Goal: Register for event/course: Register for event/course

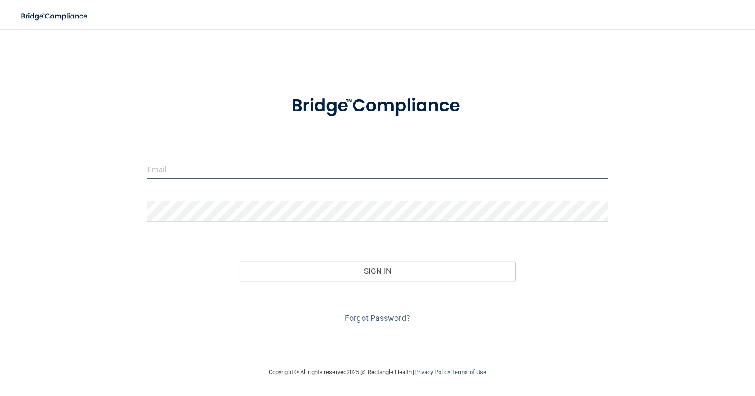
click at [201, 160] on input "email" at bounding box center [377, 169] width 460 height 20
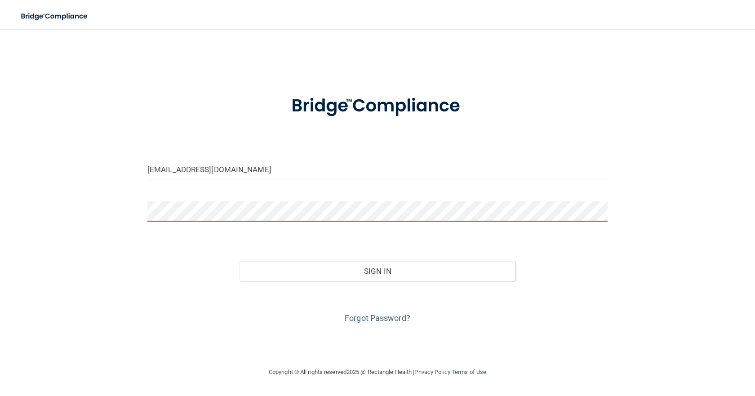
click at [364, 182] on div "[EMAIL_ADDRESS][DOMAIN_NAME]" at bounding box center [378, 172] width 474 height 27
click at [363, 175] on input "[EMAIL_ADDRESS][DOMAIN_NAME]" at bounding box center [377, 169] width 460 height 20
type input "[EMAIL_ADDRESS][DOMAIN_NAME]"
click at [334, 200] on form "eldeenberkleigh@yahoo.com Invalid email/password. You don't have permission to …" at bounding box center [377, 204] width 460 height 243
click at [240, 261] on button "Sign In" at bounding box center [378, 271] width 276 height 20
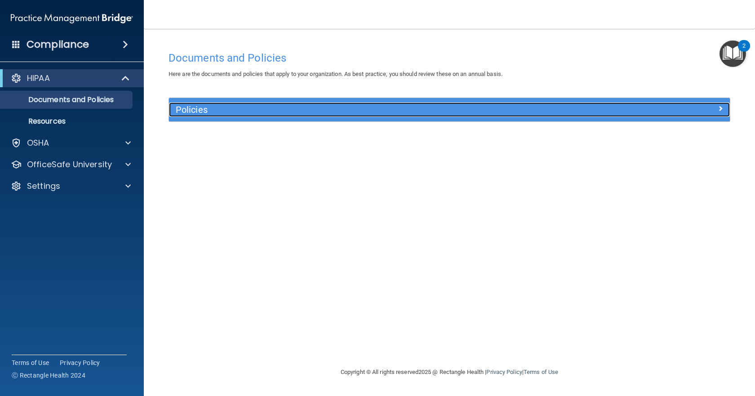
click at [254, 111] on h5 "Policies" at bounding box center [379, 110] width 407 height 10
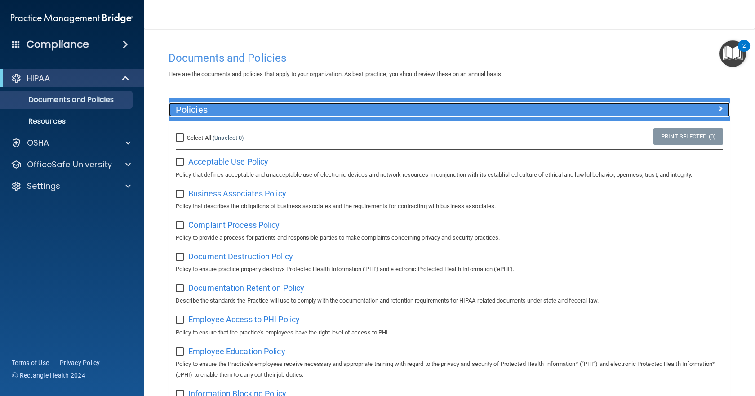
click at [254, 111] on h5 "Policies" at bounding box center [379, 110] width 407 height 10
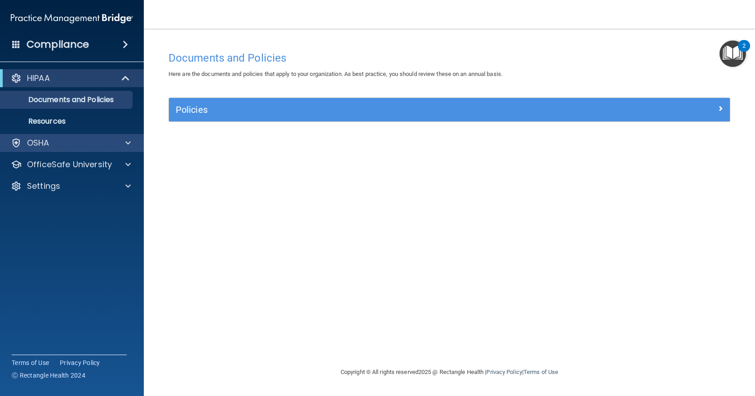
click at [71, 137] on div "OSHA" at bounding box center [72, 143] width 144 height 18
click at [127, 143] on span at bounding box center [127, 143] width 5 height 11
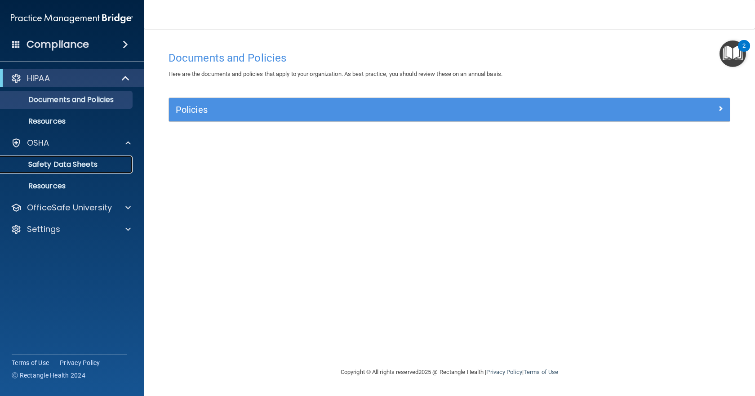
click at [100, 163] on p "Safety Data Sheets" at bounding box center [67, 164] width 123 height 9
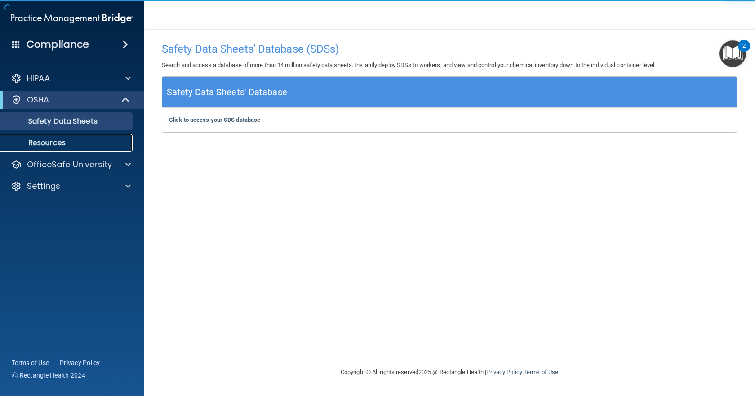
click at [116, 144] on p "Resources" at bounding box center [67, 142] width 123 height 9
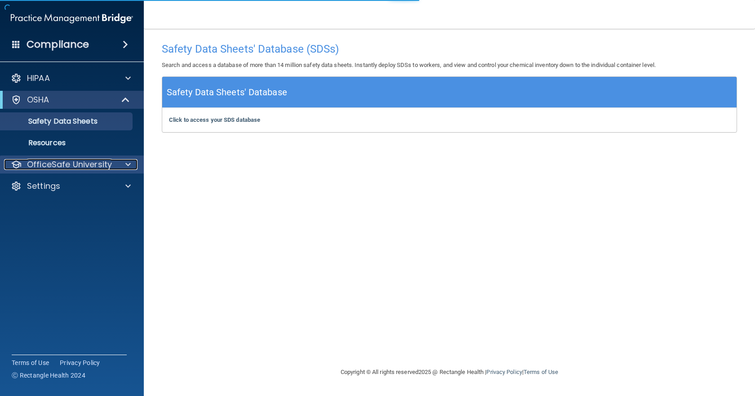
click at [124, 163] on div at bounding box center [127, 164] width 22 height 11
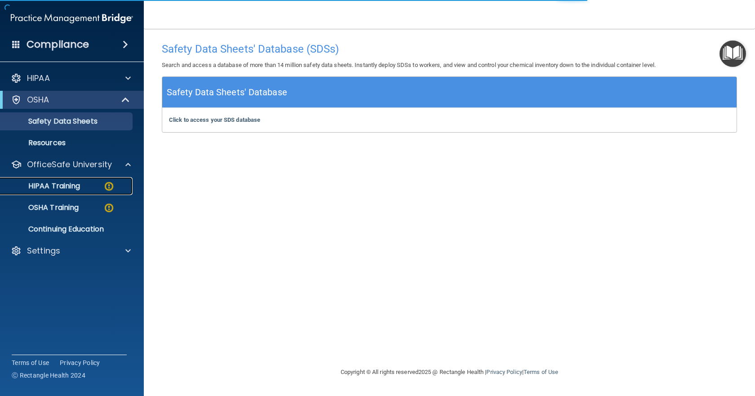
click at [80, 183] on p "HIPAA Training" at bounding box center [43, 186] width 74 height 9
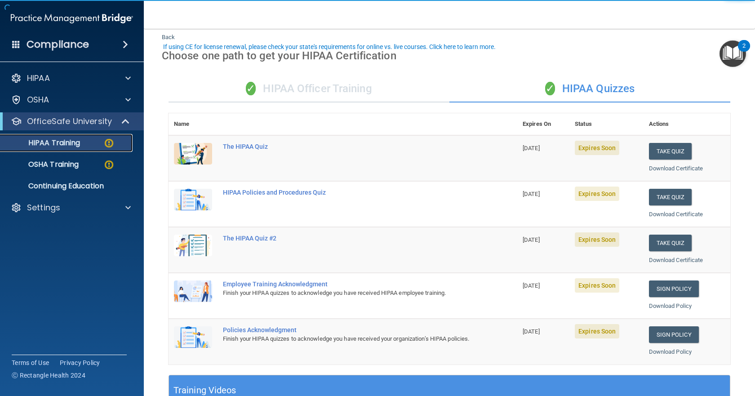
scroll to position [45, 0]
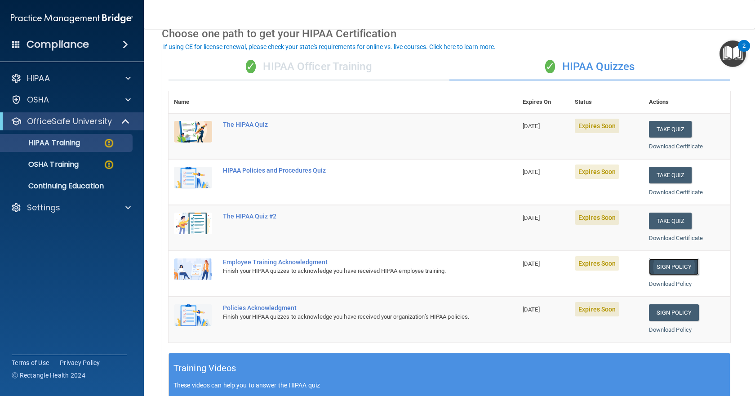
click at [670, 265] on link "Sign Policy" at bounding box center [674, 266] width 50 height 17
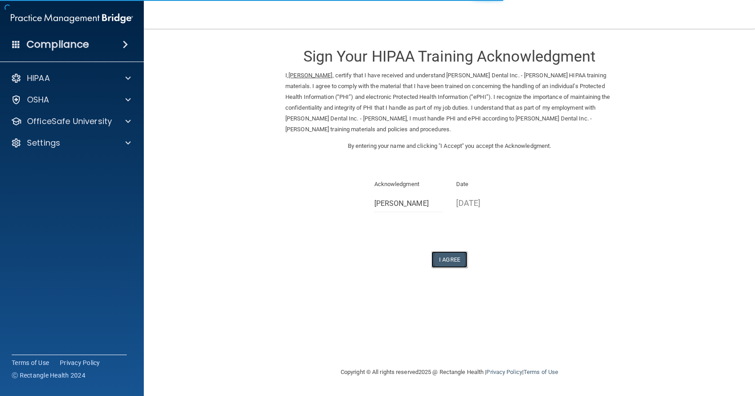
click at [448, 256] on button "I Agree" at bounding box center [450, 259] width 36 height 17
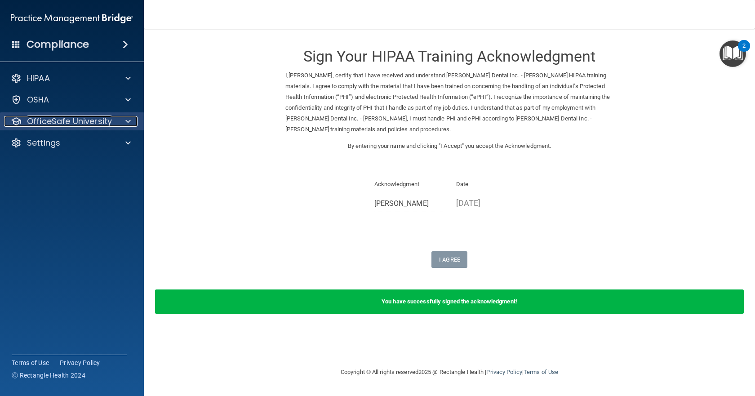
click at [121, 122] on div at bounding box center [127, 121] width 22 height 11
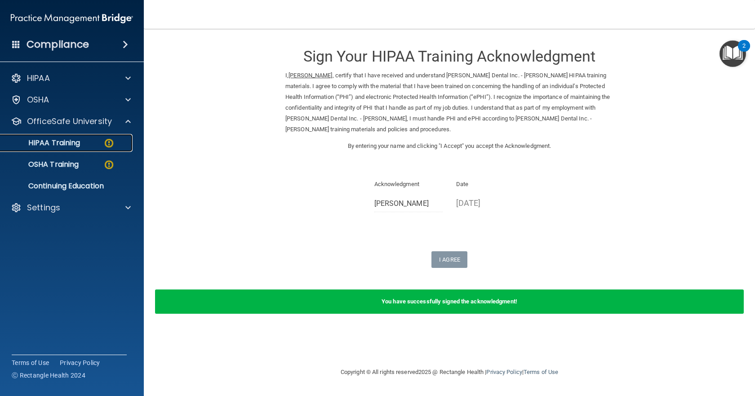
click at [79, 150] on link "HIPAA Training" at bounding box center [62, 143] width 142 height 18
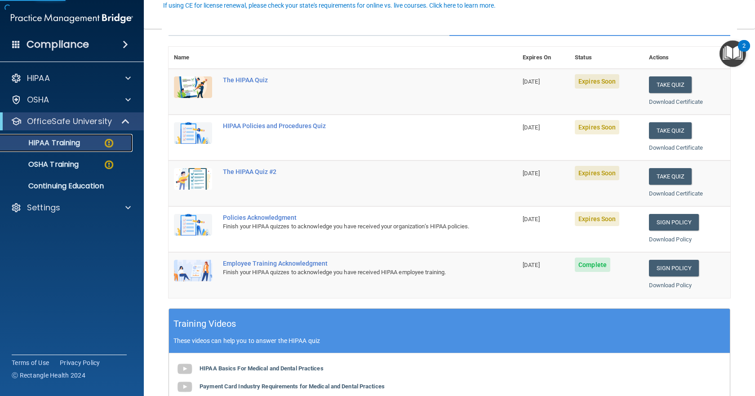
scroll to position [90, 0]
click at [660, 217] on link "Sign Policy" at bounding box center [674, 222] width 50 height 17
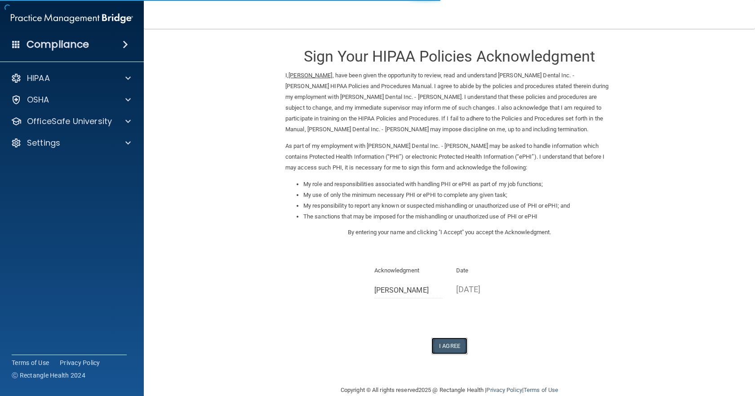
click at [447, 345] on button "I Agree" at bounding box center [450, 346] width 36 height 17
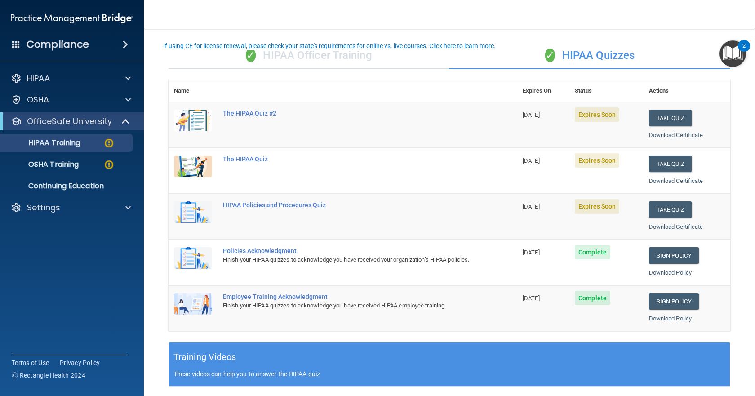
scroll to position [11, 0]
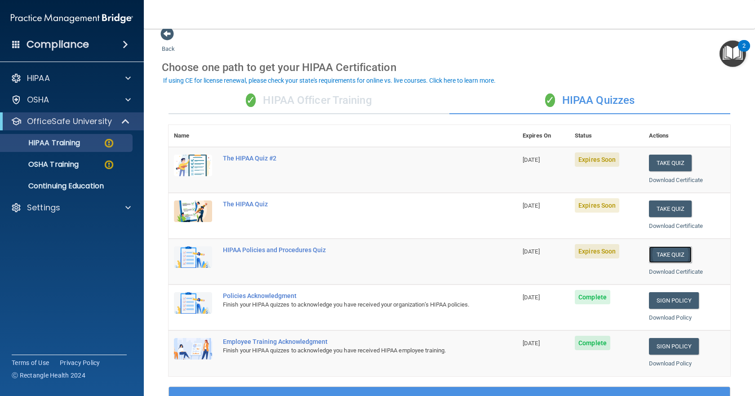
click at [676, 257] on button "Take Quiz" at bounding box center [670, 254] width 43 height 17
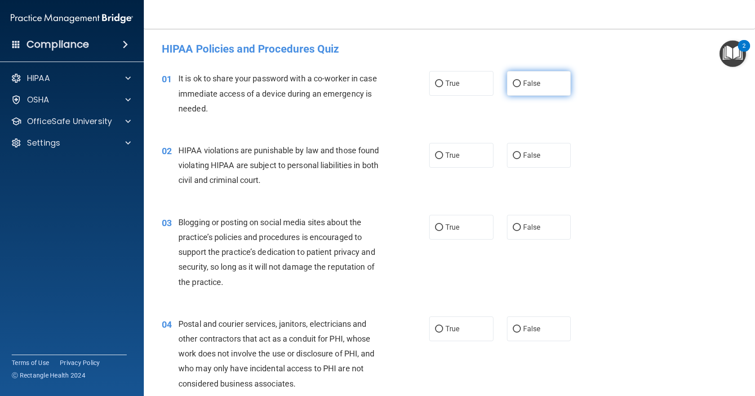
click at [523, 88] on label "False" at bounding box center [539, 83] width 64 height 25
click at [521, 87] on input "False" at bounding box center [517, 83] width 8 height 7
radio input "true"
click at [451, 154] on span "True" at bounding box center [452, 155] width 14 height 9
click at [443, 154] on input "True" at bounding box center [439, 155] width 8 height 7
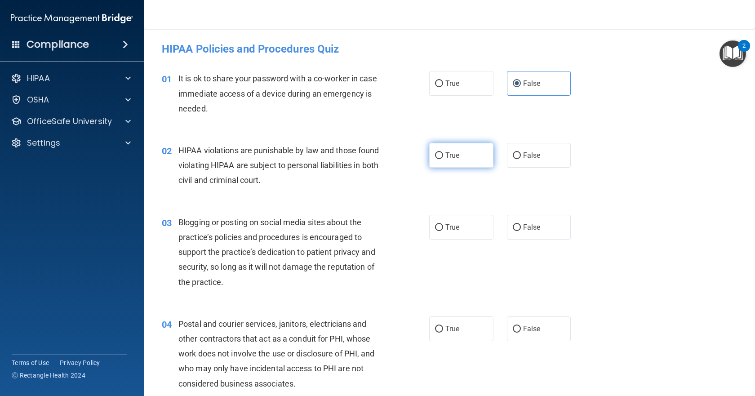
radio input "true"
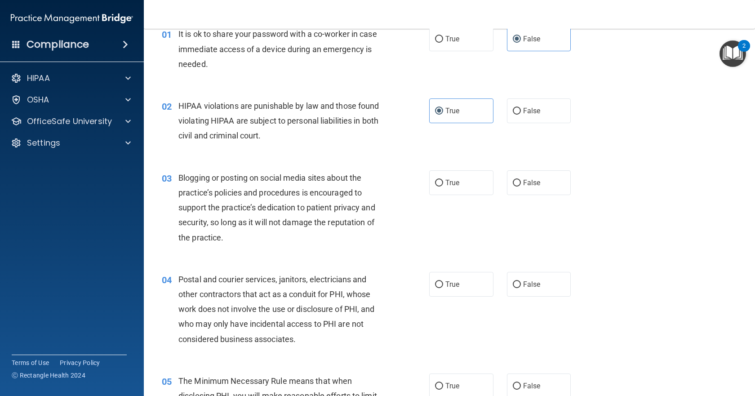
scroll to position [45, 0]
click at [455, 186] on span "True" at bounding box center [452, 182] width 14 height 9
click at [443, 186] on input "True" at bounding box center [439, 182] width 8 height 7
radio input "true"
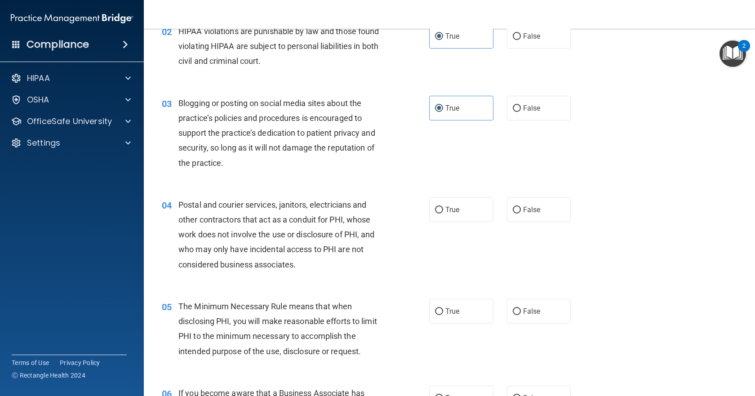
scroll to position [135, 0]
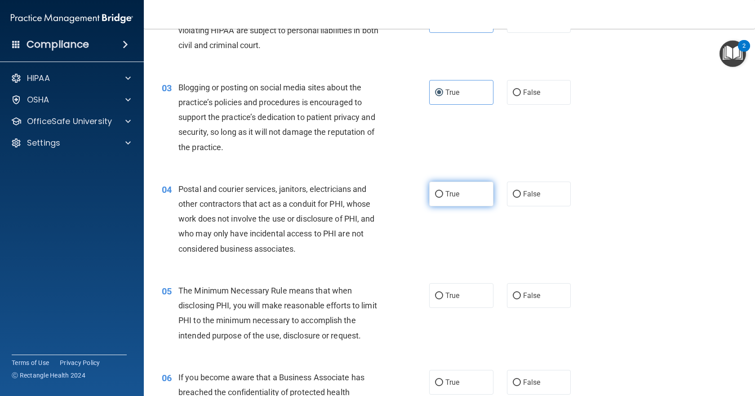
click at [448, 197] on span "True" at bounding box center [452, 194] width 14 height 9
click at [443, 197] on input "True" at bounding box center [439, 194] width 8 height 7
radio input "true"
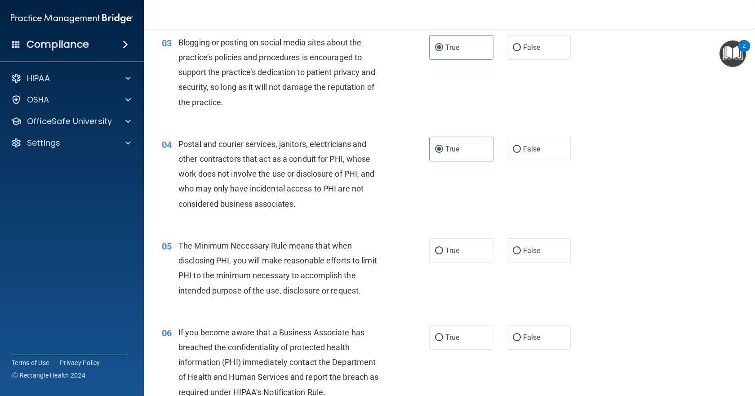
scroll to position [225, 0]
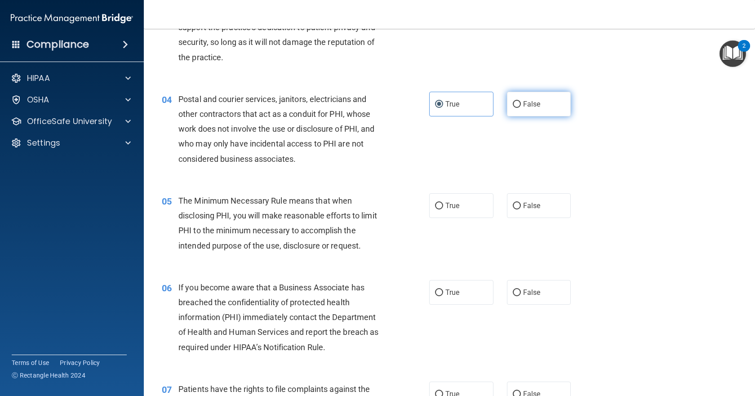
click at [522, 97] on label "False" at bounding box center [539, 104] width 64 height 25
click at [521, 101] on input "False" at bounding box center [517, 104] width 8 height 7
radio input "true"
radio input "false"
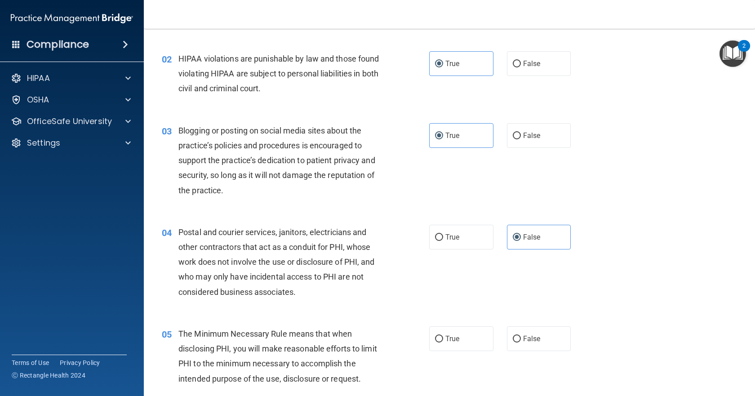
scroll to position [182, 0]
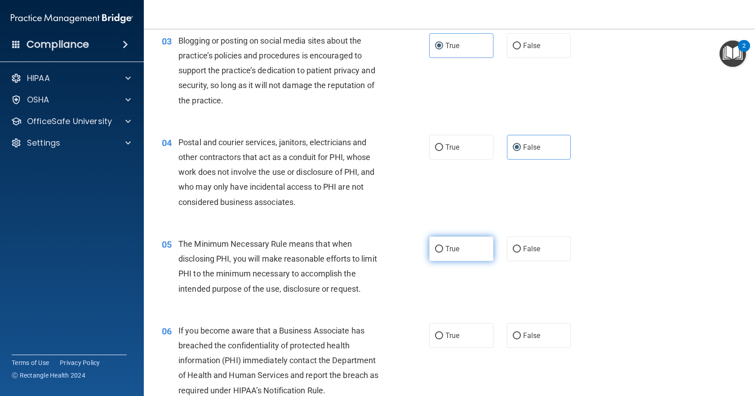
click at [435, 249] on input "True" at bounding box center [439, 249] width 8 height 7
radio input "true"
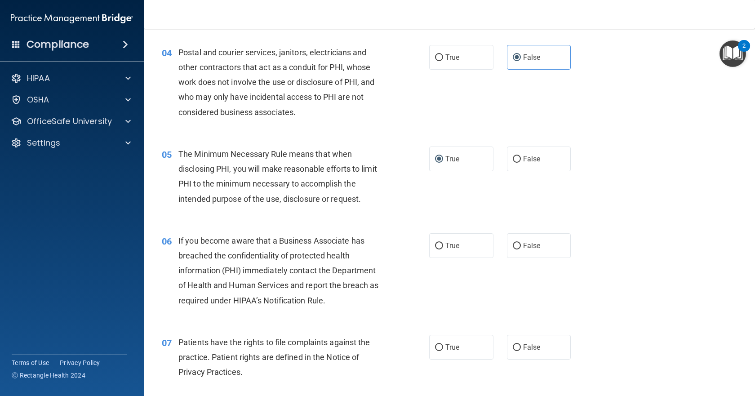
scroll to position [316, 0]
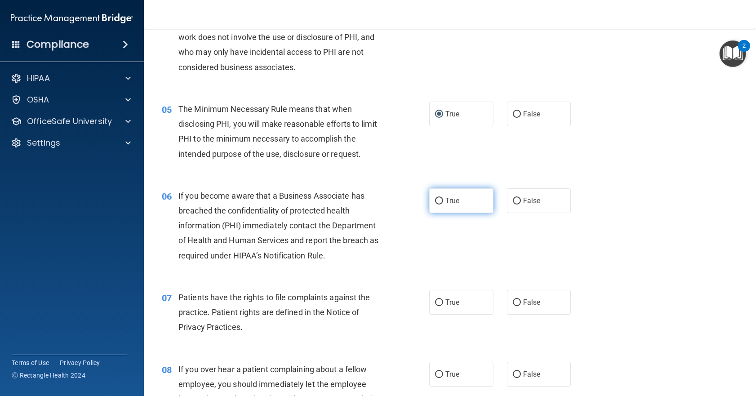
click at [456, 203] on span "True" at bounding box center [452, 200] width 14 height 9
click at [443, 203] on input "True" at bounding box center [439, 201] width 8 height 7
radio input "true"
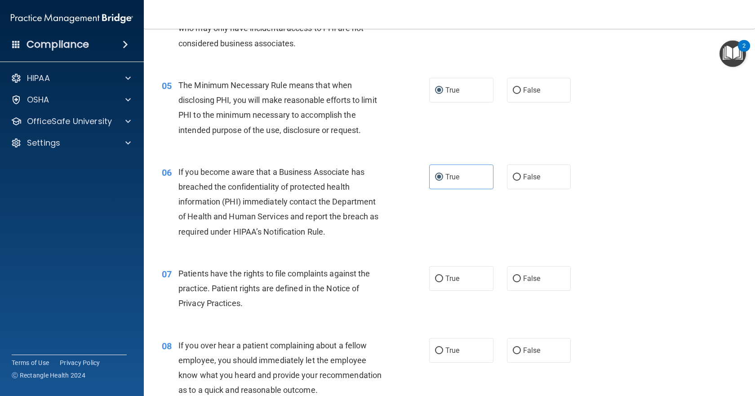
scroll to position [361, 0]
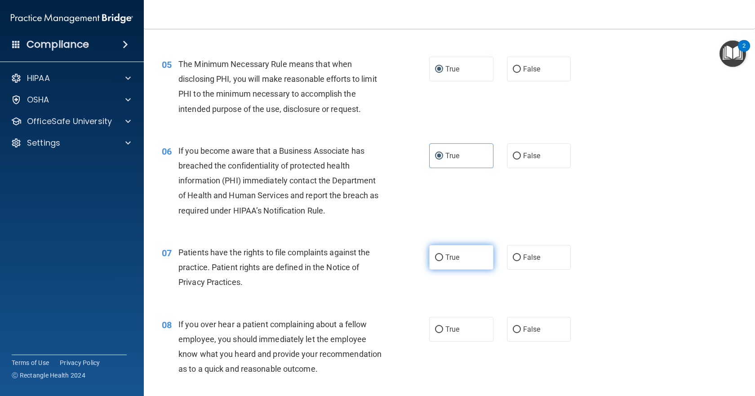
click at [436, 259] on input "True" at bounding box center [439, 257] width 8 height 7
radio input "true"
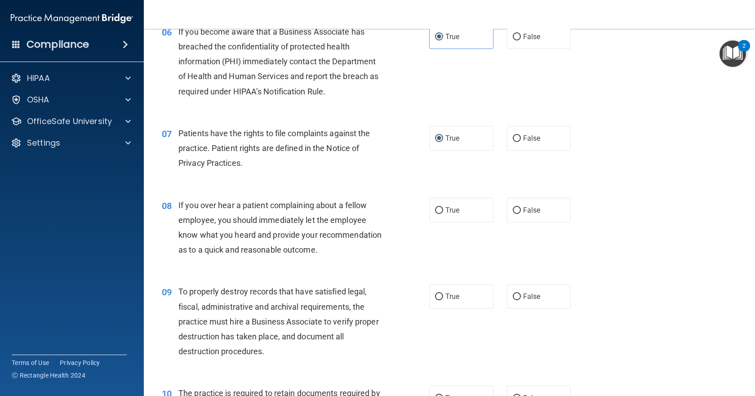
scroll to position [496, 0]
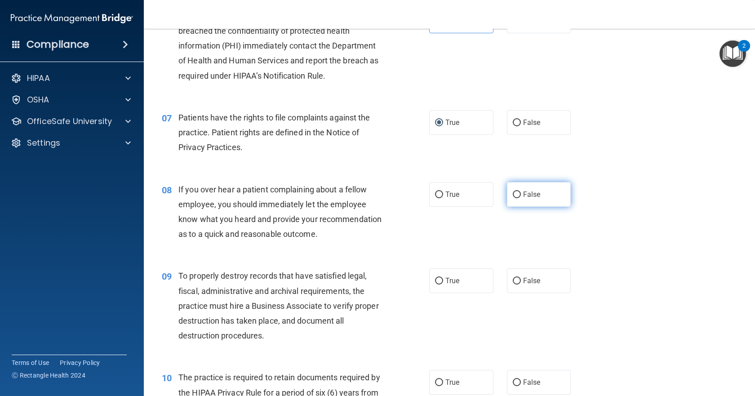
click at [523, 195] on span "False" at bounding box center [532, 194] width 18 height 9
click at [521, 195] on input "False" at bounding box center [517, 194] width 8 height 7
radio input "true"
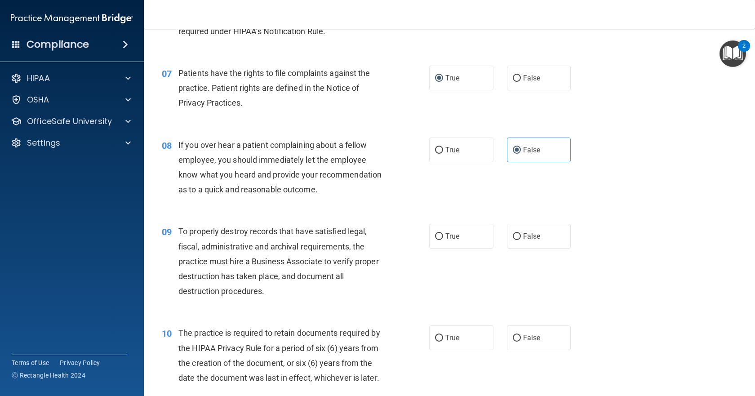
scroll to position [541, 0]
click at [455, 240] on span "True" at bounding box center [452, 235] width 14 height 9
click at [443, 240] on input "True" at bounding box center [439, 236] width 8 height 7
radio input "true"
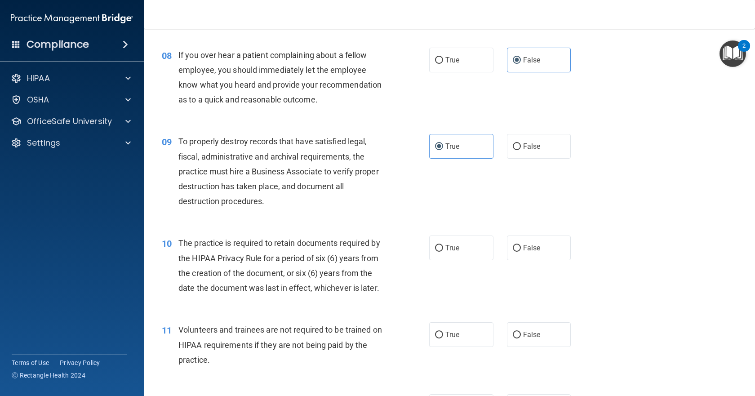
scroll to position [631, 0]
click at [435, 251] on input "True" at bounding box center [439, 248] width 8 height 7
radio input "true"
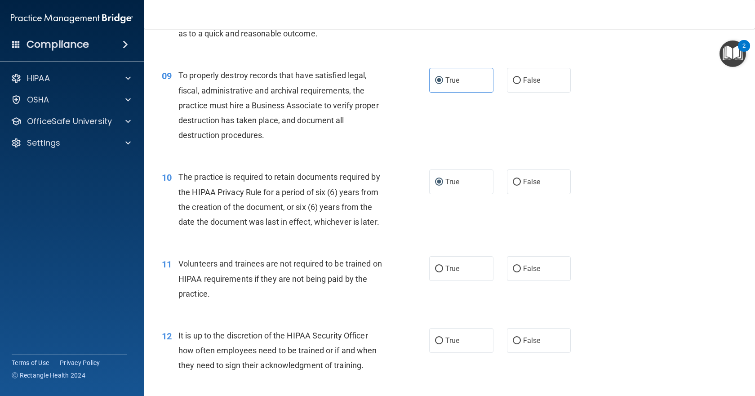
scroll to position [721, 0]
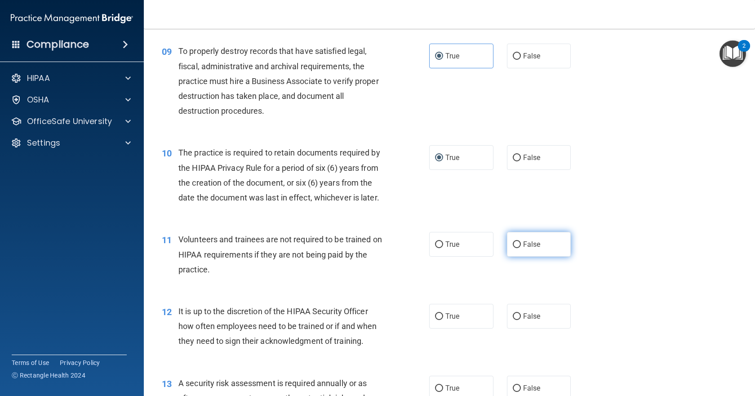
click at [523, 249] on span "False" at bounding box center [532, 244] width 18 height 9
click at [521, 248] on input "False" at bounding box center [517, 244] width 8 height 7
radio input "true"
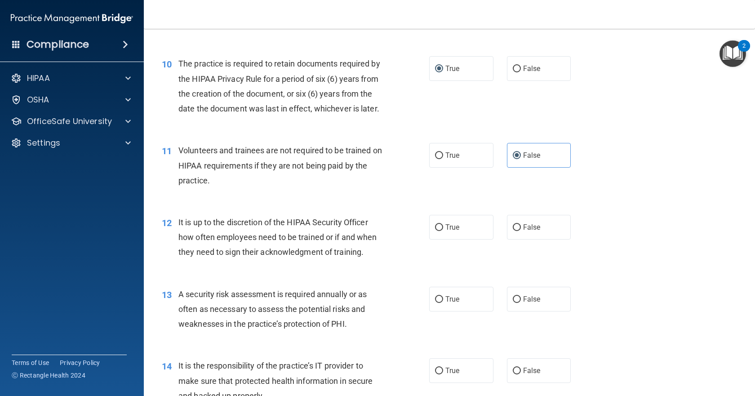
scroll to position [811, 0]
click at [523, 231] on span "False" at bounding box center [532, 226] width 18 height 9
click at [520, 230] on input "False" at bounding box center [517, 226] width 8 height 7
radio input "true"
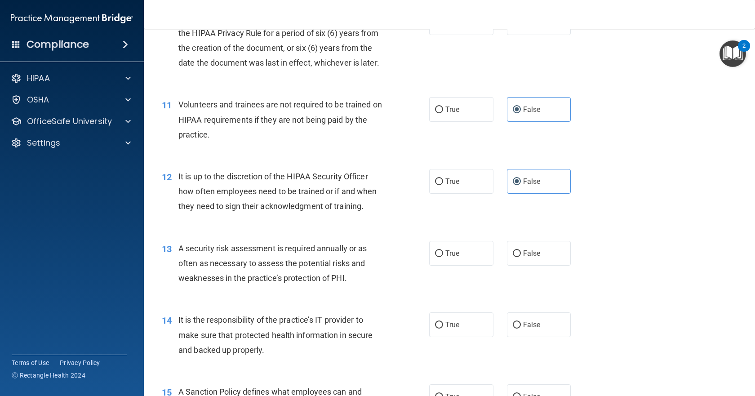
scroll to position [901, 0]
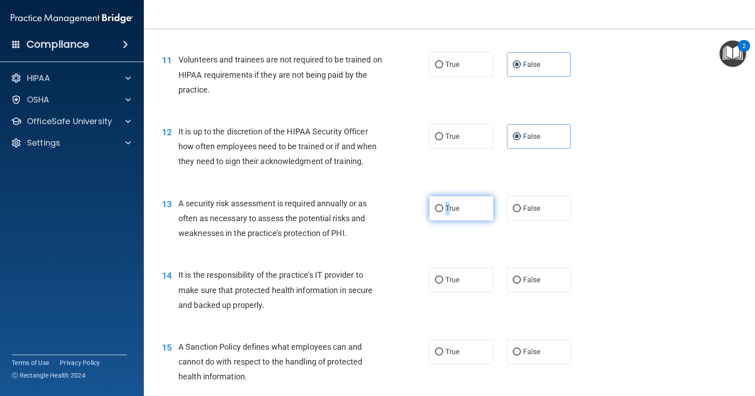
click at [445, 213] on span "True" at bounding box center [452, 208] width 14 height 9
click at [455, 213] on span "True" at bounding box center [452, 208] width 14 height 9
click at [443, 212] on input "True" at bounding box center [439, 208] width 8 height 7
radio input "true"
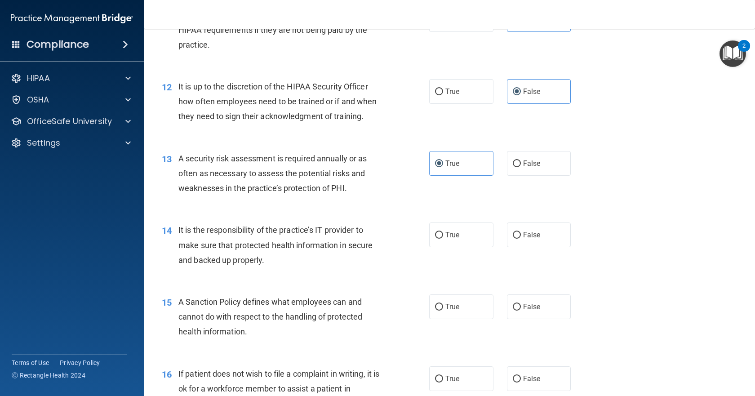
scroll to position [991, 0]
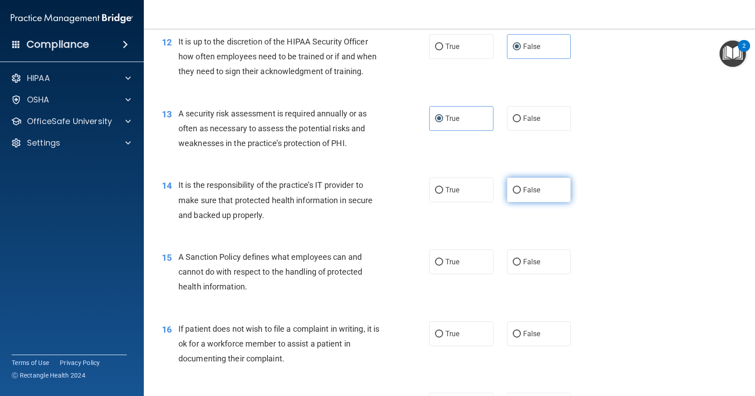
click at [526, 194] on span "False" at bounding box center [532, 190] width 18 height 9
click at [521, 194] on input "False" at bounding box center [517, 190] width 8 height 7
radio input "true"
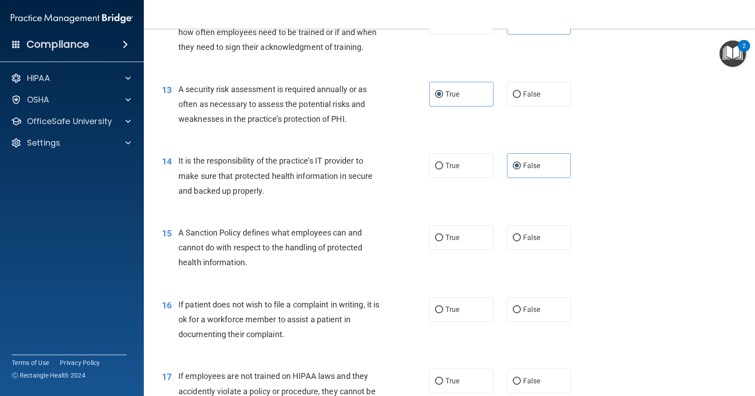
scroll to position [1036, 0]
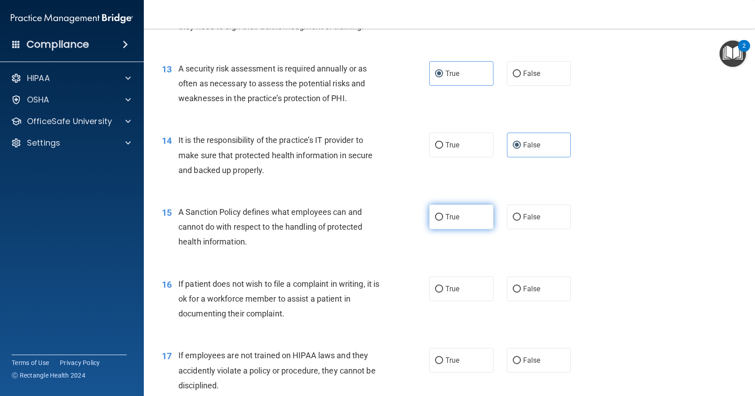
click at [448, 221] on span "True" at bounding box center [452, 217] width 14 height 9
click at [443, 221] on input "True" at bounding box center [439, 217] width 8 height 7
radio input "true"
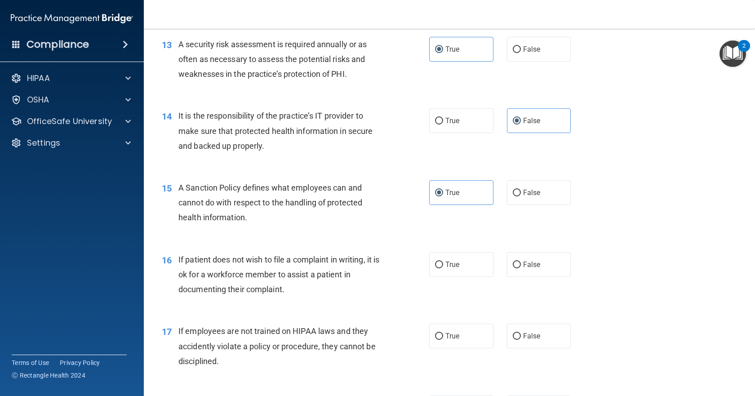
scroll to position [1081, 0]
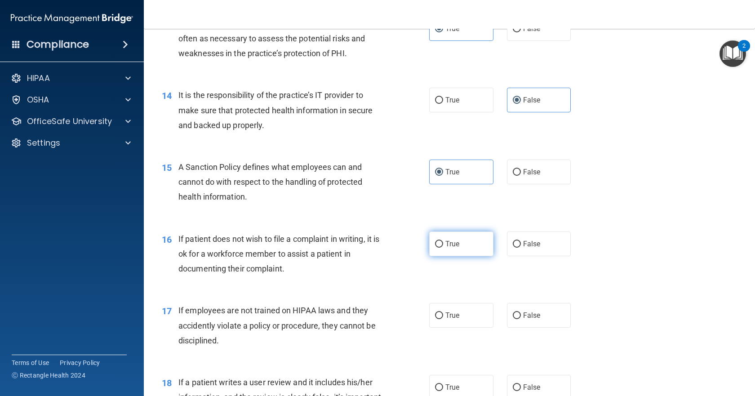
click at [462, 256] on label "True" at bounding box center [461, 243] width 64 height 25
click at [443, 248] on input "True" at bounding box center [439, 244] width 8 height 7
radio input "true"
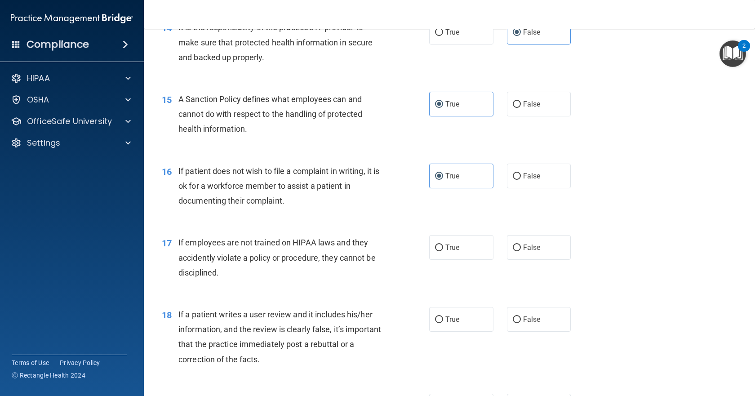
scroll to position [1170, 0]
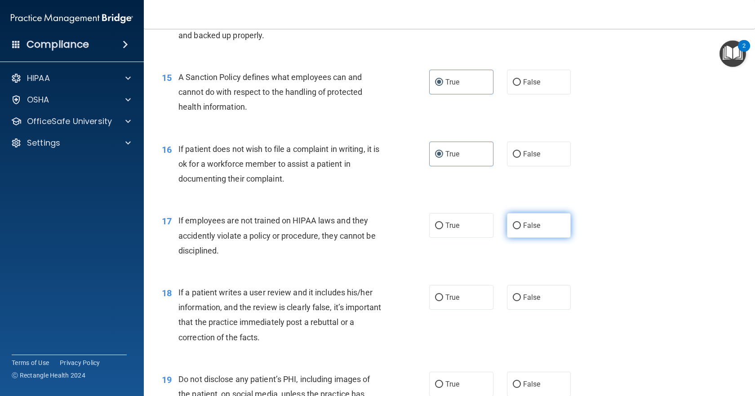
click at [551, 238] on label "False" at bounding box center [539, 225] width 64 height 25
click at [521, 229] on input "False" at bounding box center [517, 225] width 8 height 7
radio input "true"
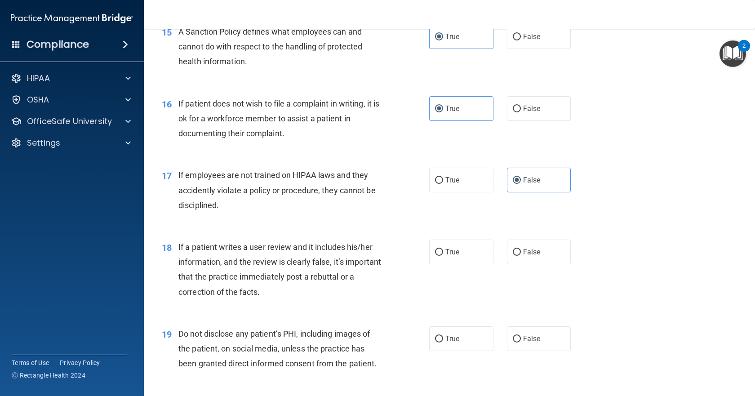
scroll to position [1260, 0]
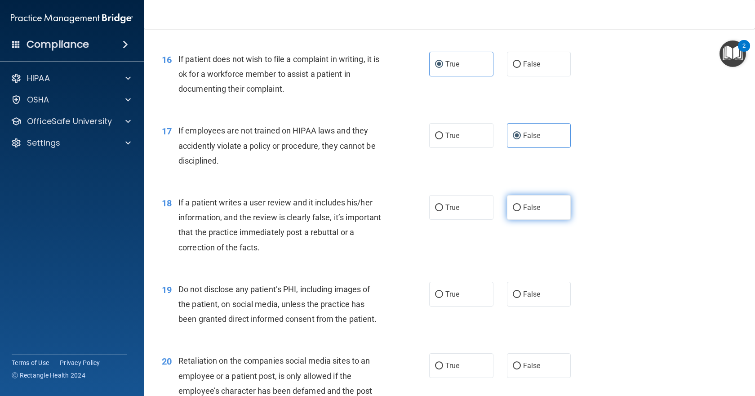
click at [529, 220] on label "False" at bounding box center [539, 207] width 64 height 25
click at [521, 211] on input "False" at bounding box center [517, 208] width 8 height 7
radio input "true"
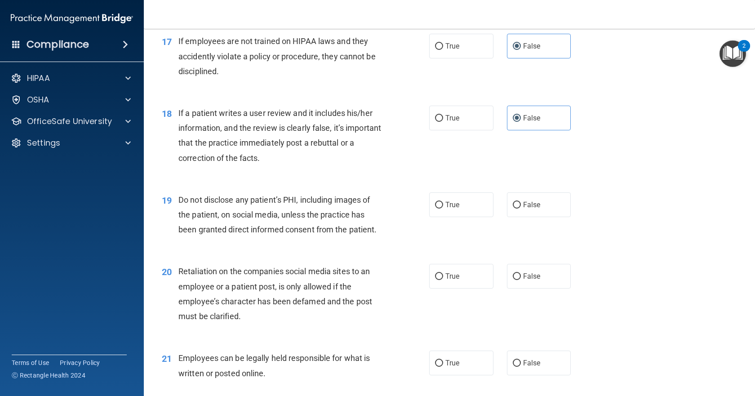
scroll to position [1350, 0]
click at [435, 208] on input "True" at bounding box center [439, 204] width 8 height 7
radio input "true"
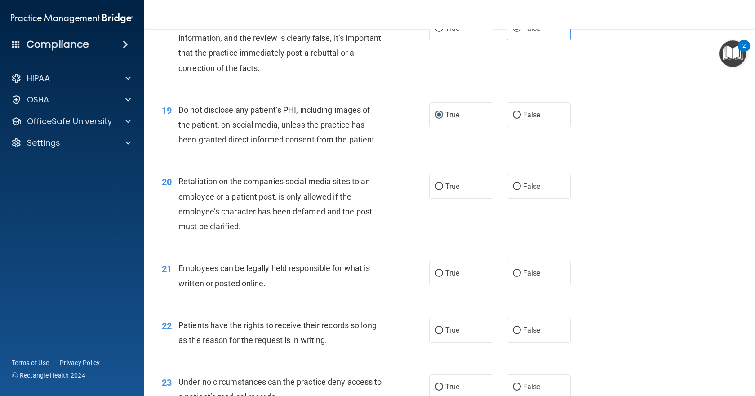
scroll to position [1440, 0]
click at [525, 190] on span "False" at bounding box center [532, 186] width 18 height 9
click at [521, 190] on input "False" at bounding box center [517, 186] width 8 height 7
radio input "true"
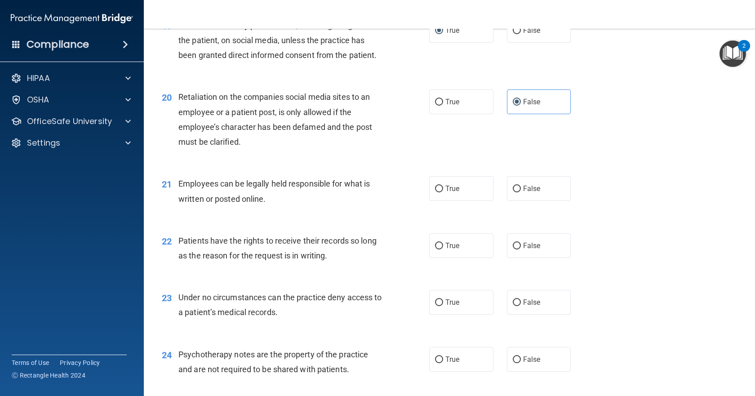
scroll to position [1530, 0]
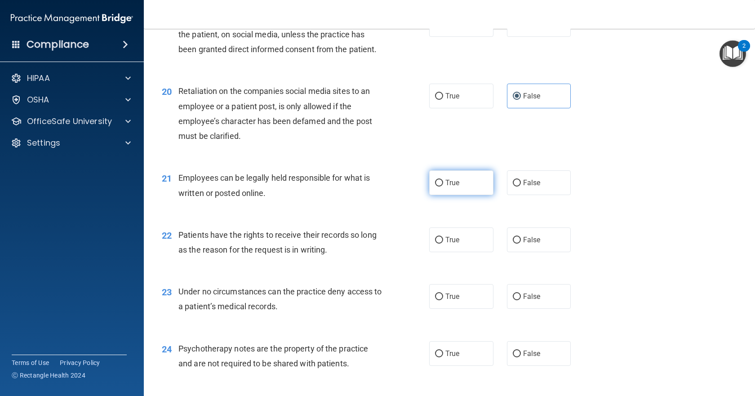
click at [441, 195] on label "True" at bounding box center [461, 182] width 64 height 25
click at [441, 187] on input "True" at bounding box center [439, 183] width 8 height 7
radio input "true"
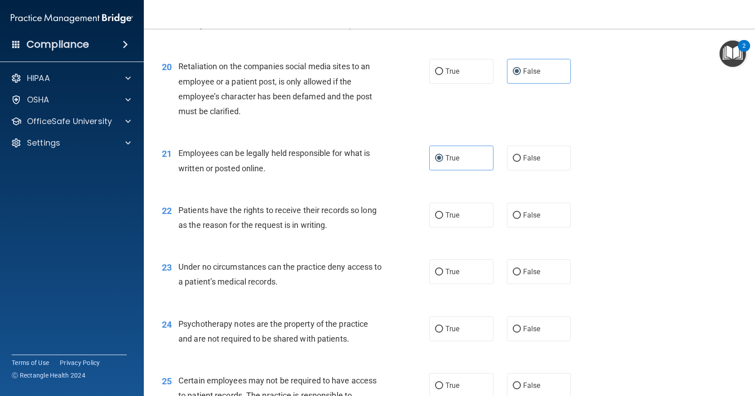
scroll to position [1575, 0]
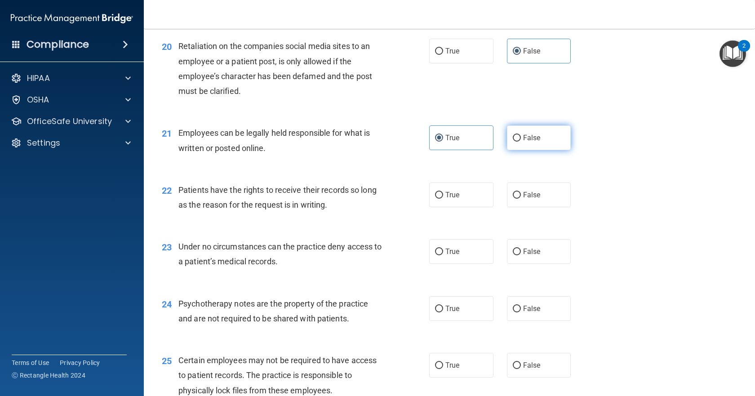
click at [525, 142] on span "False" at bounding box center [532, 137] width 18 height 9
click at [521, 142] on input "False" at bounding box center [517, 138] width 8 height 7
radio input "true"
radio input "false"
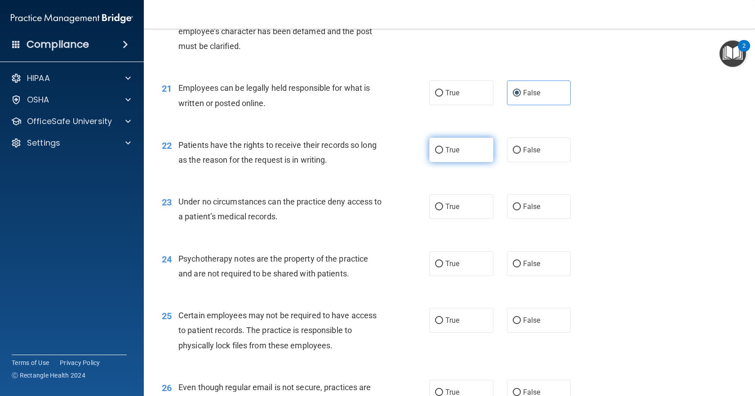
click at [451, 154] on span "True" at bounding box center [452, 150] width 14 height 9
click at [443, 154] on input "True" at bounding box center [439, 150] width 8 height 7
radio input "true"
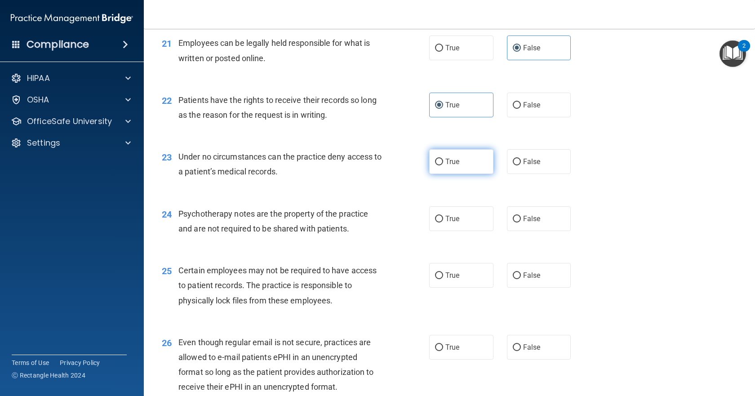
click at [461, 174] on label "True" at bounding box center [461, 161] width 64 height 25
click at [443, 165] on input "True" at bounding box center [439, 162] width 8 height 7
radio input "true"
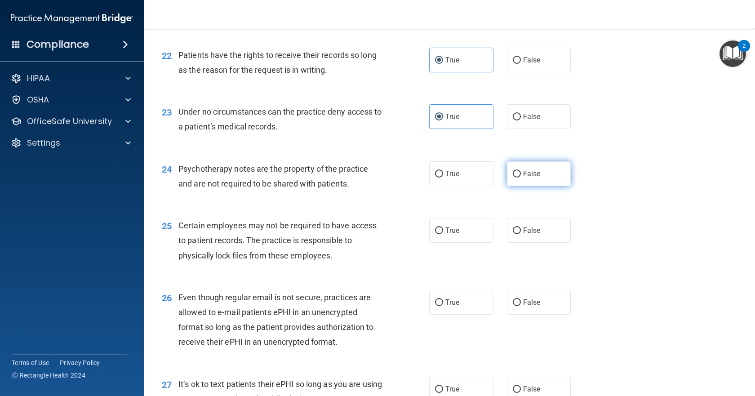
click at [530, 186] on label "False" at bounding box center [539, 173] width 64 height 25
click at [521, 178] on input "False" at bounding box center [517, 174] width 8 height 7
radio input "true"
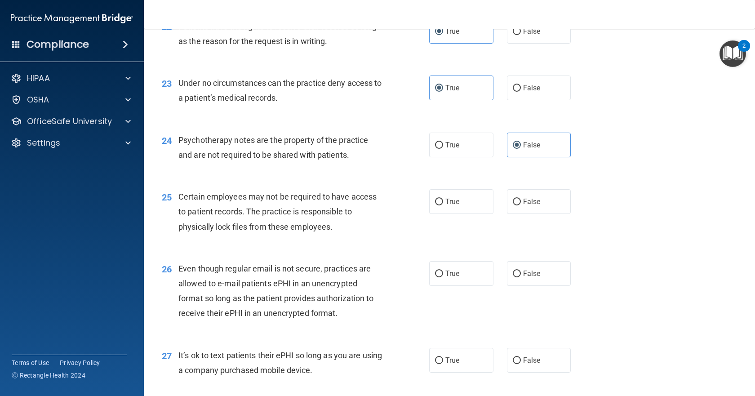
scroll to position [1755, 0]
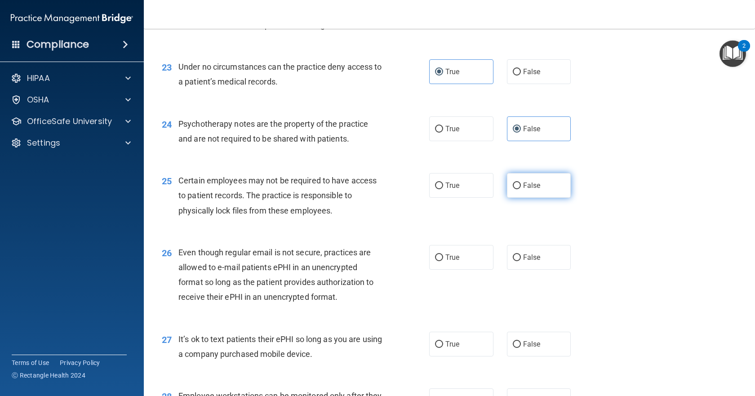
click at [523, 190] on span "False" at bounding box center [532, 185] width 18 height 9
click at [521, 189] on input "False" at bounding box center [517, 185] width 8 height 7
radio input "true"
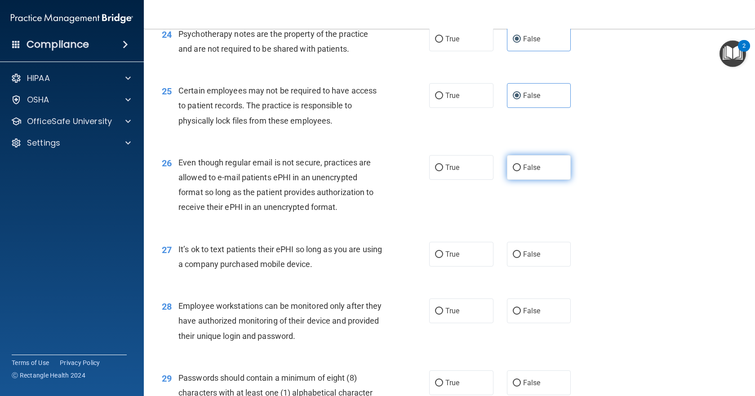
click at [528, 180] on label "False" at bounding box center [539, 167] width 64 height 25
click at [521, 171] on input "False" at bounding box center [517, 168] width 8 height 7
radio input "true"
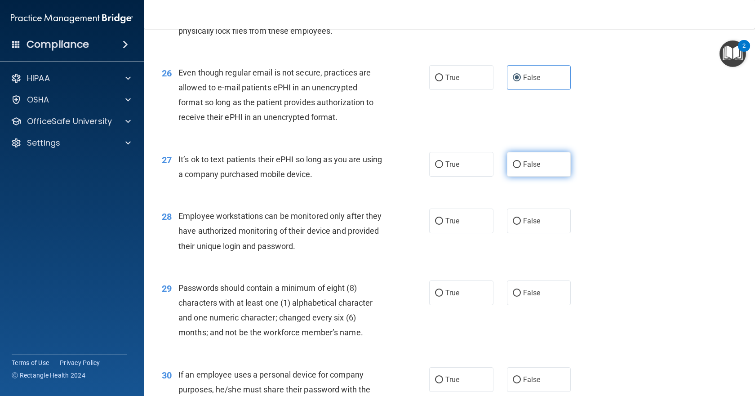
click at [526, 169] on span "False" at bounding box center [532, 164] width 18 height 9
click at [521, 168] on input "False" at bounding box center [517, 164] width 8 height 7
radio input "true"
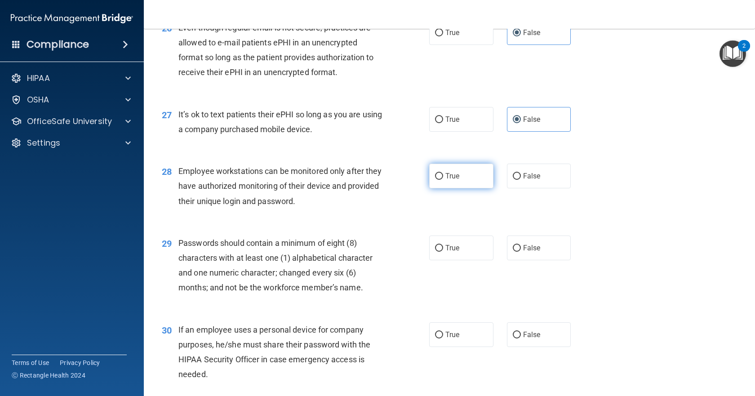
click at [452, 180] on span "True" at bounding box center [452, 176] width 14 height 9
click at [443, 180] on input "True" at bounding box center [439, 176] width 8 height 7
radio input "true"
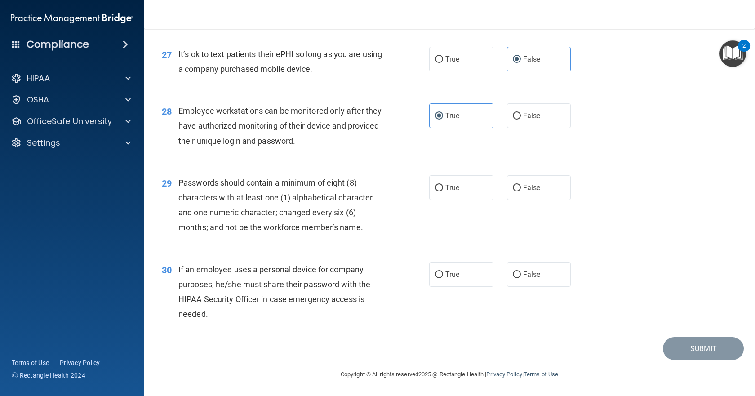
scroll to position [2069, 0]
click at [436, 196] on label "True" at bounding box center [461, 187] width 64 height 25
click at [436, 191] on input "True" at bounding box center [439, 188] width 8 height 7
radio input "true"
click at [460, 277] on label "True" at bounding box center [461, 274] width 64 height 25
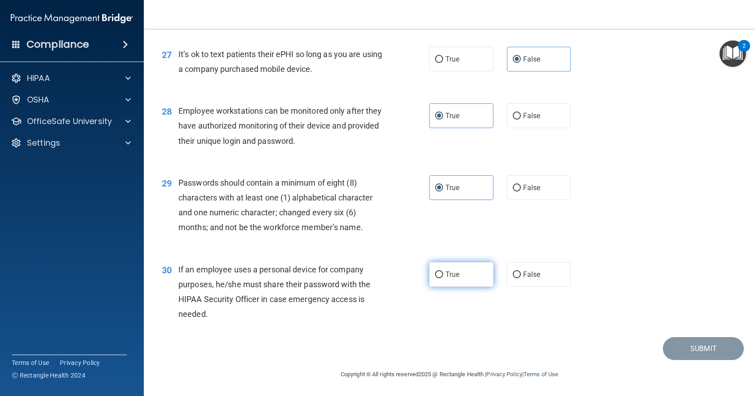
click at [443, 277] on input "True" at bounding box center [439, 274] width 8 height 7
radio input "true"
click at [700, 350] on button "Submit" at bounding box center [703, 348] width 81 height 23
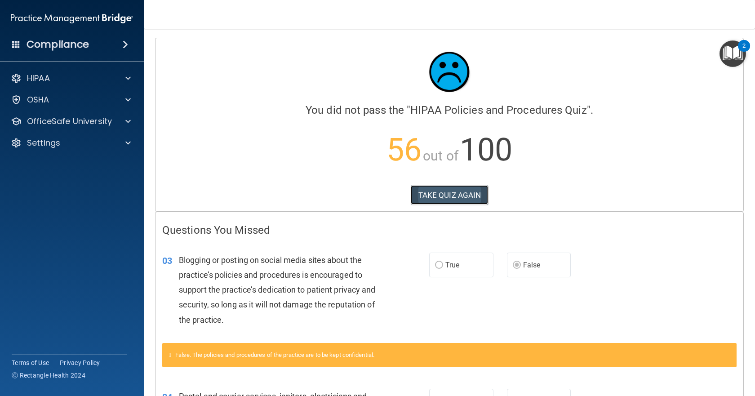
click at [467, 200] on button "TAKE QUIZ AGAIN" at bounding box center [450, 195] width 78 height 20
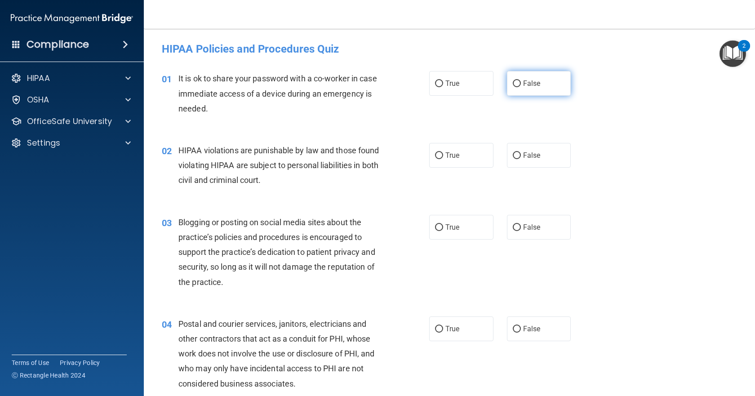
click at [525, 87] on span "False" at bounding box center [532, 83] width 18 height 9
click at [521, 87] on input "False" at bounding box center [517, 83] width 8 height 7
radio input "true"
click at [441, 153] on label "True" at bounding box center [461, 155] width 64 height 25
click at [441, 153] on input "True" at bounding box center [439, 155] width 8 height 7
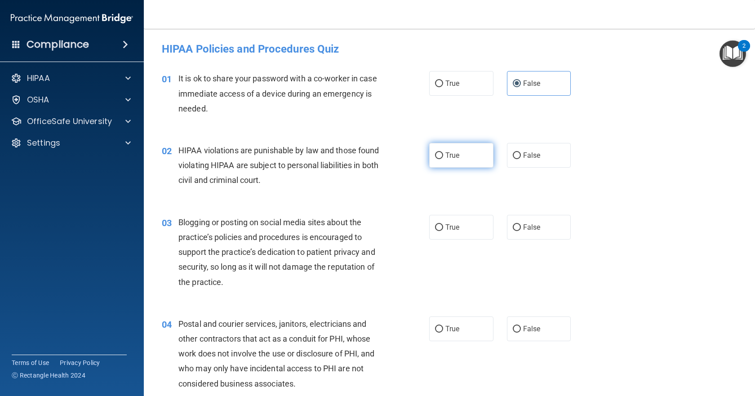
radio input "true"
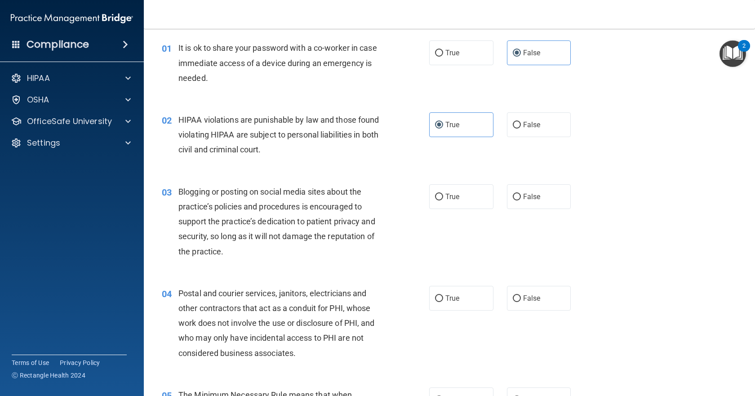
scroll to position [45, 0]
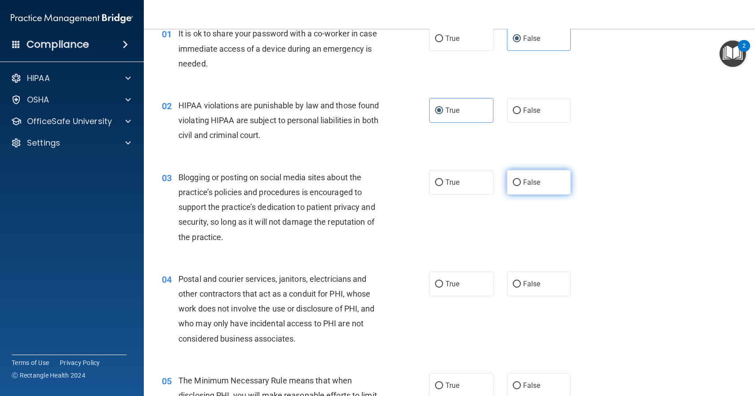
click at [529, 183] on span "False" at bounding box center [532, 182] width 18 height 9
click at [521, 183] on input "False" at bounding box center [517, 182] width 8 height 7
radio input "true"
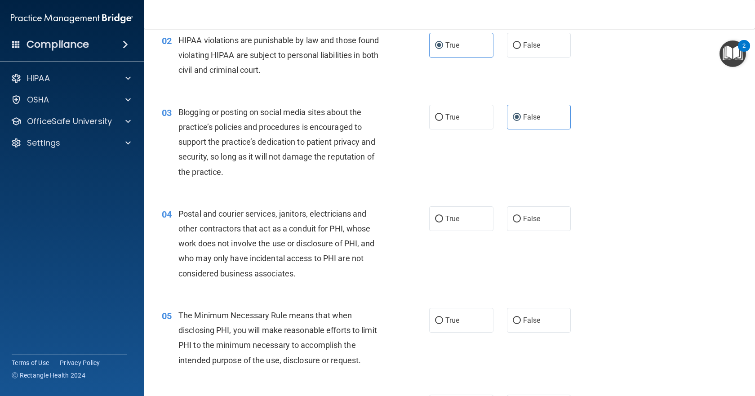
scroll to position [135, 0]
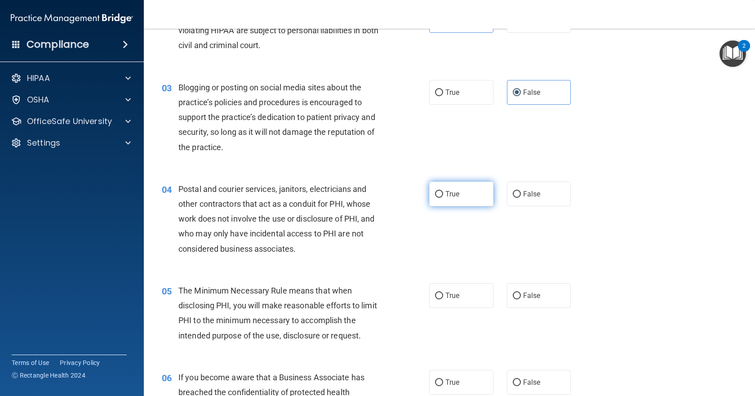
click at [445, 198] on span "True" at bounding box center [452, 194] width 14 height 9
click at [443, 198] on input "True" at bounding box center [439, 194] width 8 height 7
radio input "true"
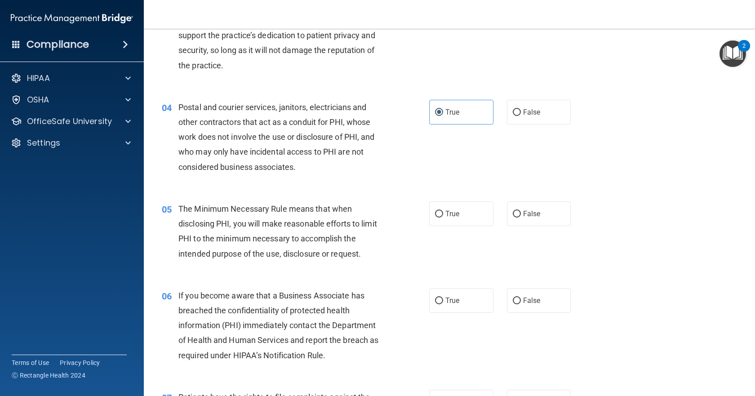
scroll to position [225, 0]
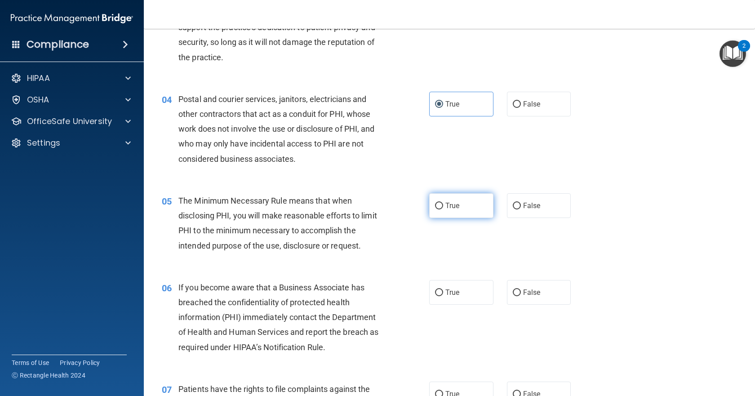
click at [440, 214] on label "True" at bounding box center [461, 205] width 64 height 25
click at [440, 209] on input "True" at bounding box center [439, 206] width 8 height 7
radio input "true"
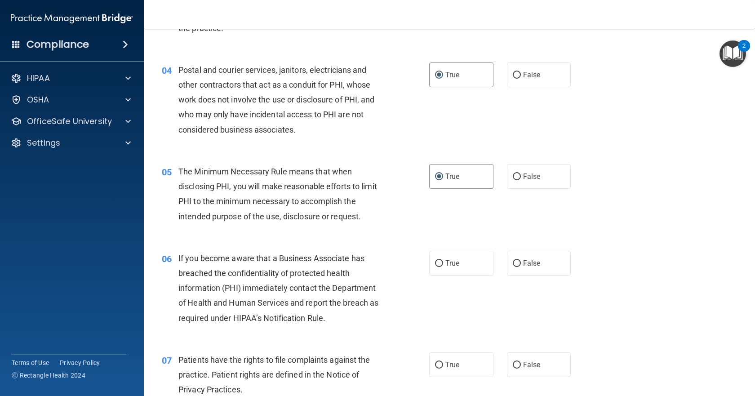
scroll to position [270, 0]
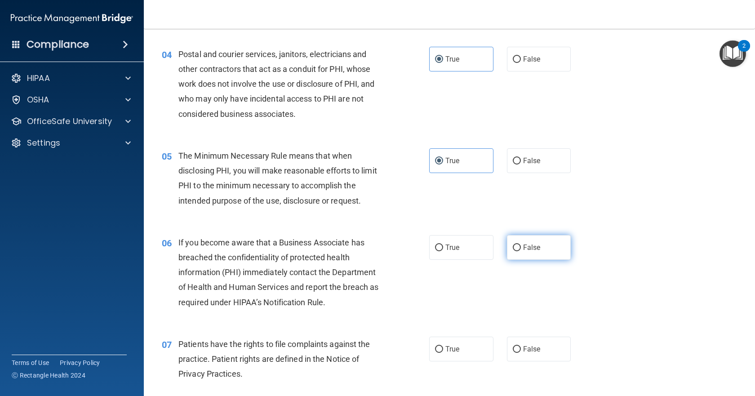
click at [529, 242] on label "False" at bounding box center [539, 247] width 64 height 25
click at [521, 245] on input "False" at bounding box center [517, 248] width 8 height 7
radio input "true"
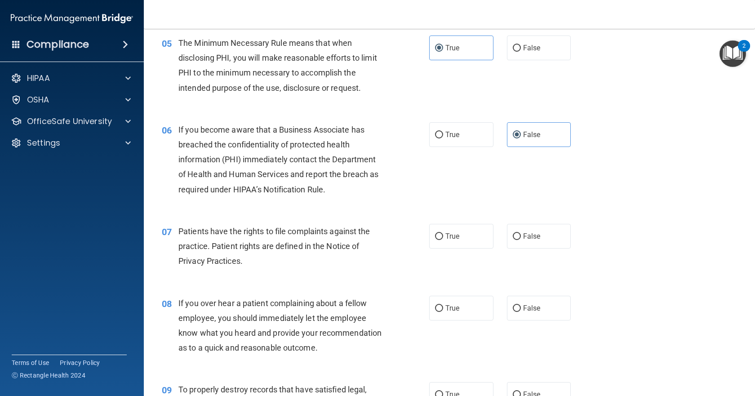
scroll to position [405, 0]
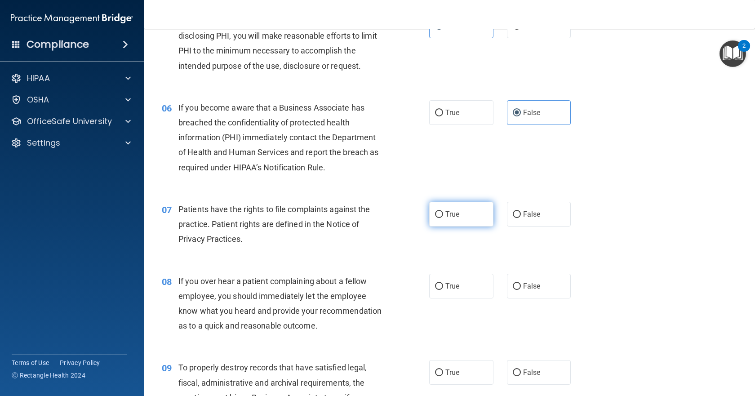
click at [436, 218] on label "True" at bounding box center [461, 214] width 64 height 25
click at [436, 218] on input "True" at bounding box center [439, 214] width 8 height 7
radio input "true"
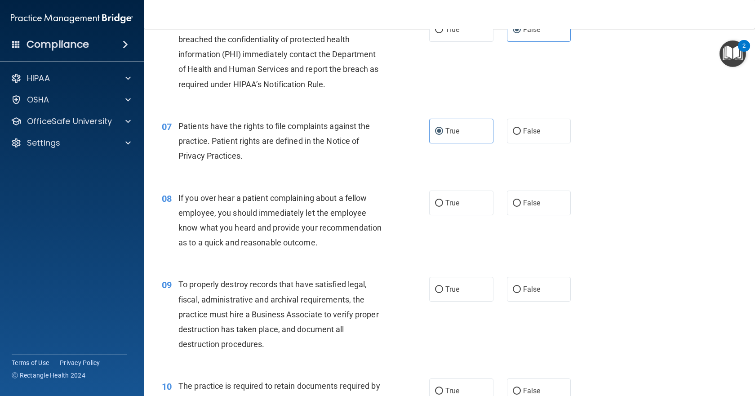
scroll to position [494, 0]
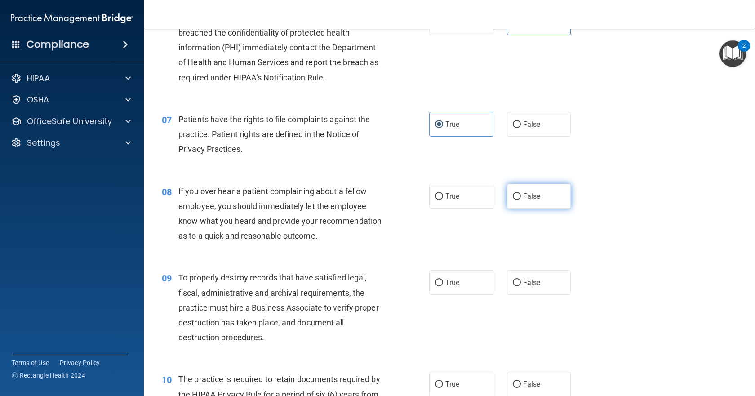
click at [519, 200] on label "False" at bounding box center [539, 196] width 64 height 25
click at [519, 200] on input "False" at bounding box center [517, 196] width 8 height 7
radio input "true"
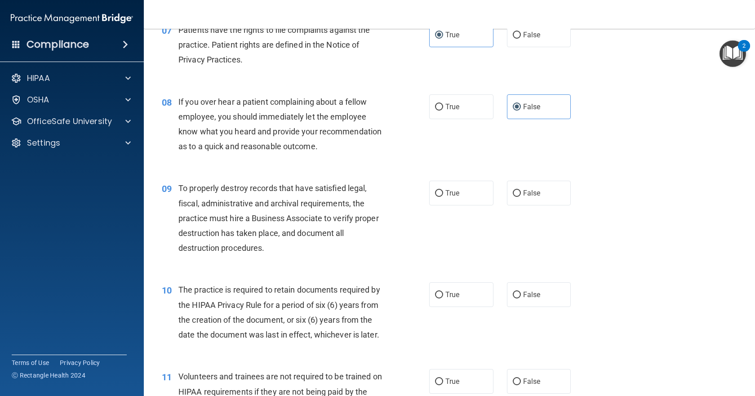
scroll to position [584, 0]
click at [507, 205] on label "False" at bounding box center [539, 192] width 64 height 25
click at [513, 196] on input "False" at bounding box center [517, 193] width 8 height 7
radio input "true"
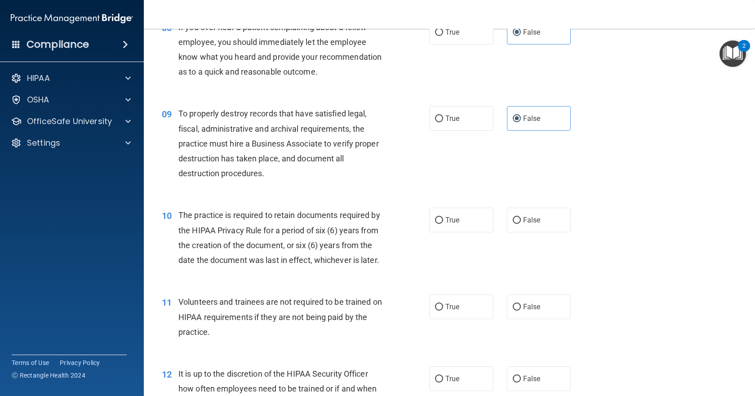
scroll to position [674, 0]
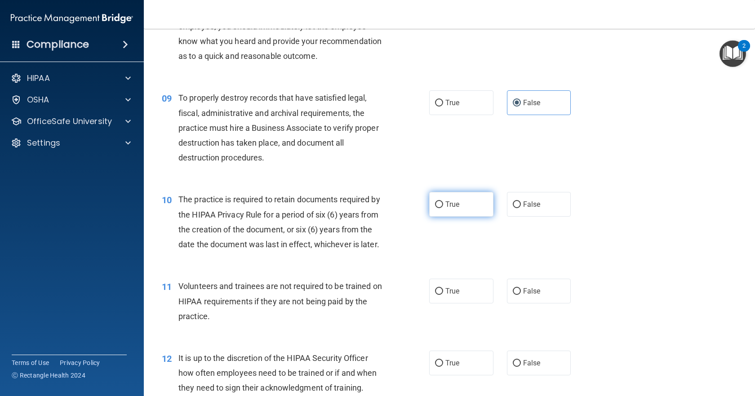
click at [463, 217] on label "True" at bounding box center [461, 204] width 64 height 25
click at [443, 208] on input "True" at bounding box center [439, 204] width 8 height 7
radio input "true"
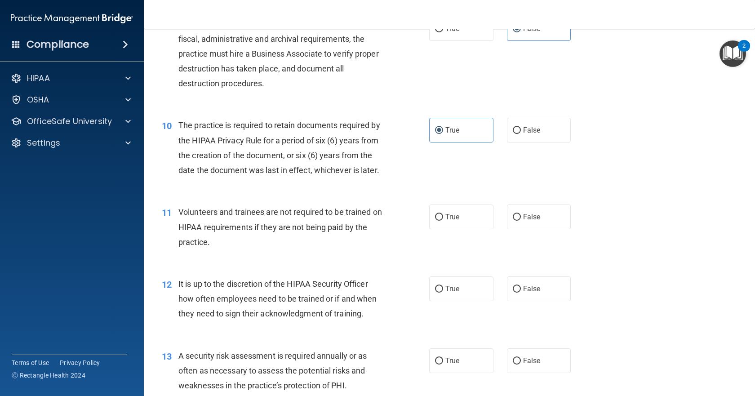
scroll to position [764, 0]
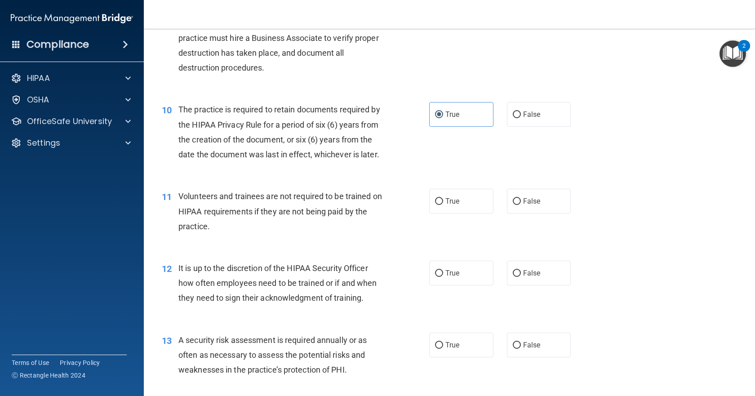
drag, startPoint x: 510, startPoint y: 236, endPoint x: 497, endPoint y: 237, distance: 13.1
click at [510, 214] on label "False" at bounding box center [539, 201] width 64 height 25
click at [513, 205] on input "False" at bounding box center [517, 201] width 8 height 7
radio input "true"
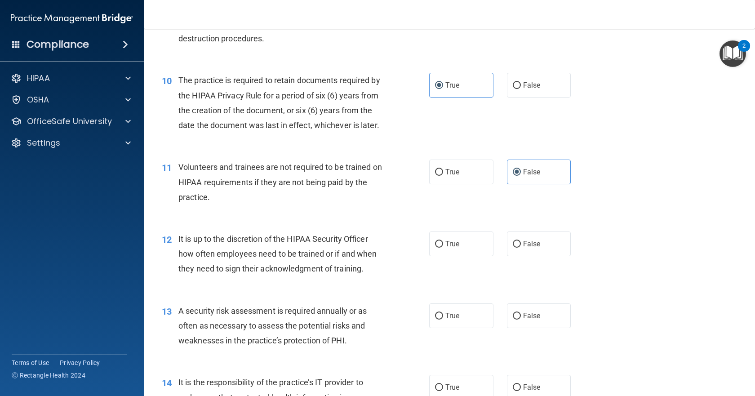
scroll to position [809, 0]
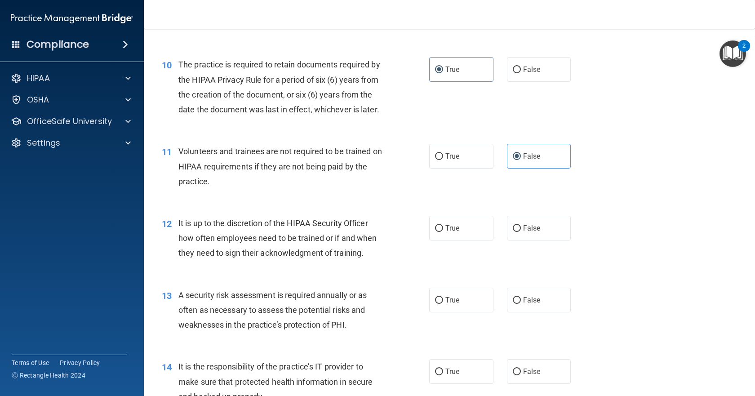
click at [502, 240] on div "True False" at bounding box center [506, 228] width 154 height 25
click at [507, 240] on label "False" at bounding box center [539, 228] width 64 height 25
click at [513, 232] on input "False" at bounding box center [517, 228] width 8 height 7
radio input "true"
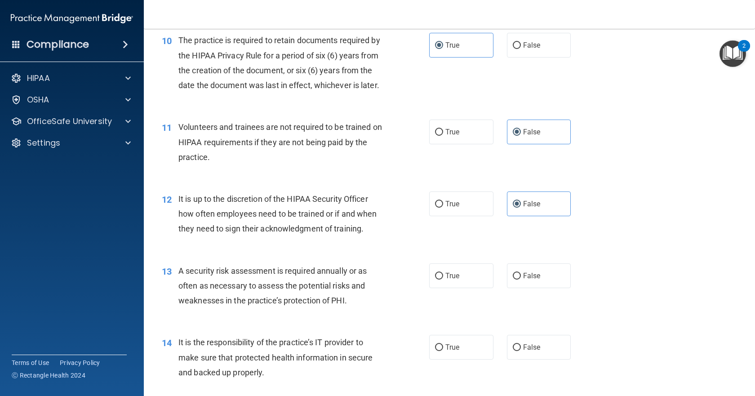
scroll to position [854, 0]
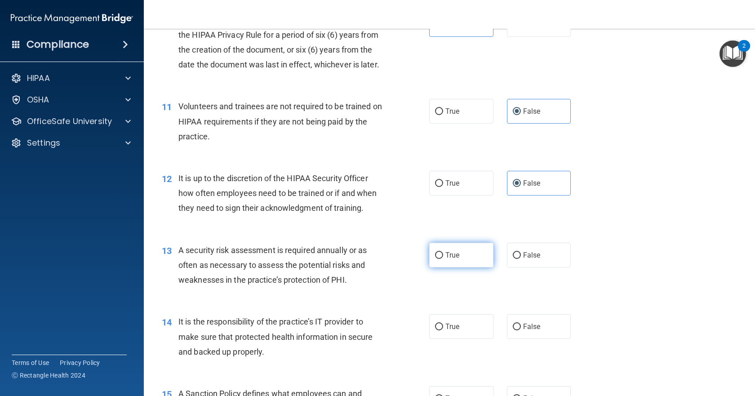
click at [472, 267] on label "True" at bounding box center [461, 255] width 64 height 25
click at [443, 259] on input "True" at bounding box center [439, 255] width 8 height 7
radio input "true"
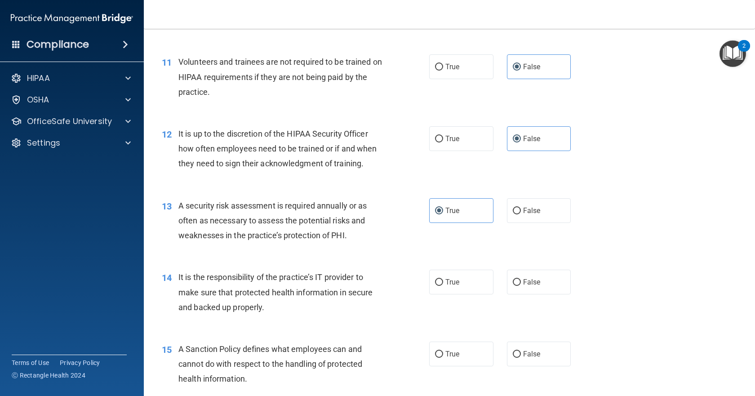
scroll to position [944, 0]
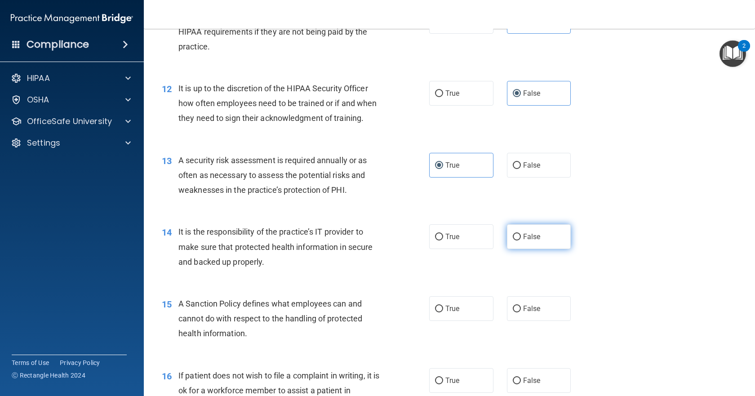
click at [524, 241] on span "False" at bounding box center [532, 236] width 18 height 9
click at [521, 240] on input "False" at bounding box center [517, 237] width 8 height 7
radio input "true"
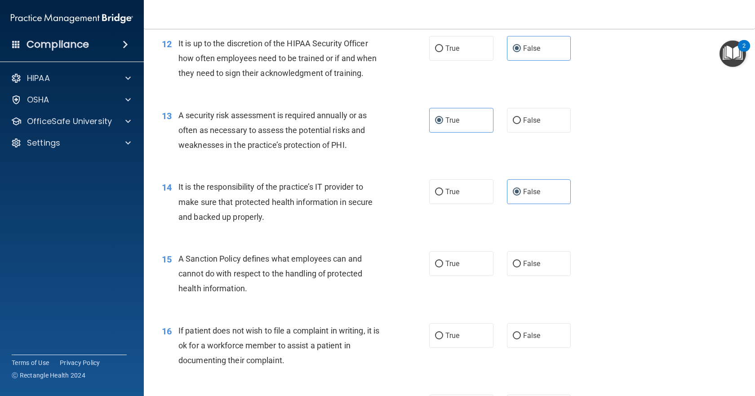
scroll to position [1034, 0]
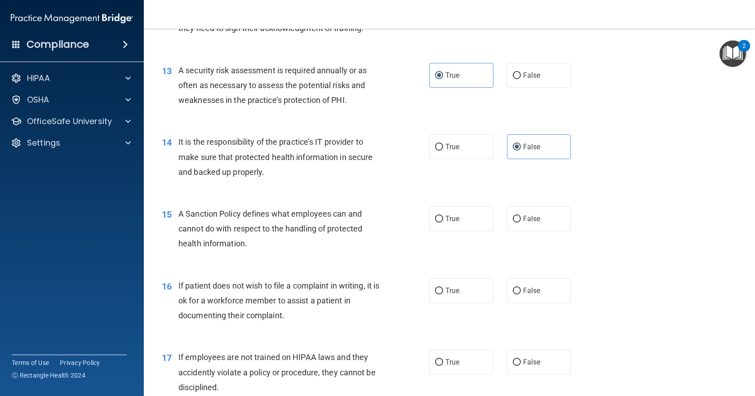
click at [502, 231] on div "True False" at bounding box center [506, 218] width 154 height 25
click at [513, 222] on input "False" at bounding box center [517, 219] width 8 height 7
radio input "true"
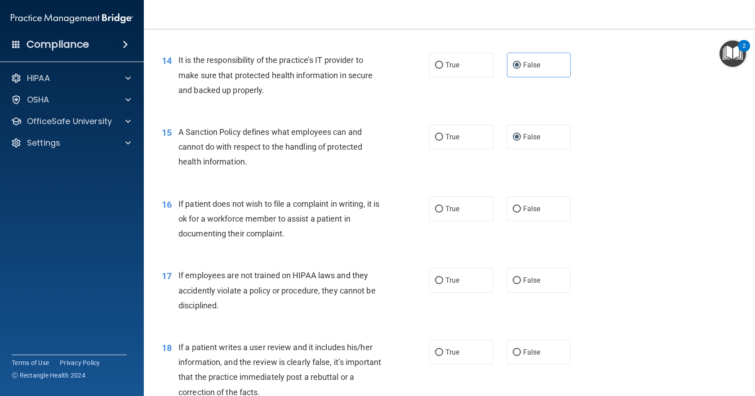
scroll to position [1124, 0]
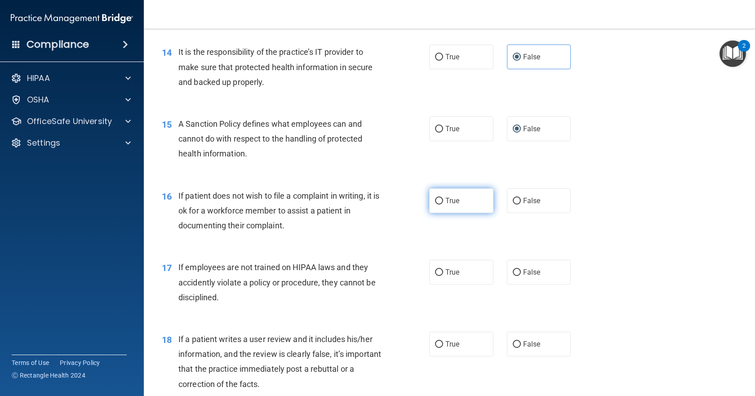
click at [445, 205] on span "True" at bounding box center [452, 200] width 14 height 9
click at [442, 205] on input "True" at bounding box center [439, 201] width 8 height 7
radio input "true"
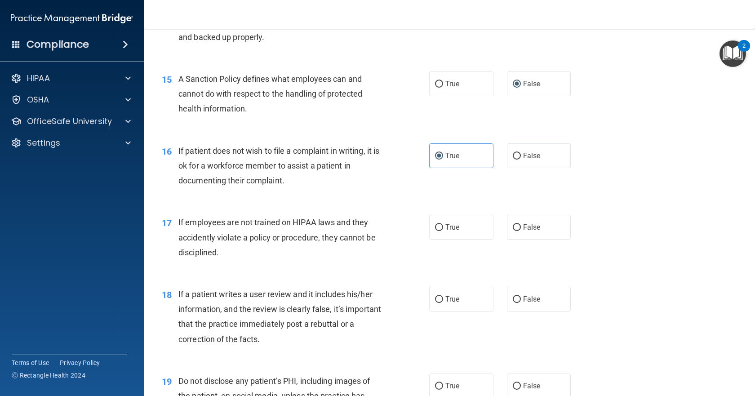
scroll to position [1214, 0]
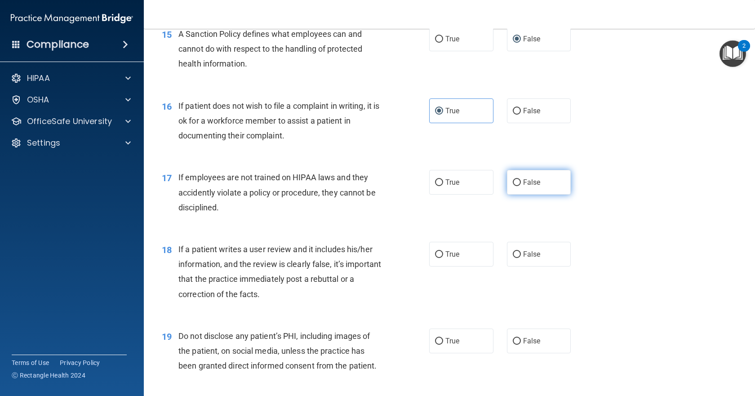
click at [507, 195] on label "False" at bounding box center [539, 182] width 64 height 25
click at [513, 186] on input "False" at bounding box center [517, 182] width 8 height 7
radio input "true"
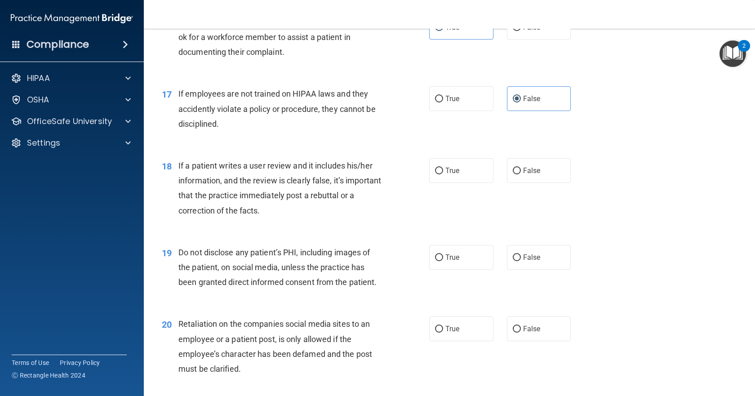
scroll to position [1304, 0]
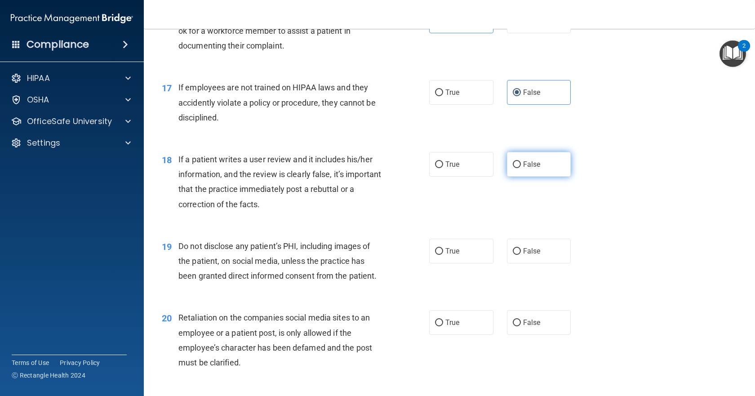
click at [534, 177] on label "False" at bounding box center [539, 164] width 64 height 25
click at [521, 168] on input "False" at bounding box center [517, 164] width 8 height 7
radio input "true"
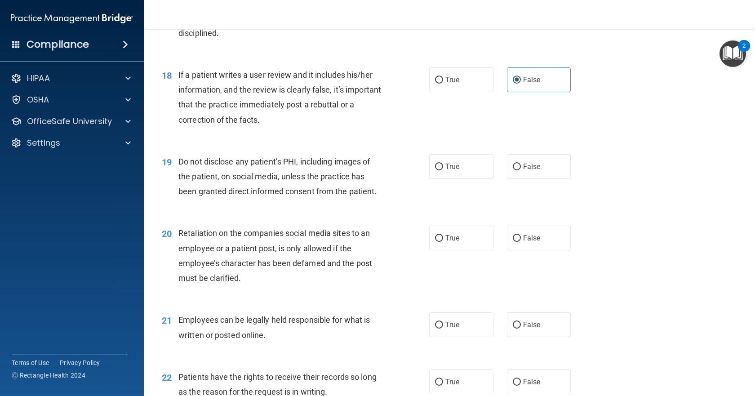
scroll to position [1393, 0]
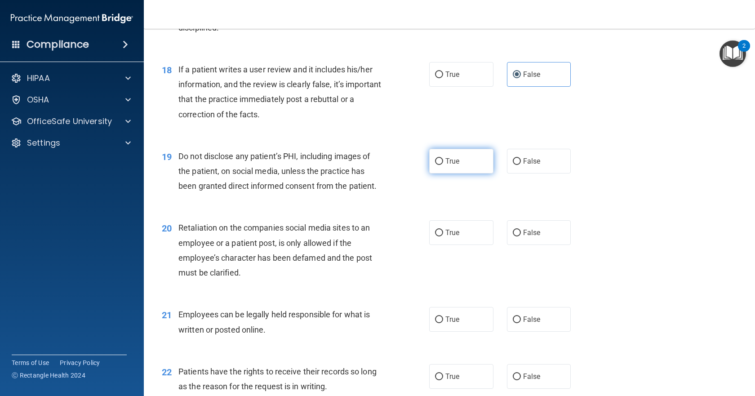
click at [453, 174] on label "True" at bounding box center [461, 161] width 64 height 25
click at [443, 165] on input "True" at bounding box center [439, 161] width 8 height 7
radio input "true"
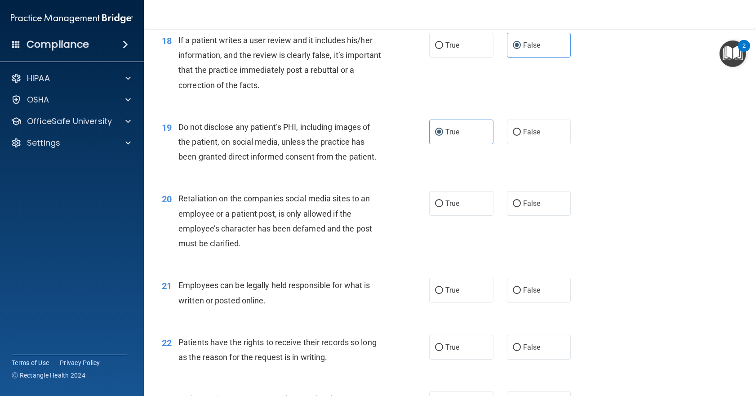
scroll to position [1438, 0]
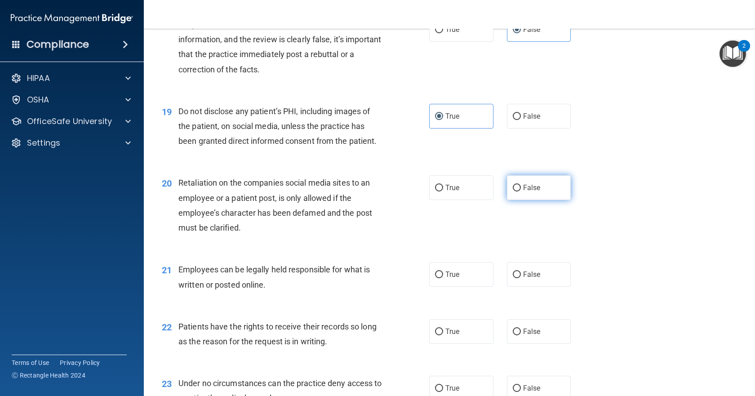
click at [530, 192] on span "False" at bounding box center [532, 187] width 18 height 9
click at [521, 191] on input "False" at bounding box center [517, 188] width 8 height 7
radio input "true"
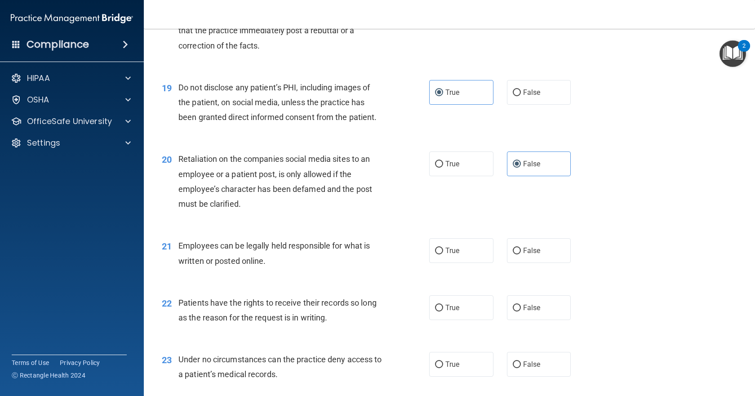
scroll to position [1483, 0]
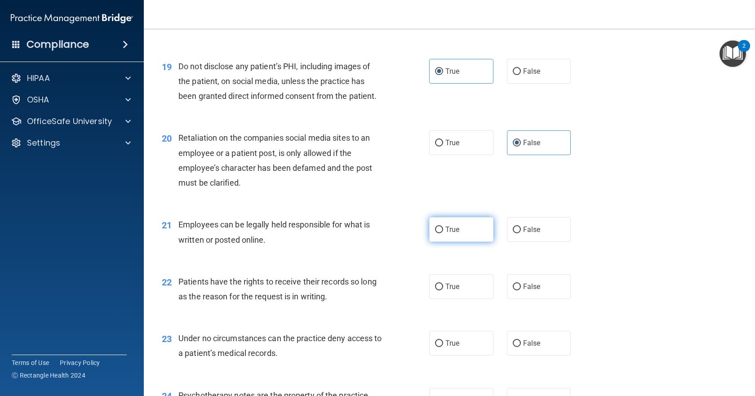
click at [443, 242] on label "True" at bounding box center [461, 229] width 64 height 25
click at [443, 233] on input "True" at bounding box center [439, 230] width 8 height 7
radio input "true"
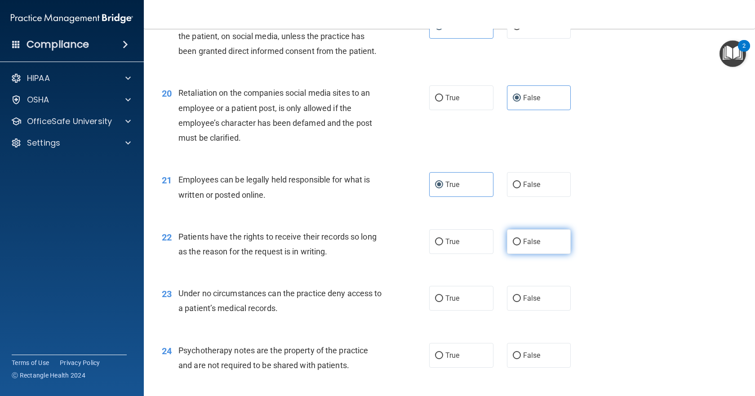
click at [527, 246] on span "False" at bounding box center [532, 241] width 18 height 9
click at [521, 245] on input "False" at bounding box center [517, 242] width 8 height 7
radio input "true"
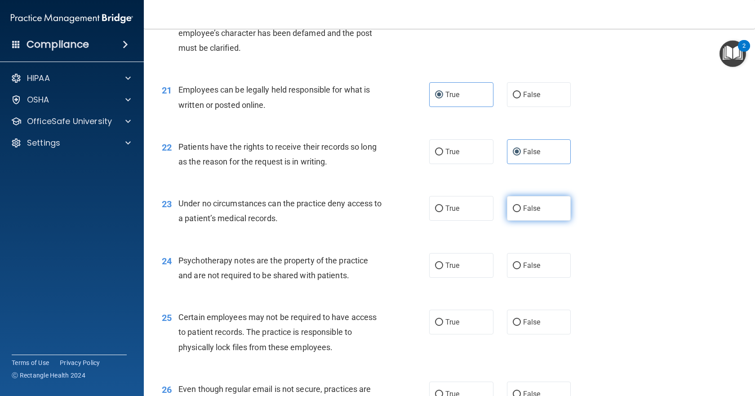
click at [523, 213] on span "False" at bounding box center [532, 208] width 18 height 9
click at [521, 212] on input "False" at bounding box center [517, 208] width 8 height 7
radio input "true"
click at [442, 278] on label "True" at bounding box center [461, 265] width 64 height 25
click at [442, 269] on input "True" at bounding box center [439, 265] width 8 height 7
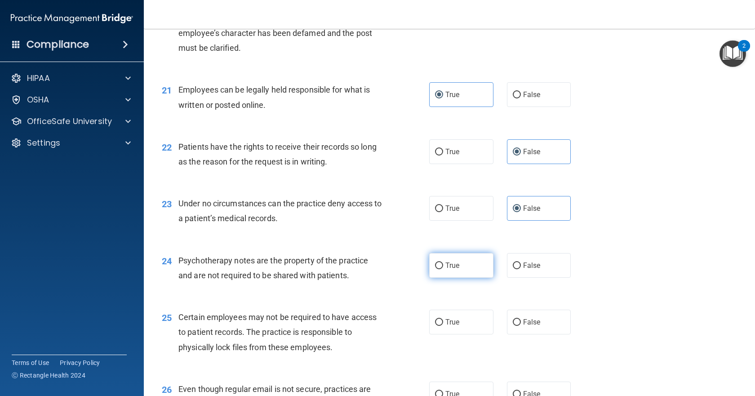
radio input "true"
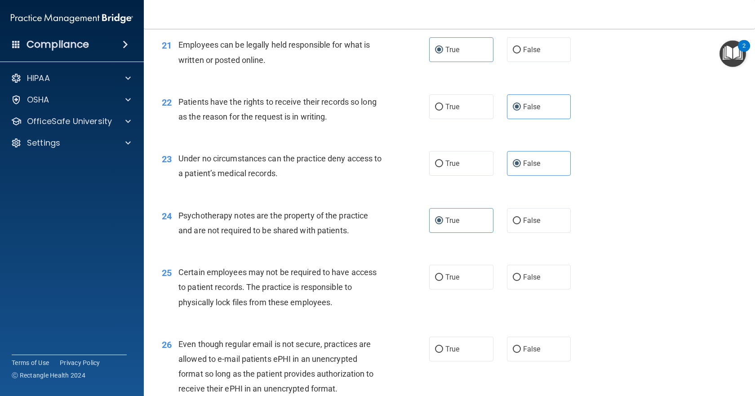
scroll to position [1708, 0]
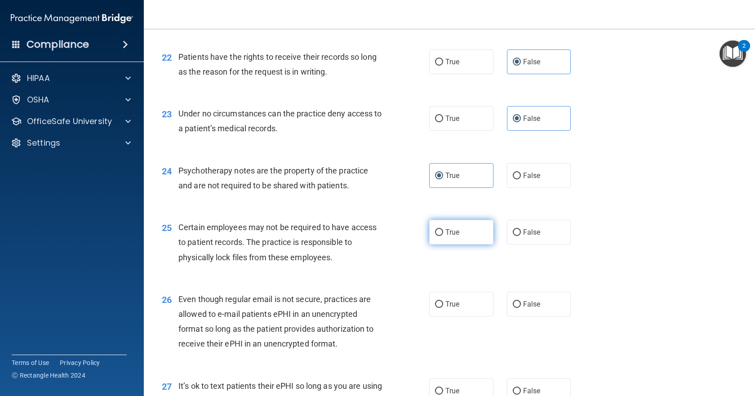
click at [440, 245] on label "True" at bounding box center [461, 232] width 64 height 25
click at [440, 236] on input "True" at bounding box center [439, 232] width 8 height 7
radio input "true"
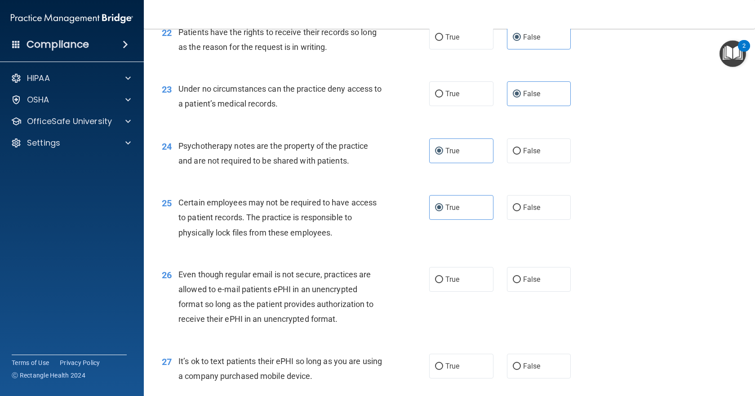
scroll to position [1753, 0]
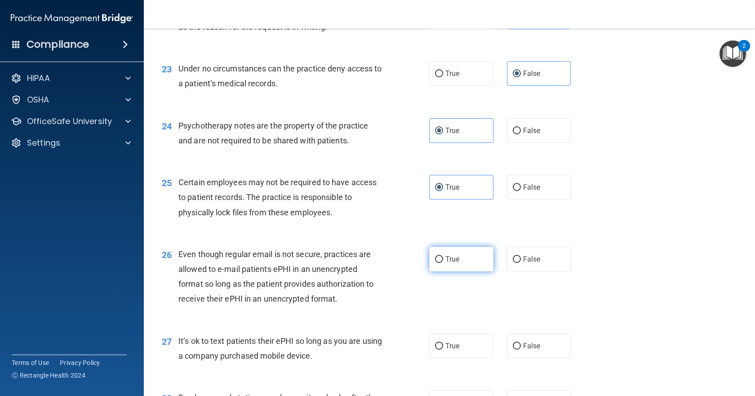
click at [447, 263] on span "True" at bounding box center [452, 259] width 14 height 9
click at [443, 263] on input "True" at bounding box center [439, 259] width 8 height 7
radio input "true"
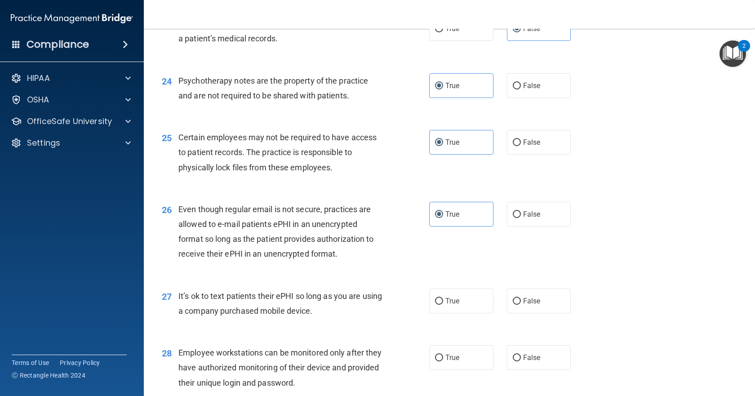
scroll to position [1843, 0]
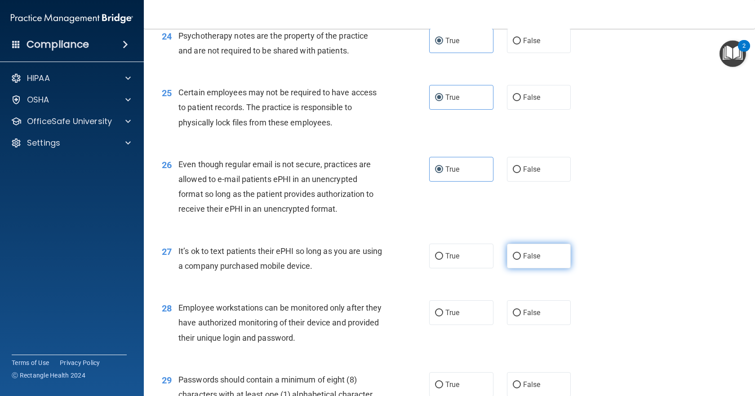
click at [523, 260] on span "False" at bounding box center [532, 256] width 18 height 9
click at [521, 260] on input "False" at bounding box center [517, 256] width 8 height 7
radio input "true"
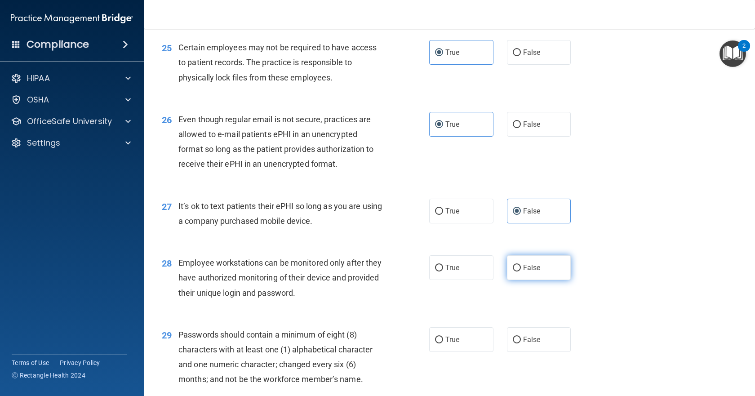
click at [523, 272] on span "False" at bounding box center [532, 267] width 18 height 9
click at [521, 271] on input "False" at bounding box center [517, 268] width 8 height 7
radio input "true"
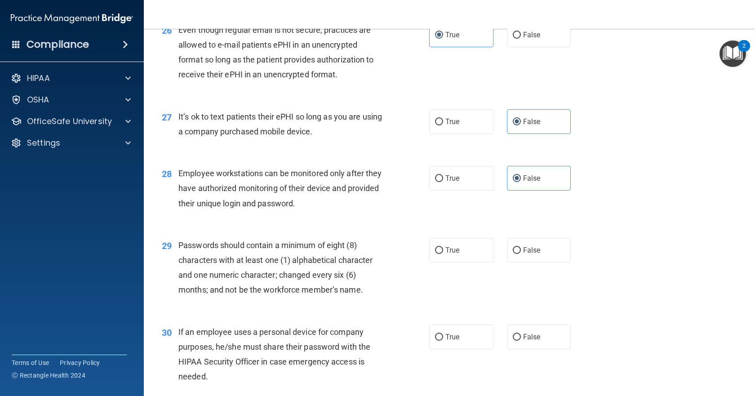
scroll to position [1978, 0]
click at [444, 262] on label "True" at bounding box center [461, 249] width 64 height 25
click at [443, 254] on input "True" at bounding box center [439, 250] width 8 height 7
radio input "true"
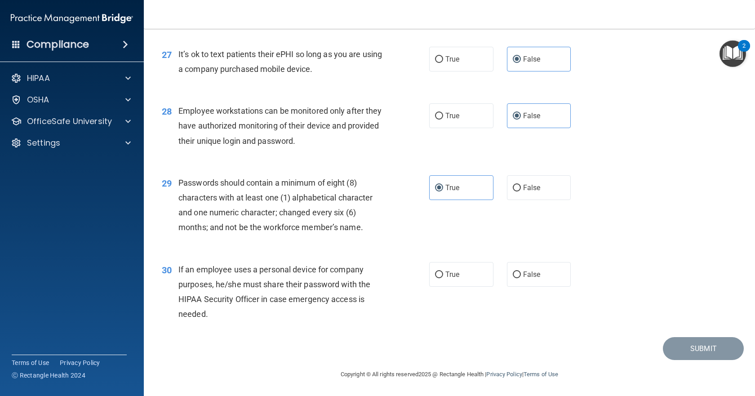
scroll to position [2068, 0]
click at [522, 280] on label "False" at bounding box center [539, 274] width 64 height 25
click at [521, 278] on input "False" at bounding box center [517, 274] width 8 height 7
radio input "true"
click at [695, 348] on button "Submit" at bounding box center [703, 348] width 81 height 23
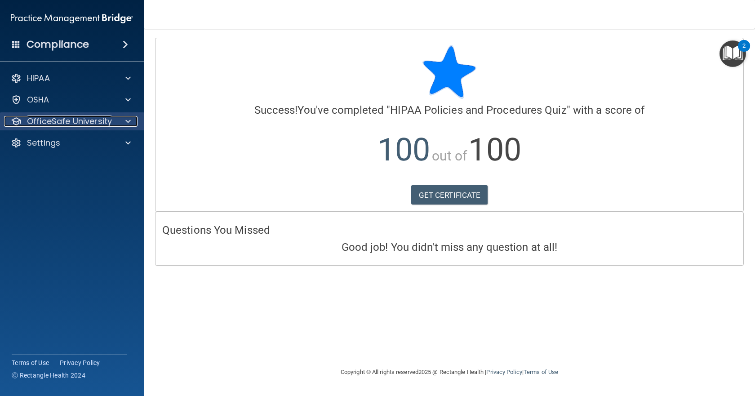
click at [129, 121] on span at bounding box center [127, 121] width 5 height 11
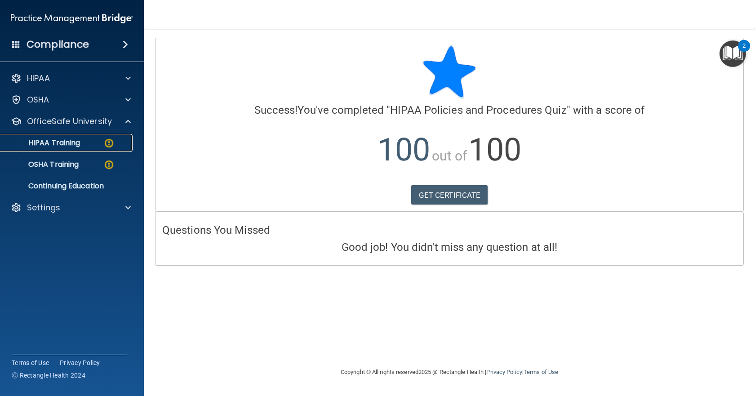
click at [74, 142] on p "HIPAA Training" at bounding box center [43, 142] width 74 height 9
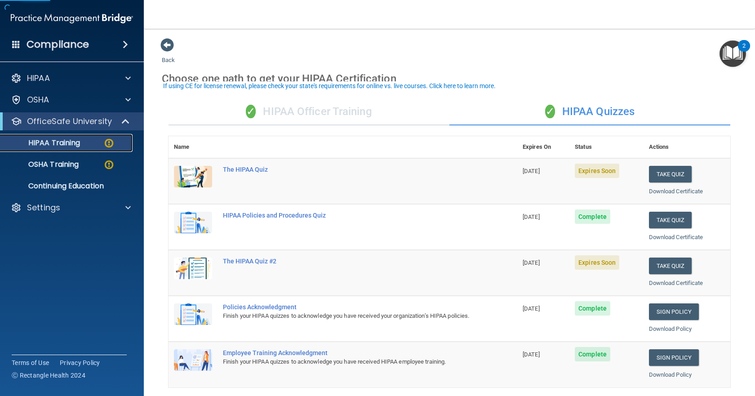
scroll to position [45, 0]
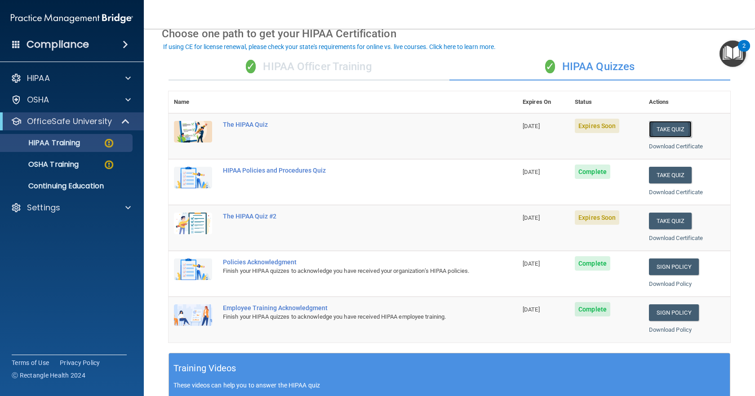
click at [676, 130] on button "Take Quiz" at bounding box center [670, 129] width 43 height 17
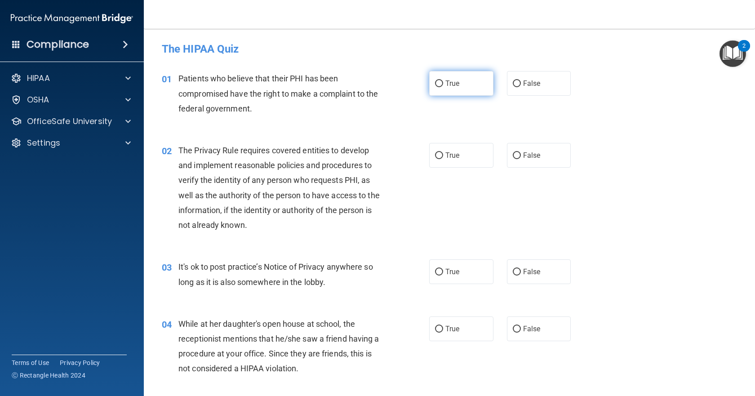
click at [454, 86] on span "True" at bounding box center [452, 83] width 14 height 9
click at [443, 86] on input "True" at bounding box center [439, 83] width 8 height 7
radio input "true"
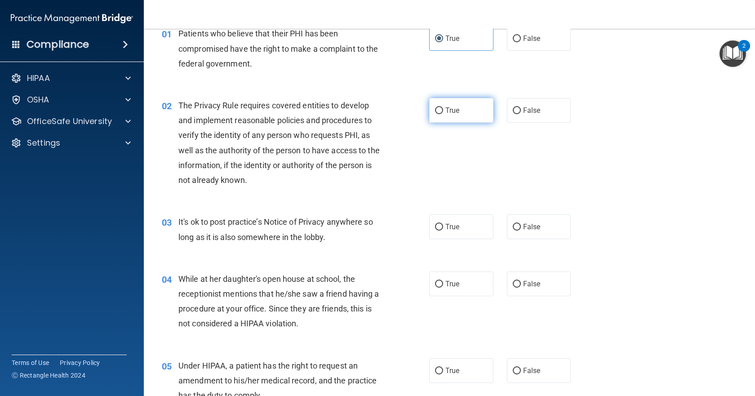
click at [445, 122] on label "True" at bounding box center [461, 110] width 64 height 25
click at [443, 114] on input "True" at bounding box center [439, 110] width 8 height 7
radio input "true"
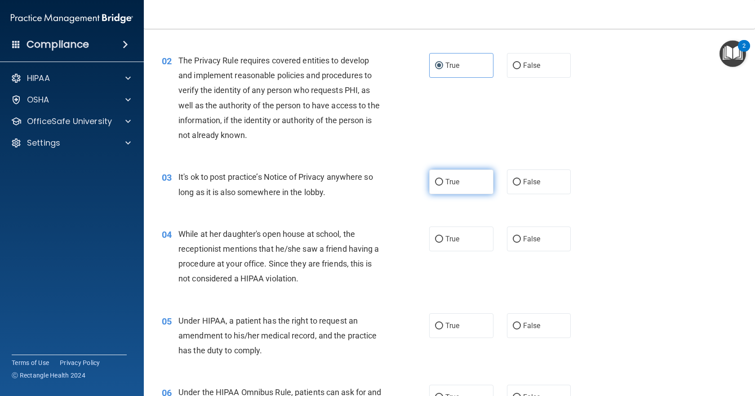
click at [445, 185] on span "True" at bounding box center [452, 182] width 14 height 9
click at [443, 185] on input "True" at bounding box center [439, 182] width 8 height 7
radio input "true"
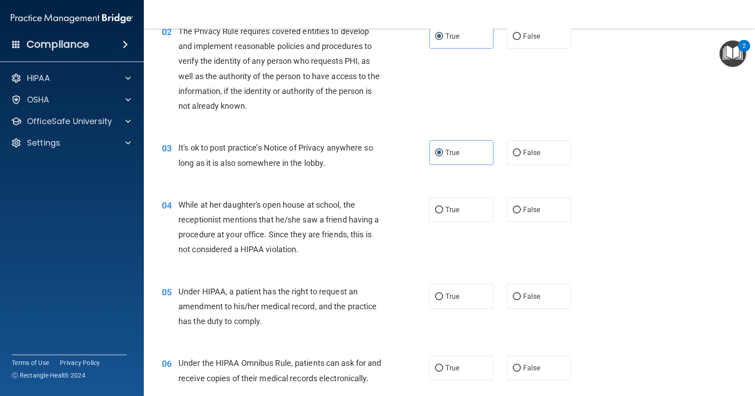
scroll to position [135, 0]
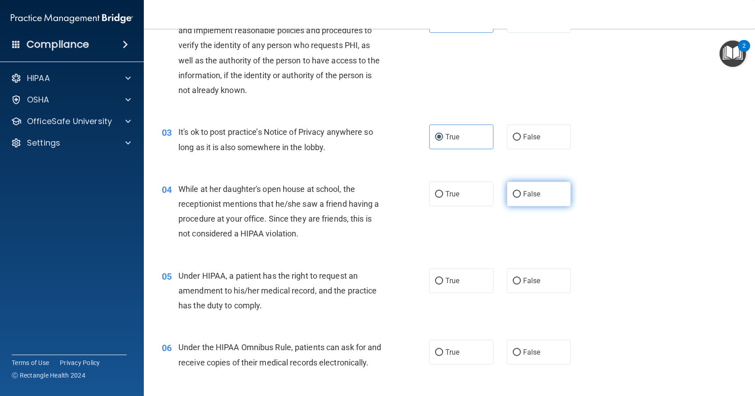
click at [537, 201] on label "False" at bounding box center [539, 194] width 64 height 25
click at [521, 198] on input "False" at bounding box center [517, 194] width 8 height 7
radio input "true"
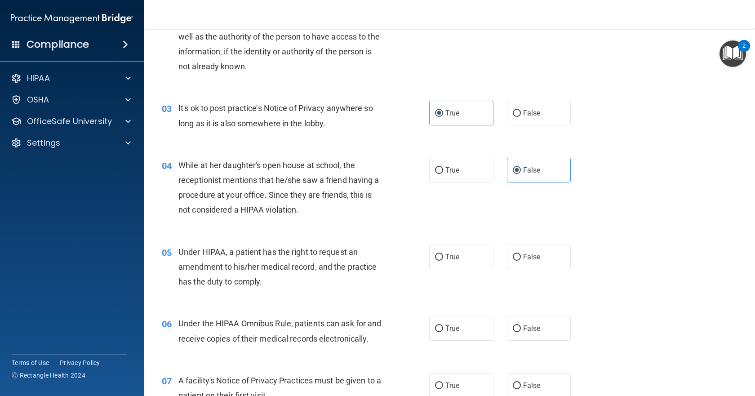
scroll to position [180, 0]
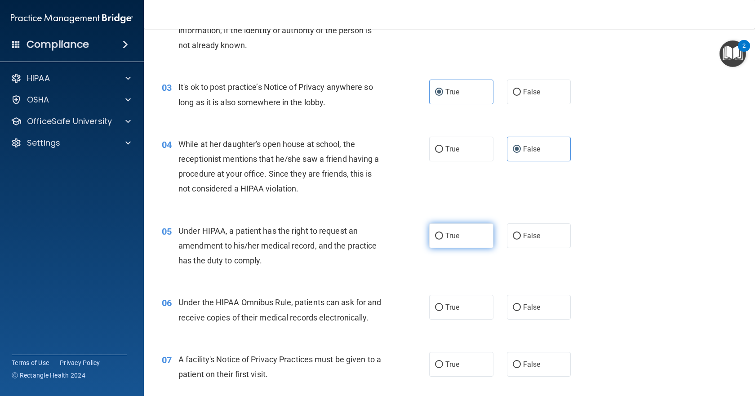
click at [458, 236] on label "True" at bounding box center [461, 235] width 64 height 25
click at [443, 236] on input "True" at bounding box center [439, 236] width 8 height 7
radio input "true"
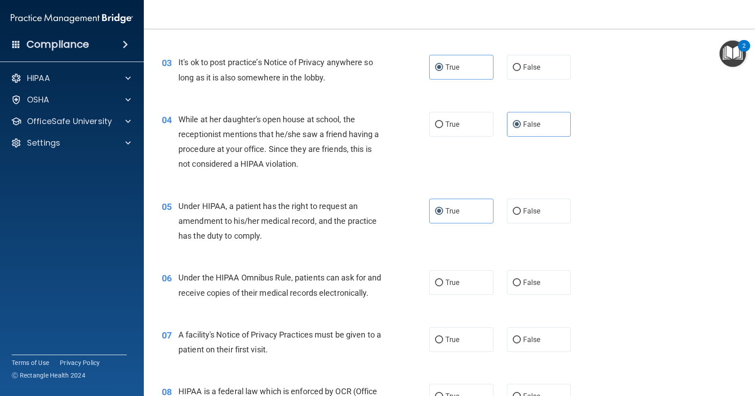
scroll to position [225, 0]
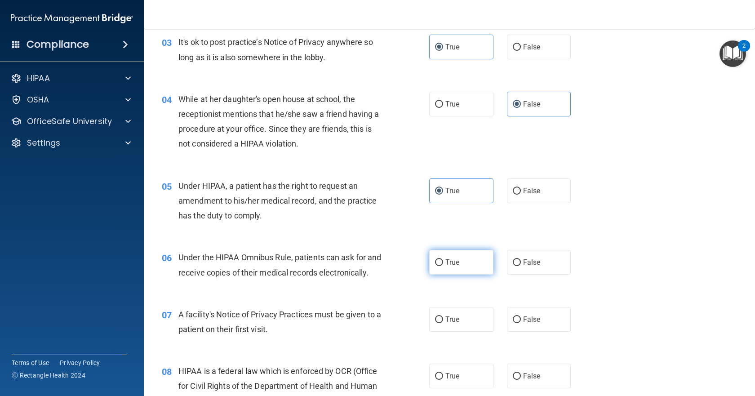
click at [461, 269] on label "True" at bounding box center [461, 262] width 64 height 25
click at [443, 266] on input "True" at bounding box center [439, 262] width 8 height 7
radio input "true"
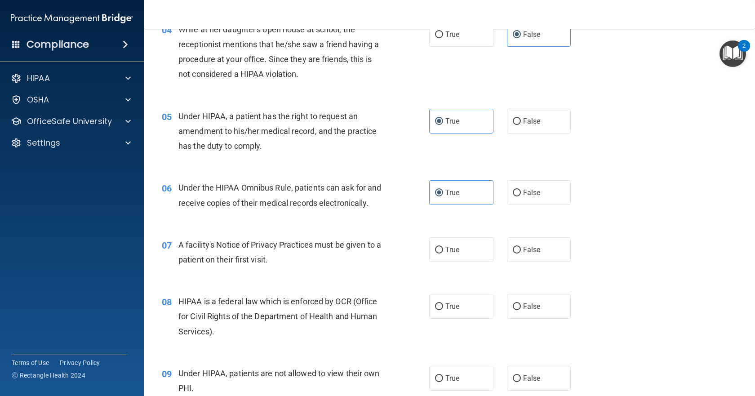
scroll to position [315, 0]
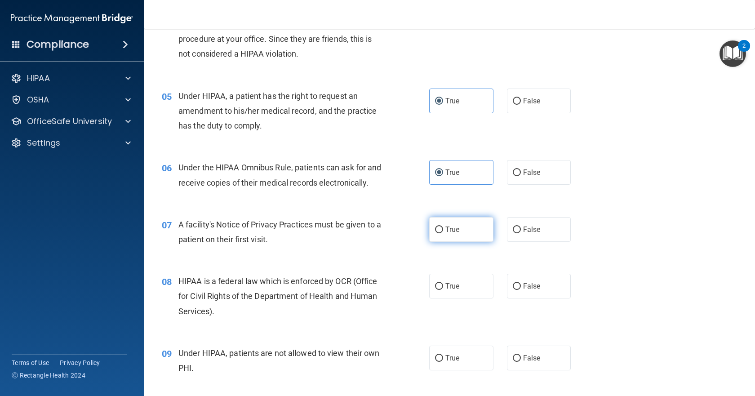
click at [450, 234] on span "True" at bounding box center [452, 229] width 14 height 9
click at [443, 233] on input "True" at bounding box center [439, 230] width 8 height 7
radio input "true"
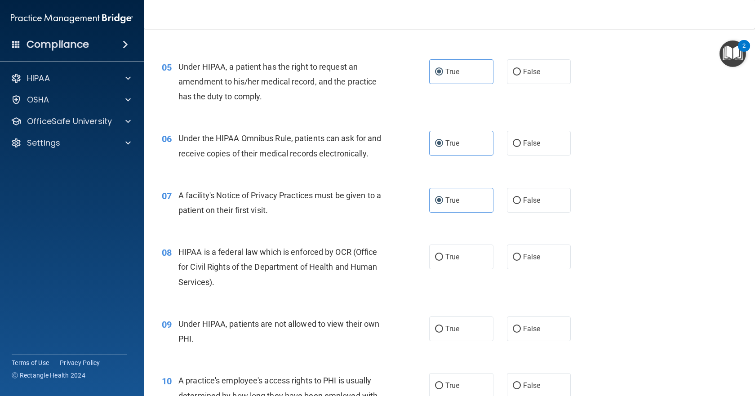
scroll to position [360, 0]
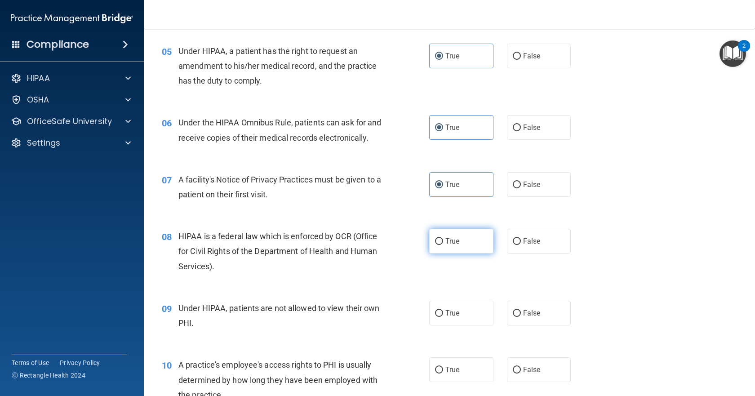
drag, startPoint x: 433, startPoint y: 259, endPoint x: 439, endPoint y: 259, distance: 5.9
click at [439, 245] on input "True" at bounding box center [439, 241] width 8 height 7
radio input "true"
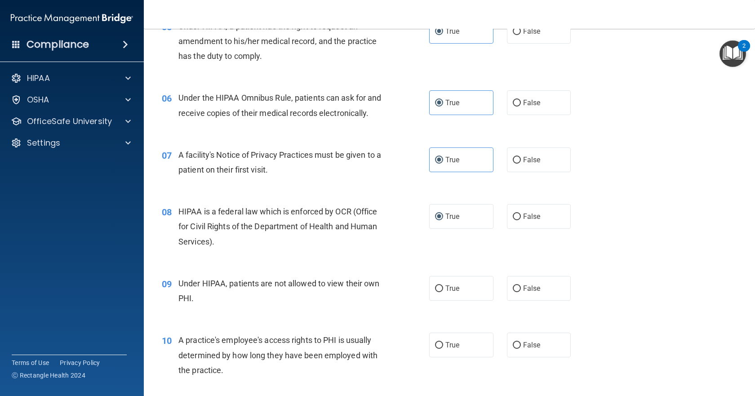
scroll to position [405, 0]
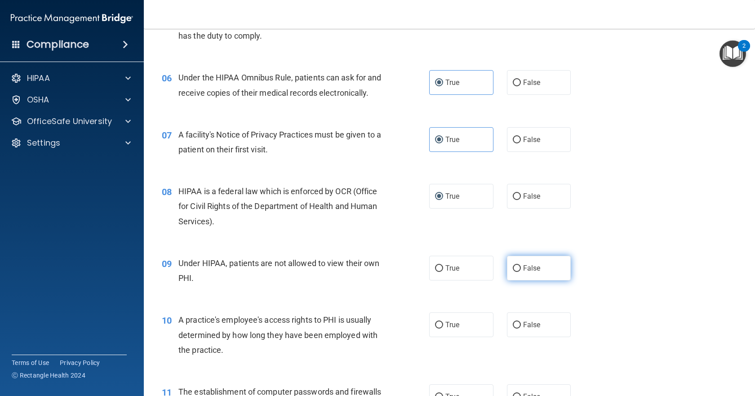
click at [524, 280] on label "False" at bounding box center [539, 268] width 64 height 25
click at [521, 272] on input "False" at bounding box center [517, 268] width 8 height 7
radio input "true"
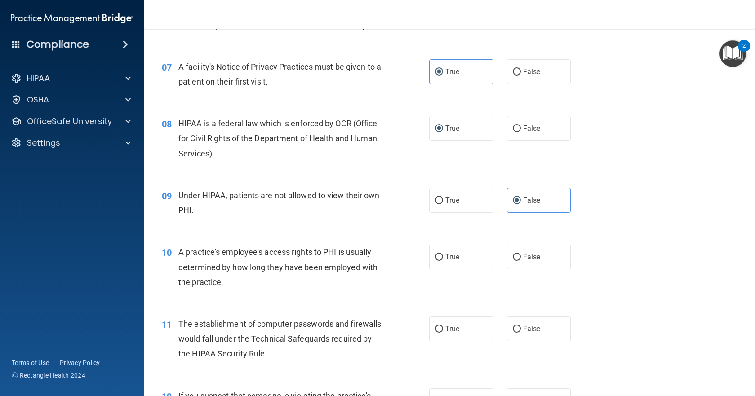
scroll to position [494, 0]
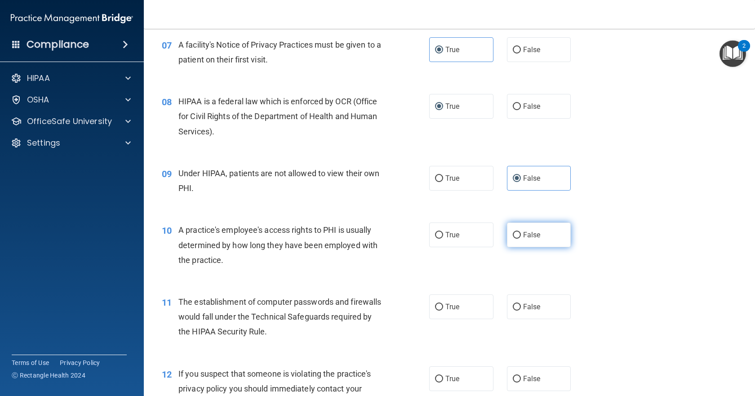
click at [518, 247] on label "False" at bounding box center [539, 234] width 64 height 25
click at [518, 239] on input "False" at bounding box center [517, 235] width 8 height 7
radio input "true"
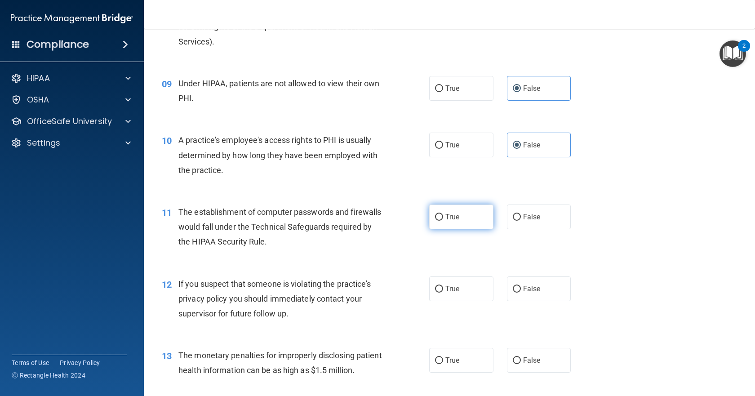
click at [473, 229] on label "True" at bounding box center [461, 217] width 64 height 25
click at [443, 221] on input "True" at bounding box center [439, 217] width 8 height 7
radio input "true"
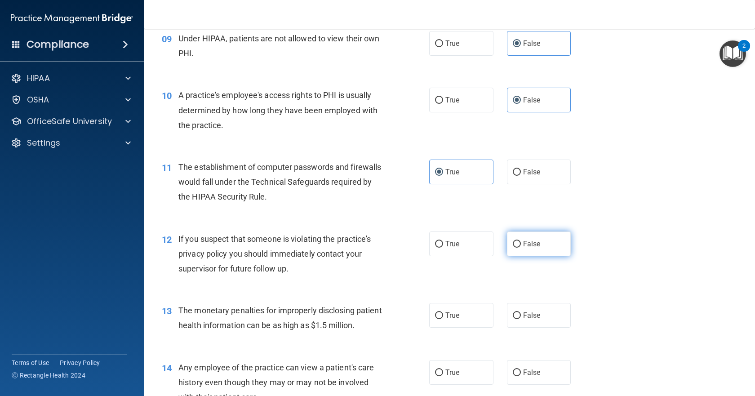
click at [539, 256] on label "False" at bounding box center [539, 243] width 64 height 25
click at [521, 248] on input "False" at bounding box center [517, 244] width 8 height 7
radio input "true"
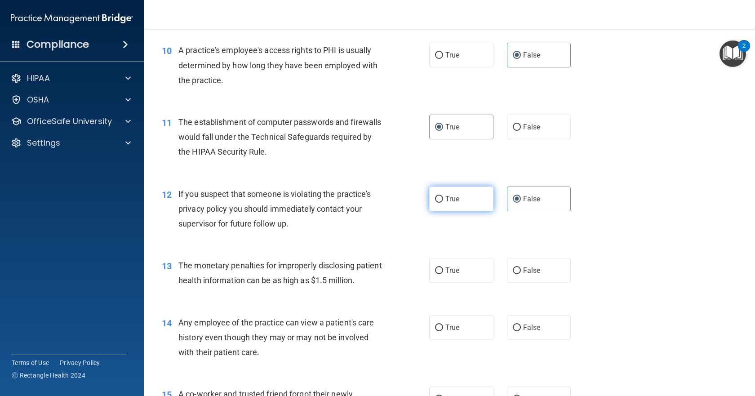
click at [445, 203] on span "True" at bounding box center [452, 199] width 14 height 9
click at [443, 203] on input "True" at bounding box center [439, 199] width 8 height 7
radio input "true"
radio input "false"
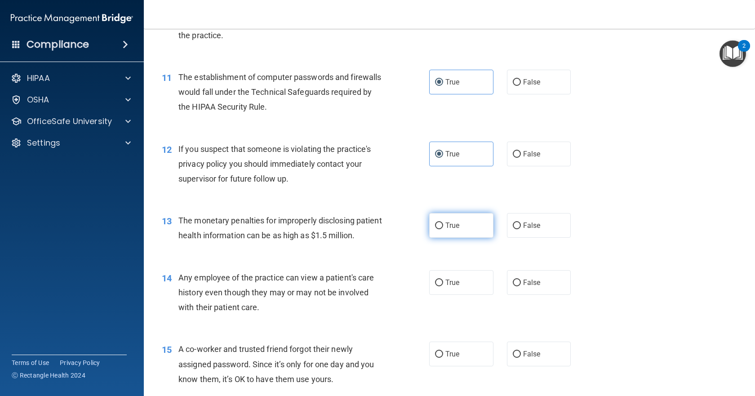
click at [461, 238] on label "True" at bounding box center [461, 225] width 64 height 25
click at [443, 229] on input "True" at bounding box center [439, 225] width 8 height 7
radio input "true"
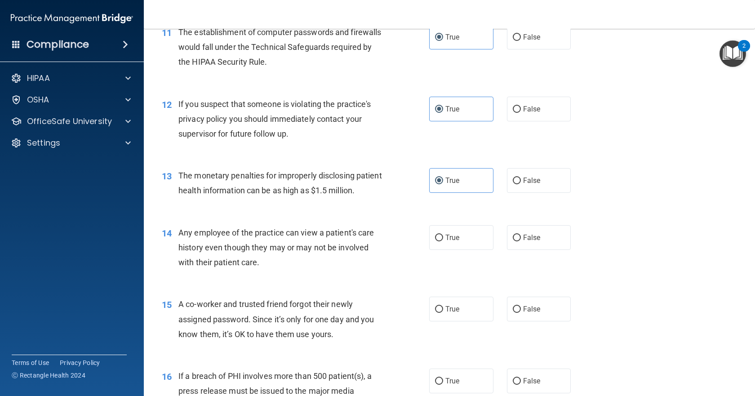
scroll to position [809, 0]
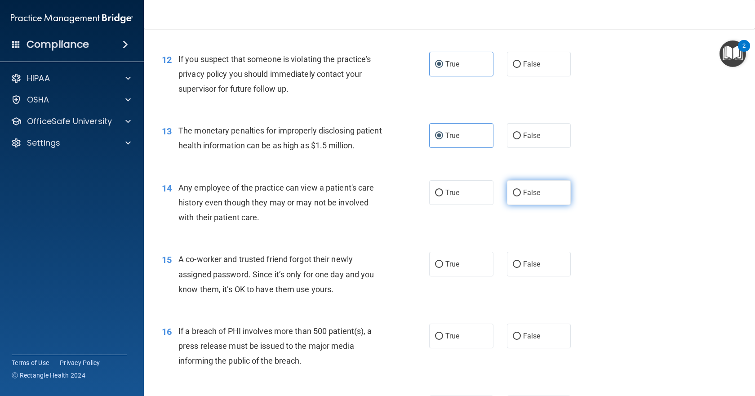
click at [534, 197] on span "False" at bounding box center [532, 192] width 18 height 9
click at [521, 196] on input "False" at bounding box center [517, 193] width 8 height 7
radio input "true"
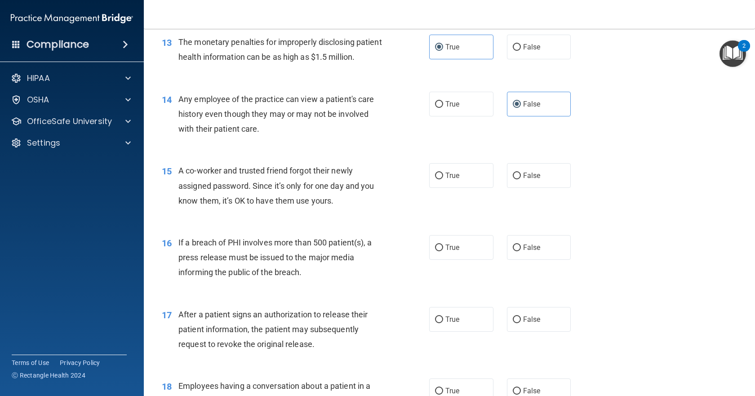
scroll to position [899, 0]
click at [524, 178] on span "False" at bounding box center [532, 174] width 18 height 9
click at [521, 178] on input "False" at bounding box center [517, 174] width 8 height 7
radio input "true"
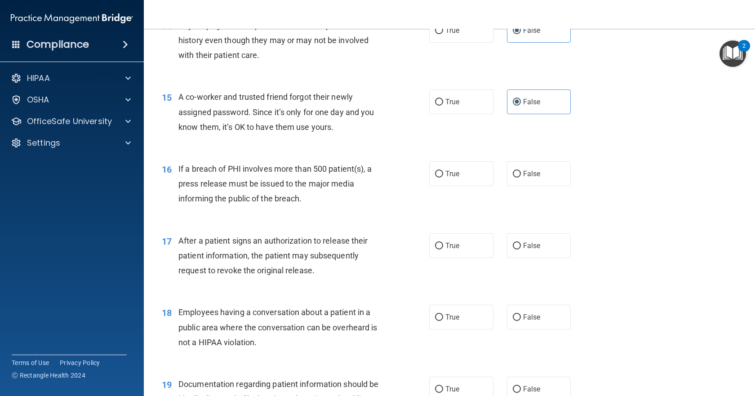
scroll to position [989, 0]
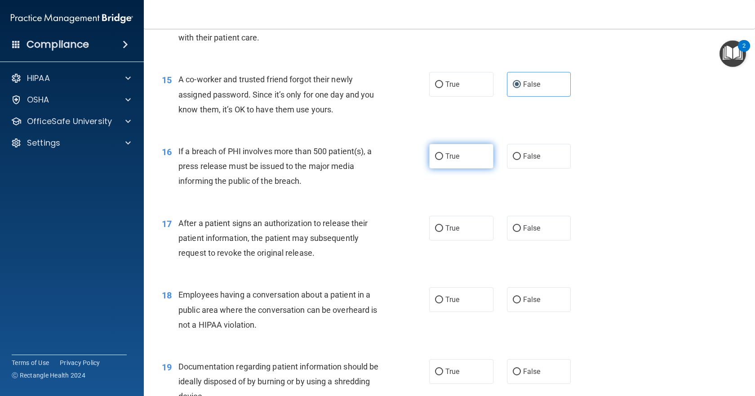
click at [460, 169] on label "True" at bounding box center [461, 156] width 64 height 25
click at [443, 160] on input "True" at bounding box center [439, 156] width 8 height 7
radio input "true"
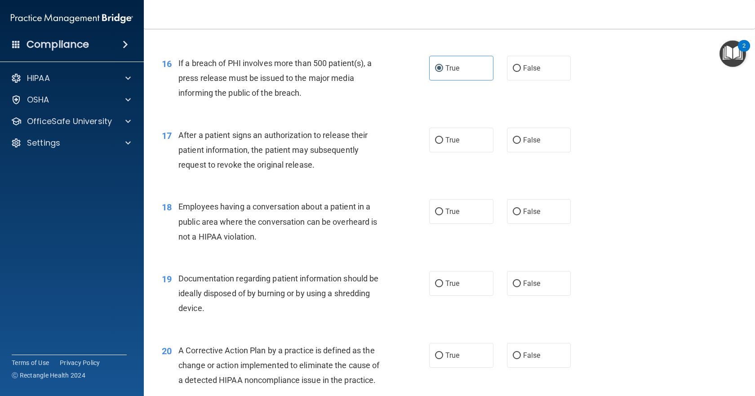
scroll to position [1079, 0]
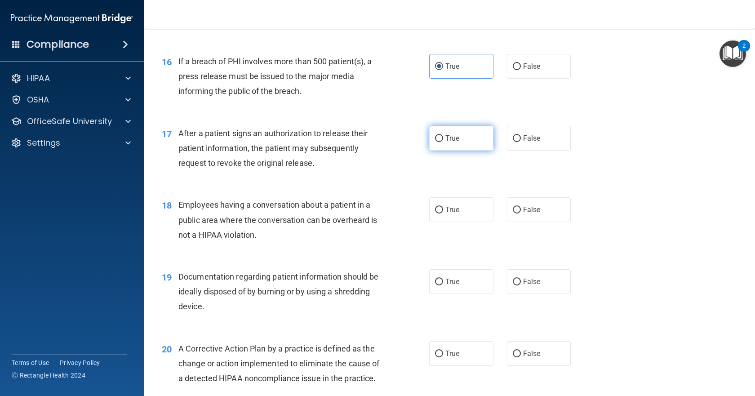
click at [441, 151] on label "True" at bounding box center [461, 138] width 64 height 25
click at [441, 142] on input "True" at bounding box center [439, 138] width 8 height 7
radio input "true"
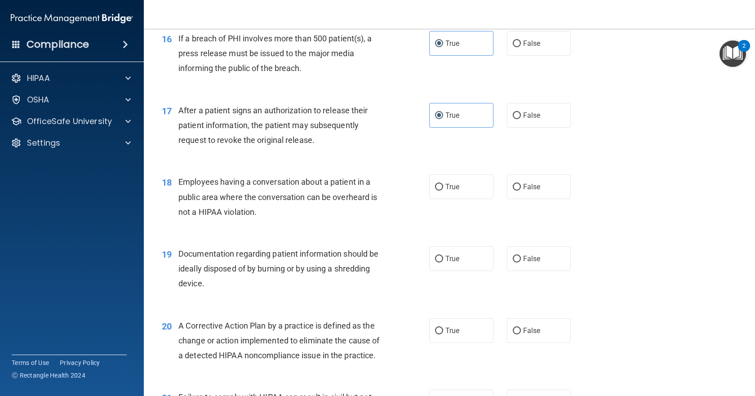
scroll to position [1124, 0]
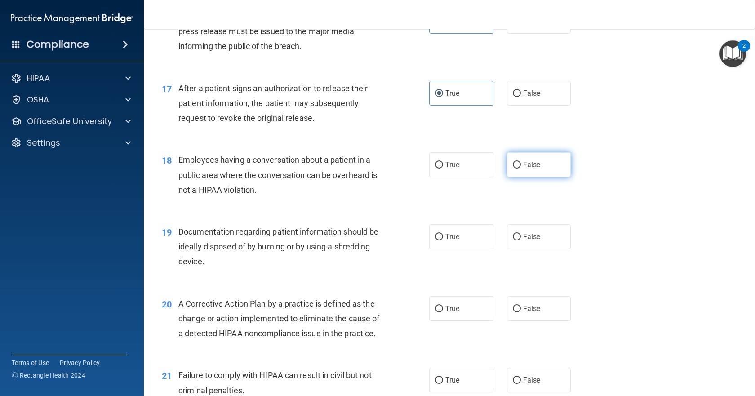
click at [539, 177] on label "False" at bounding box center [539, 164] width 64 height 25
click at [521, 169] on input "False" at bounding box center [517, 165] width 8 height 7
radio input "true"
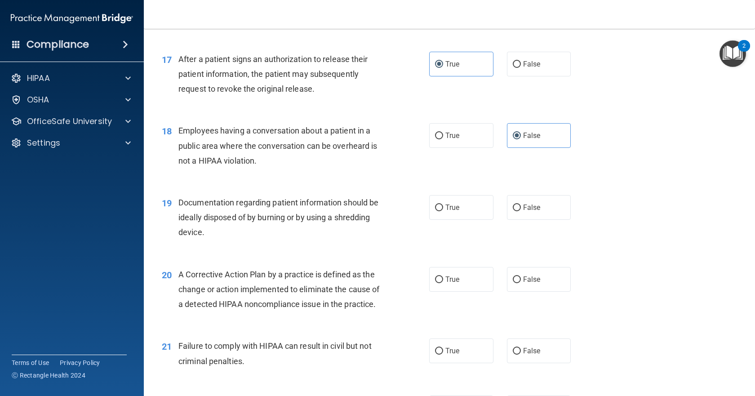
scroll to position [1169, 0]
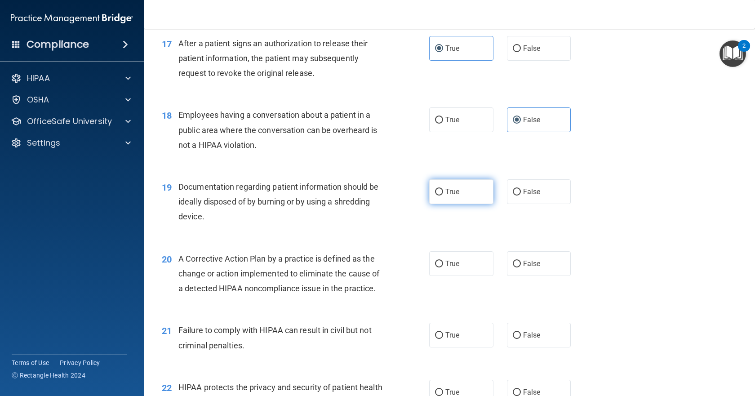
click at [454, 196] on span "True" at bounding box center [452, 191] width 14 height 9
click at [443, 196] on input "True" at bounding box center [439, 192] width 8 height 7
radio input "true"
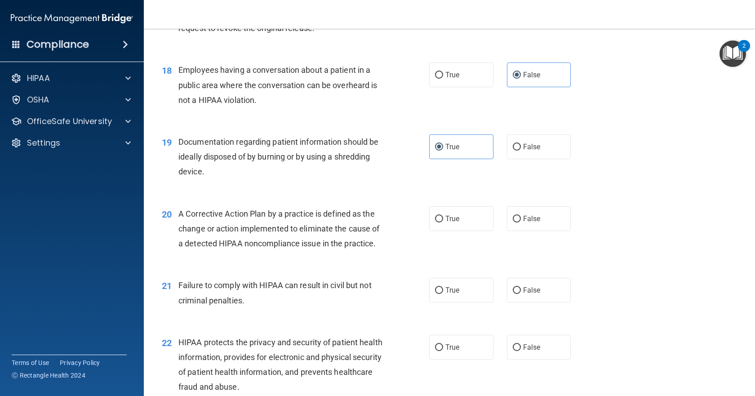
scroll to position [1259, 0]
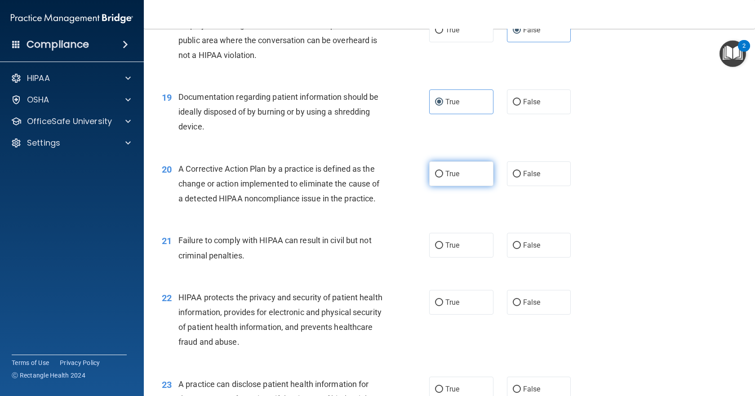
click at [465, 186] on label "True" at bounding box center [461, 173] width 64 height 25
click at [443, 178] on input "True" at bounding box center [439, 174] width 8 height 7
radio input "true"
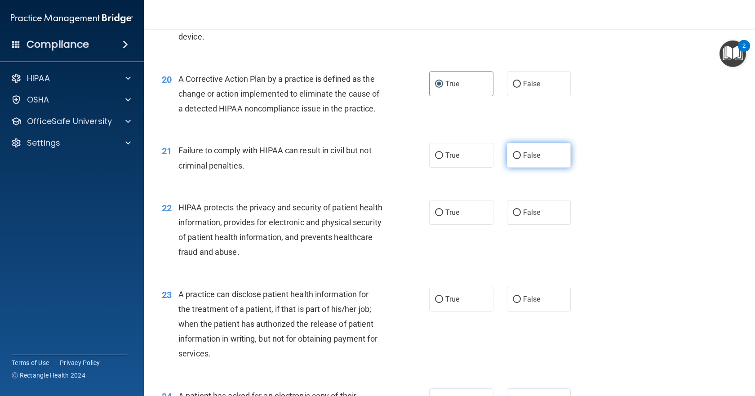
click at [540, 168] on label "False" at bounding box center [539, 155] width 64 height 25
click at [521, 159] on input "False" at bounding box center [517, 155] width 8 height 7
radio input "true"
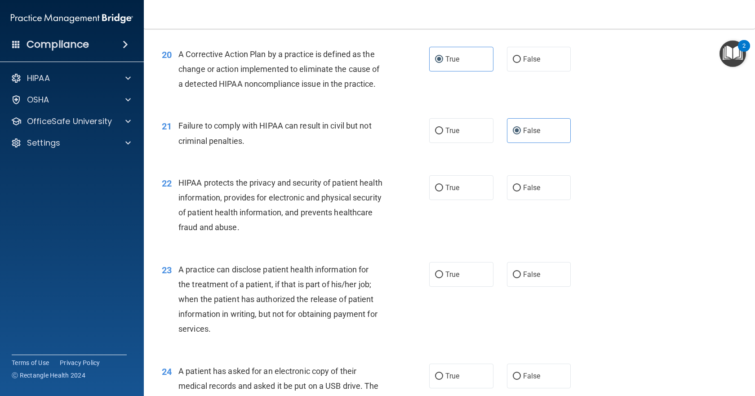
scroll to position [1393, 0]
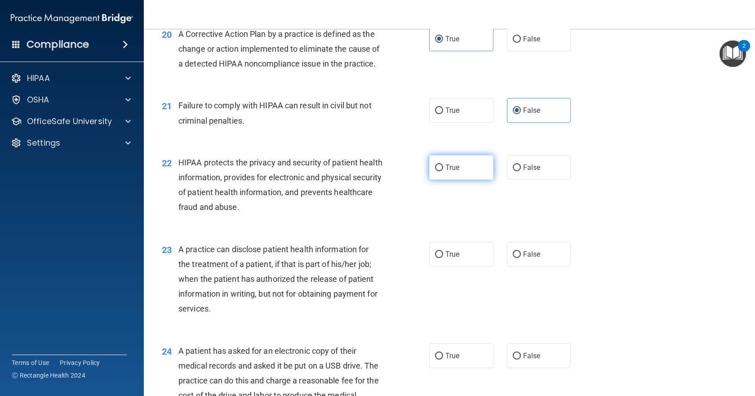
click at [448, 172] on span "True" at bounding box center [452, 167] width 14 height 9
click at [443, 171] on input "True" at bounding box center [439, 168] width 8 height 7
radio input "true"
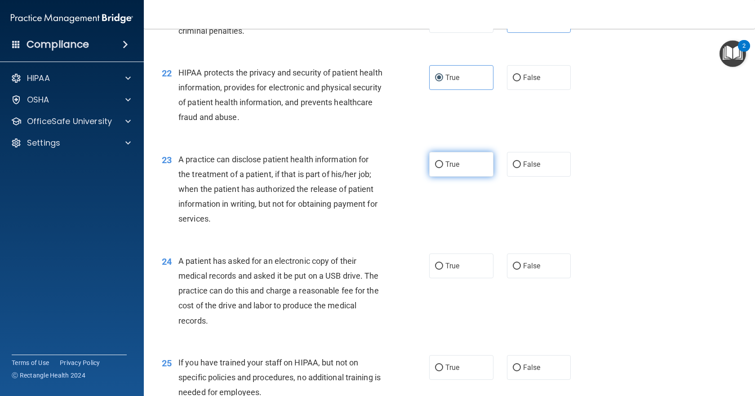
click at [453, 177] on label "True" at bounding box center [461, 164] width 64 height 25
click at [443, 168] on input "True" at bounding box center [439, 164] width 8 height 7
radio input "true"
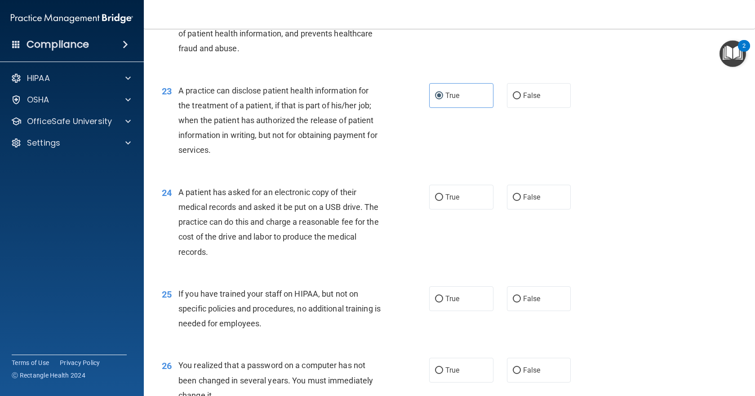
scroll to position [1573, 0]
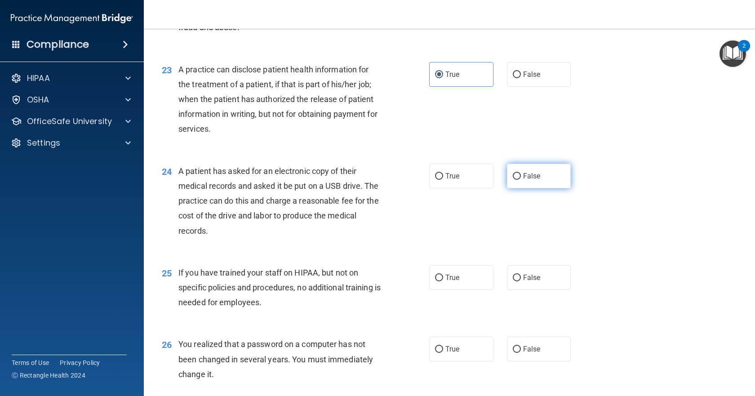
click at [543, 188] on label "False" at bounding box center [539, 176] width 64 height 25
click at [521, 180] on input "False" at bounding box center [517, 176] width 8 height 7
radio input "true"
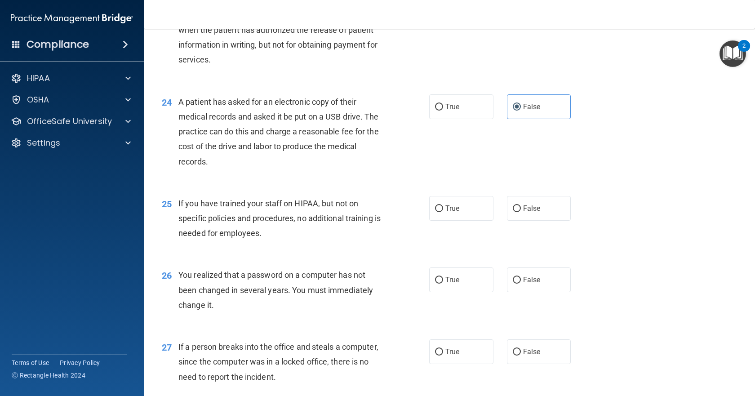
scroll to position [1663, 0]
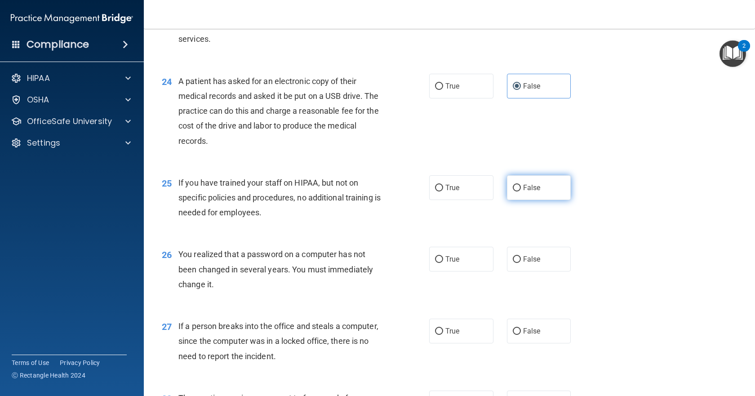
click at [517, 200] on label "False" at bounding box center [539, 187] width 64 height 25
click at [517, 191] on input "False" at bounding box center [517, 188] width 8 height 7
radio input "true"
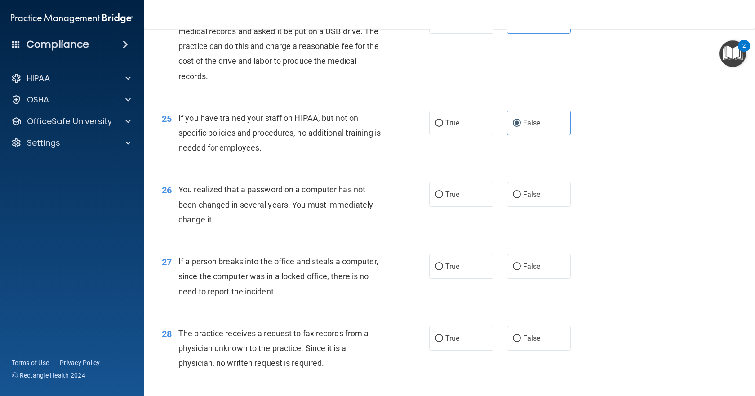
scroll to position [1753, 0]
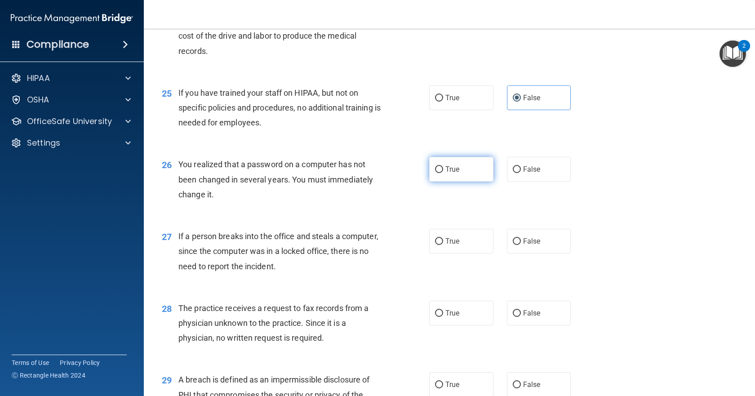
click at [477, 182] on label "True" at bounding box center [461, 169] width 64 height 25
click at [443, 173] on input "True" at bounding box center [439, 169] width 8 height 7
radio input "true"
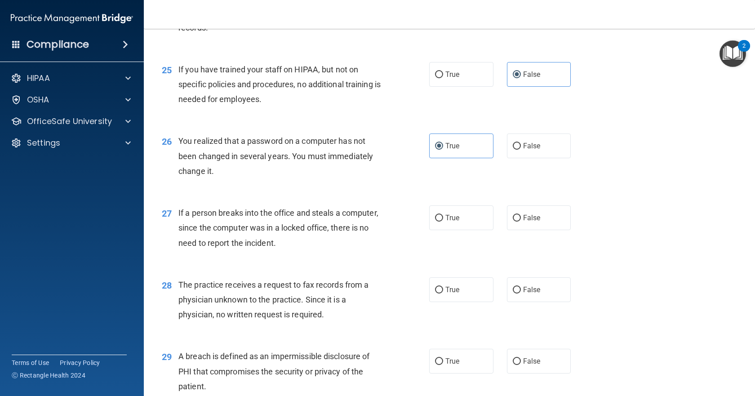
scroll to position [1798, 0]
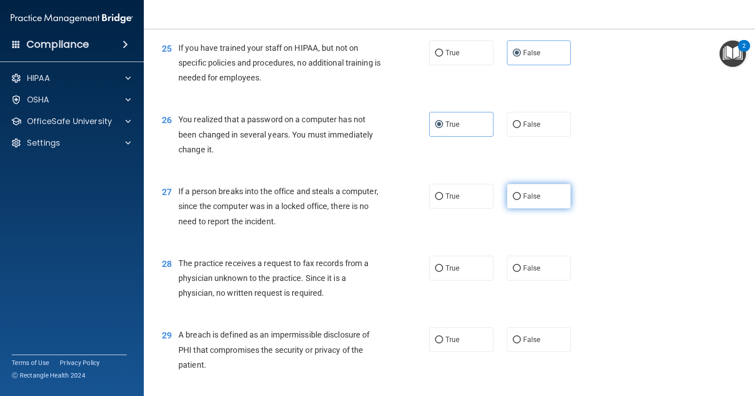
click at [515, 209] on label "False" at bounding box center [539, 196] width 64 height 25
click at [515, 200] on input "False" at bounding box center [517, 196] width 8 height 7
radio input "true"
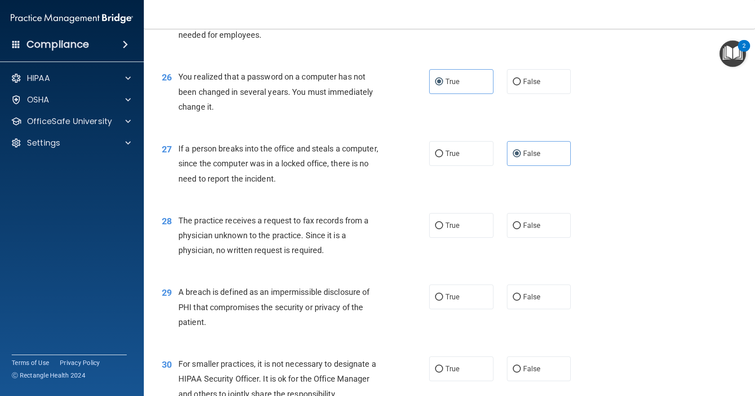
scroll to position [1843, 0]
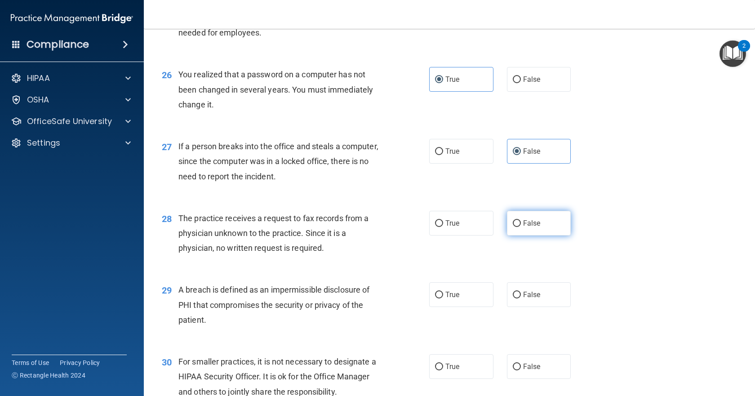
click at [542, 236] on label "False" at bounding box center [539, 223] width 64 height 25
click at [521, 227] on input "False" at bounding box center [517, 223] width 8 height 7
radio input "true"
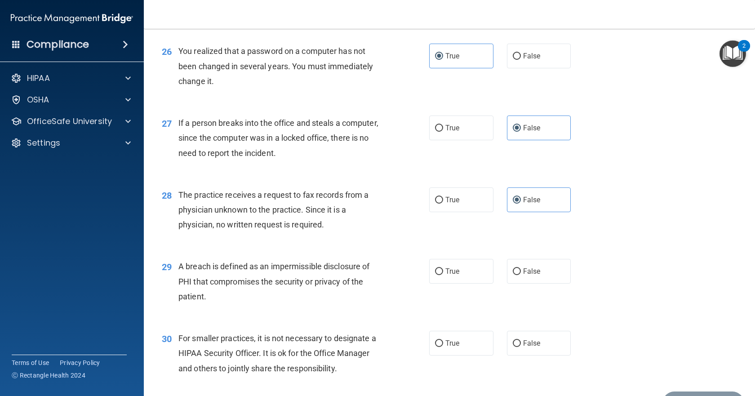
scroll to position [1888, 0]
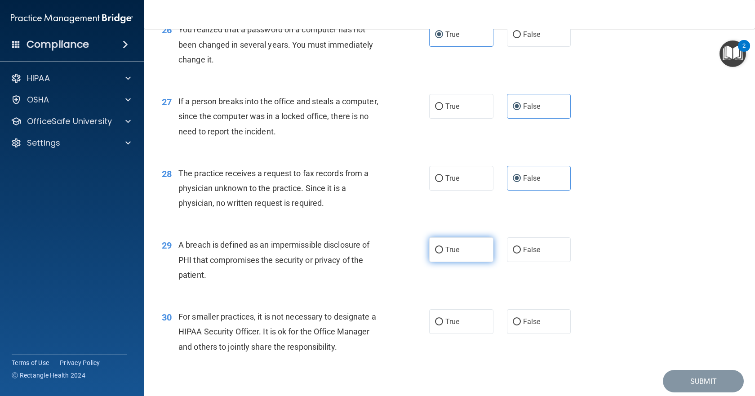
click at [436, 254] on input "True" at bounding box center [439, 250] width 8 height 7
radio input "true"
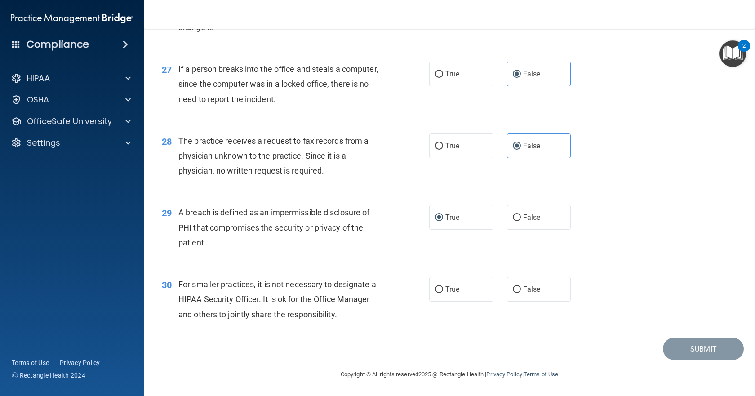
scroll to position [1965, 0]
click at [514, 298] on label "False" at bounding box center [539, 289] width 64 height 25
click at [514, 293] on input "False" at bounding box center [517, 289] width 8 height 7
radio input "true"
click at [715, 350] on button "Submit" at bounding box center [703, 349] width 81 height 23
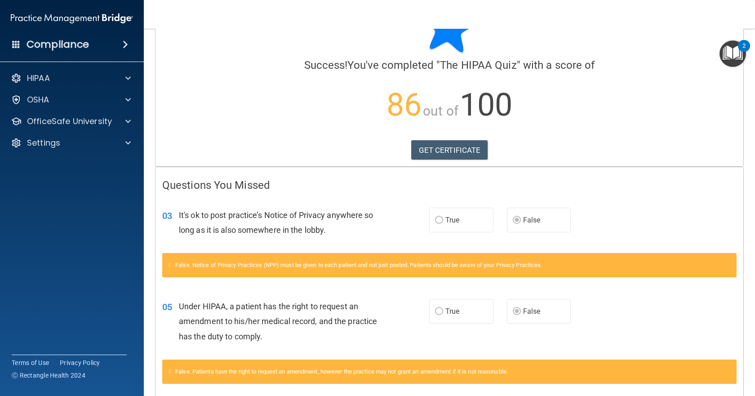
scroll to position [90, 0]
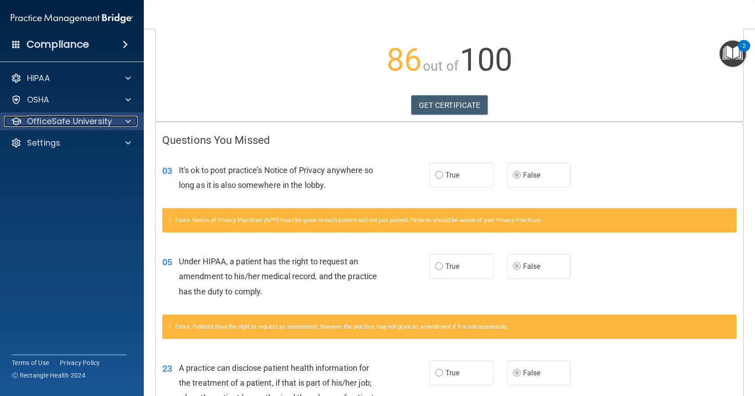
click at [113, 122] on div "OfficeSafe University" at bounding box center [59, 121] width 111 height 11
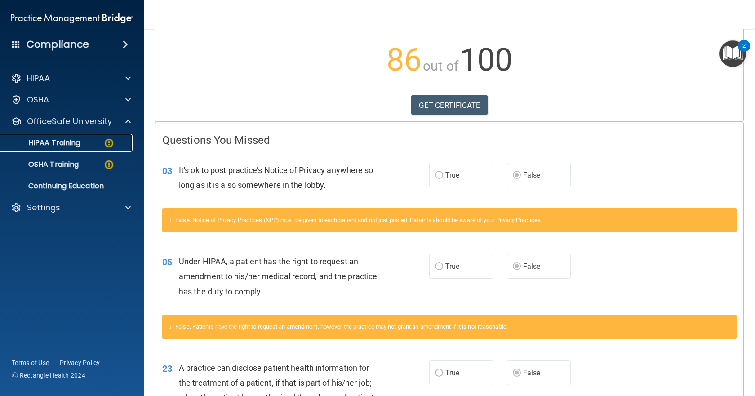
click at [104, 148] on img at bounding box center [108, 143] width 11 height 11
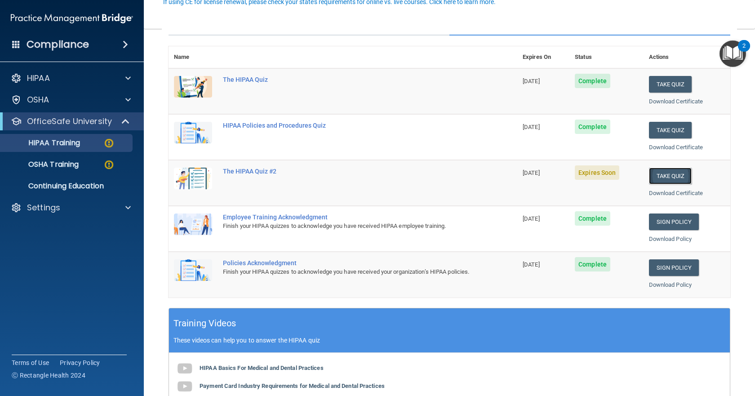
click at [683, 177] on button "Take Quiz" at bounding box center [670, 176] width 43 height 17
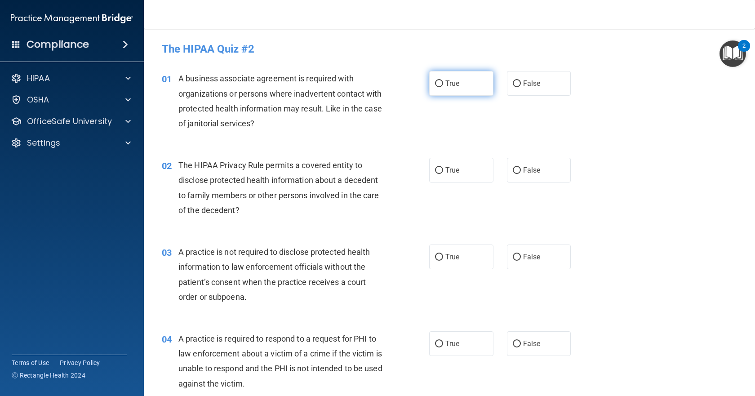
click at [450, 82] on span "True" at bounding box center [452, 83] width 14 height 9
click at [443, 82] on input "True" at bounding box center [439, 83] width 8 height 7
radio input "true"
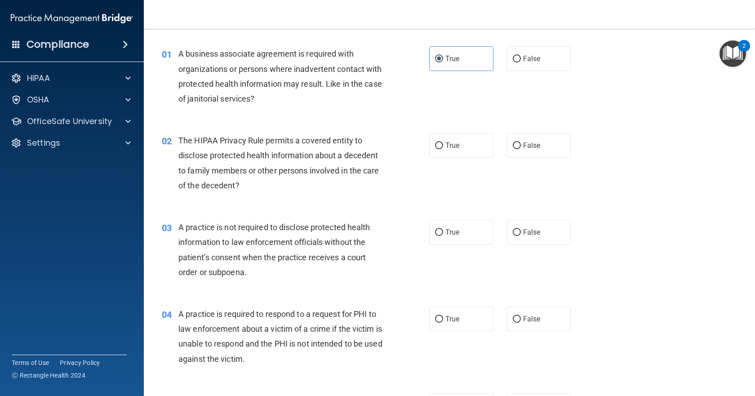
scroll to position [45, 0]
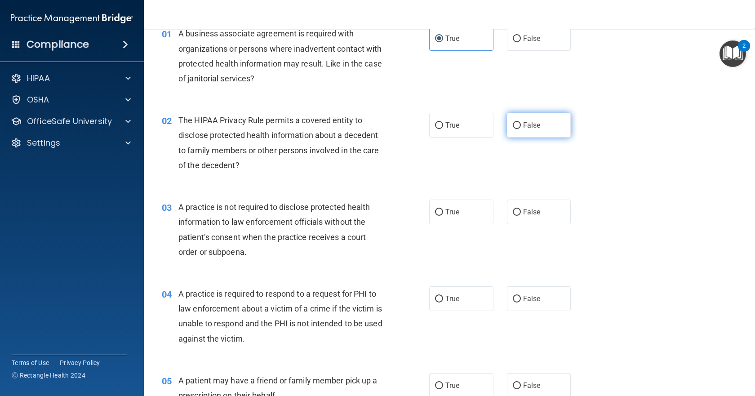
click at [508, 133] on label "False" at bounding box center [539, 125] width 64 height 25
click at [513, 129] on input "False" at bounding box center [517, 125] width 8 height 7
radio input "true"
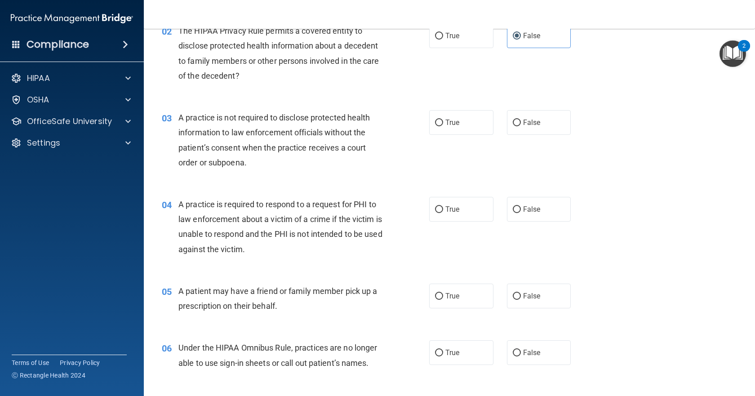
scroll to position [135, 0]
click at [543, 141] on div "03 A practice is not required to disclose protected health information to law e…" at bounding box center [449, 141] width 589 height 87
click at [544, 131] on label "False" at bounding box center [539, 122] width 64 height 25
click at [521, 126] on input "False" at bounding box center [517, 122] width 8 height 7
radio input "true"
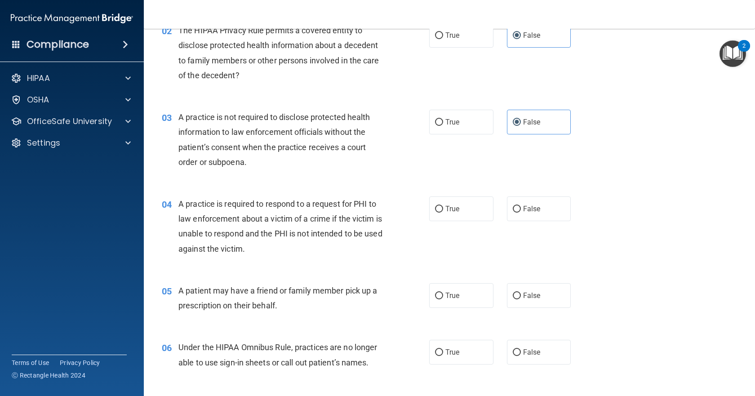
scroll to position [180, 0]
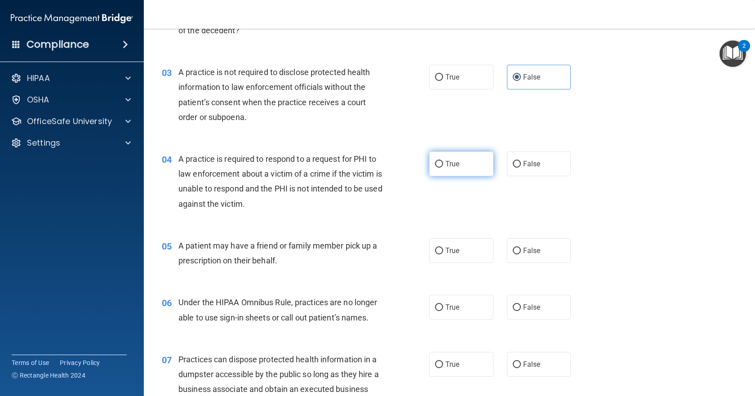
click at [445, 163] on span "True" at bounding box center [452, 164] width 14 height 9
click at [442, 163] on input "True" at bounding box center [439, 164] width 8 height 7
radio input "true"
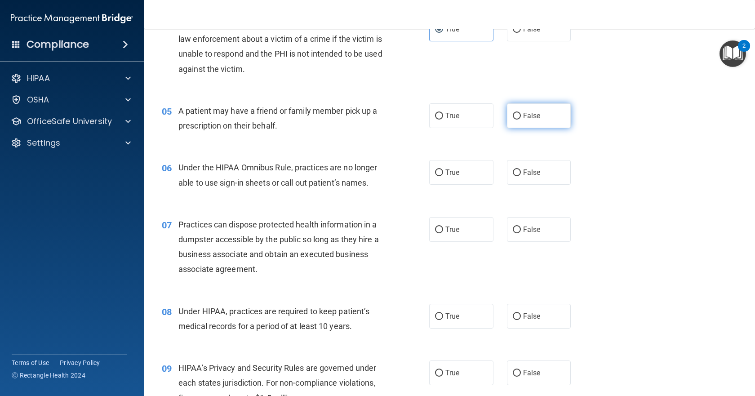
scroll to position [270, 0]
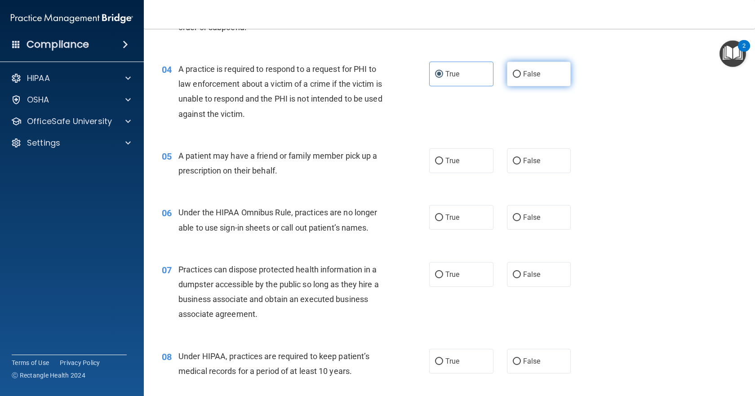
click at [537, 82] on label "False" at bounding box center [539, 74] width 64 height 25
click at [521, 78] on input "False" at bounding box center [517, 74] width 8 height 7
radio input "true"
radio input "false"
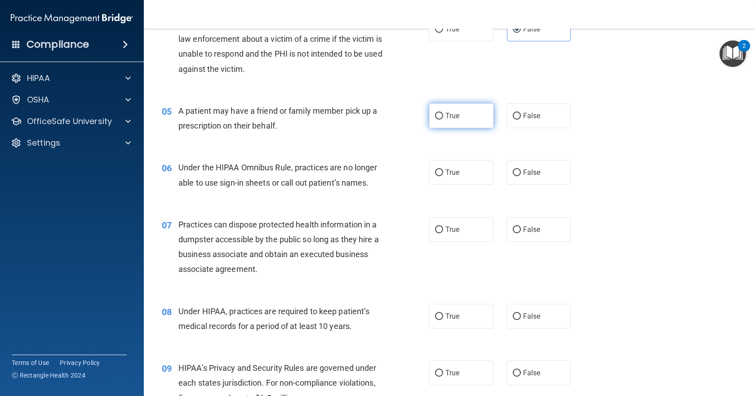
click at [466, 120] on label "True" at bounding box center [461, 115] width 64 height 25
click at [443, 120] on input "True" at bounding box center [439, 116] width 8 height 7
radio input "true"
click at [547, 123] on label "False" at bounding box center [539, 115] width 64 height 25
click at [521, 120] on input "False" at bounding box center [517, 116] width 8 height 7
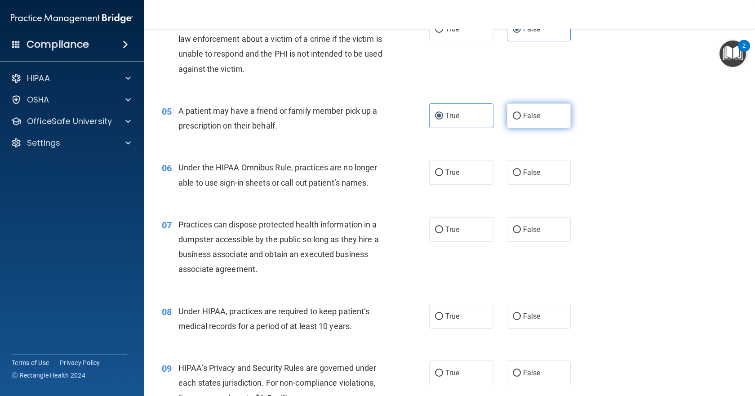
radio input "true"
radio input "false"
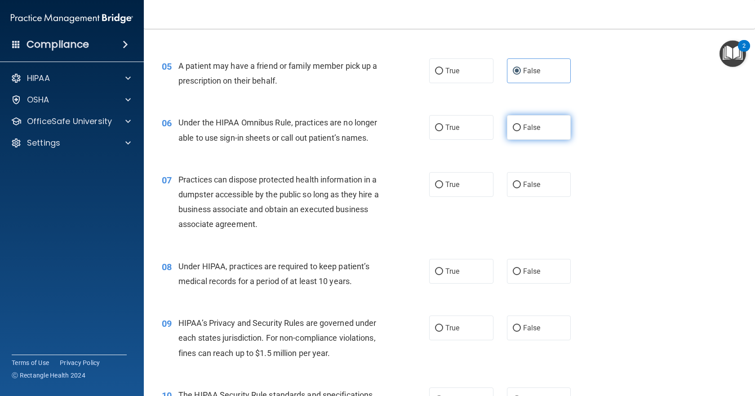
click at [541, 130] on label "False" at bounding box center [539, 127] width 64 height 25
click at [521, 130] on input "False" at bounding box center [517, 128] width 8 height 7
radio input "true"
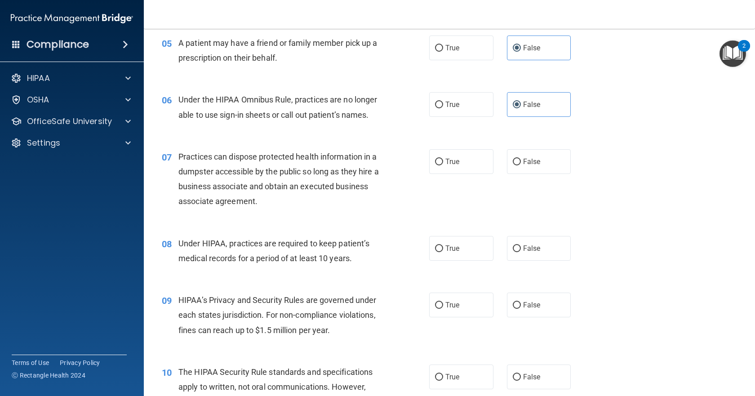
scroll to position [405, 0]
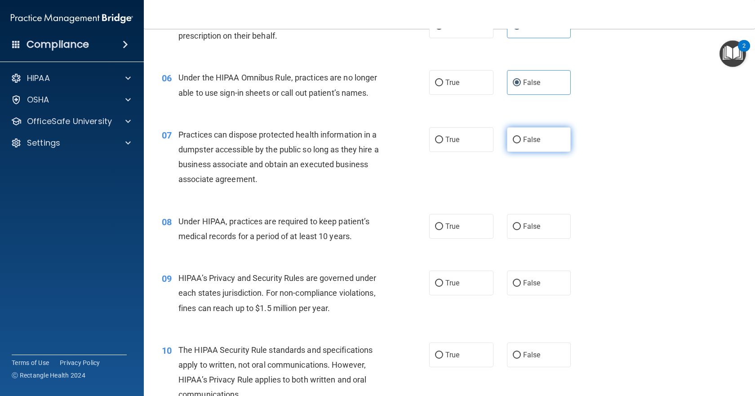
click at [533, 147] on label "False" at bounding box center [539, 139] width 64 height 25
click at [521, 143] on input "False" at bounding box center [517, 140] width 8 height 7
radio input "true"
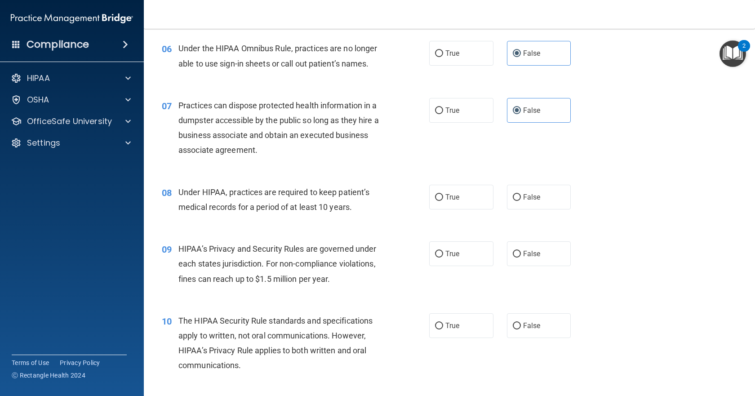
scroll to position [449, 0]
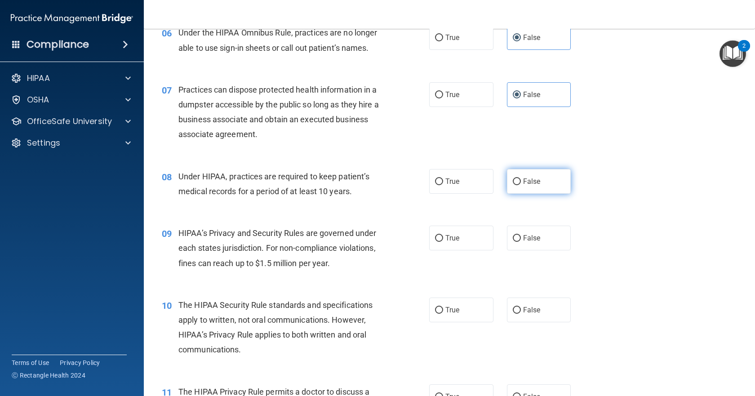
click at [546, 189] on label "False" at bounding box center [539, 181] width 64 height 25
click at [521, 185] on input "False" at bounding box center [517, 181] width 8 height 7
radio input "true"
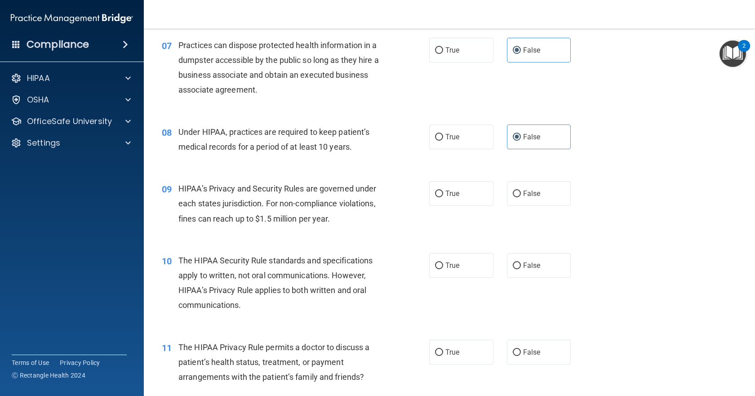
scroll to position [494, 0]
click at [434, 187] on label "True" at bounding box center [461, 193] width 64 height 25
click at [435, 190] on input "True" at bounding box center [439, 193] width 8 height 7
radio input "true"
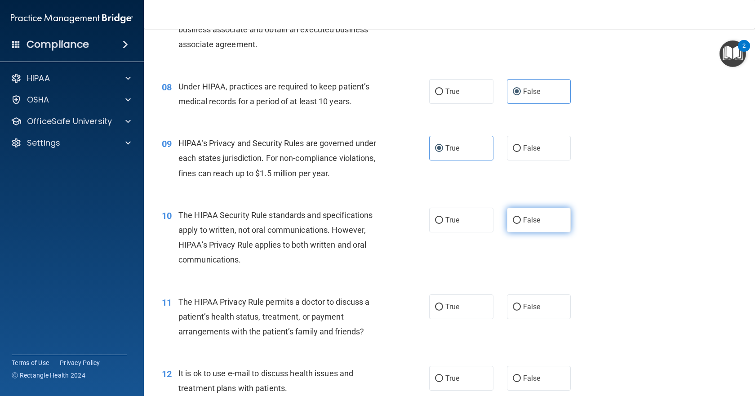
click at [532, 217] on span "False" at bounding box center [532, 220] width 18 height 9
click at [521, 217] on input "False" at bounding box center [517, 220] width 8 height 7
radio input "true"
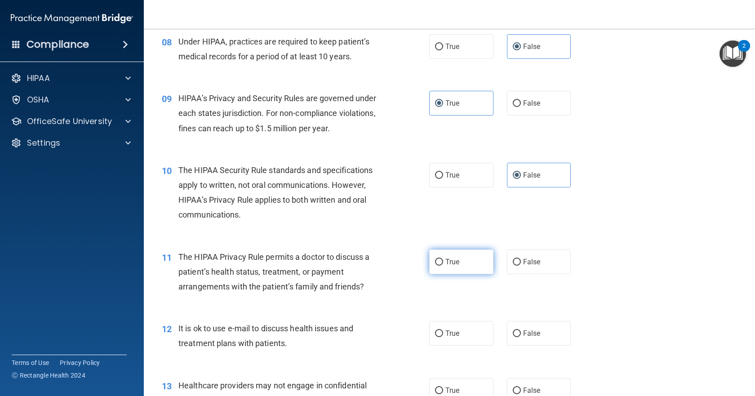
click at [476, 272] on label "True" at bounding box center [461, 261] width 64 height 25
click at [443, 266] on input "True" at bounding box center [439, 262] width 8 height 7
radio input "true"
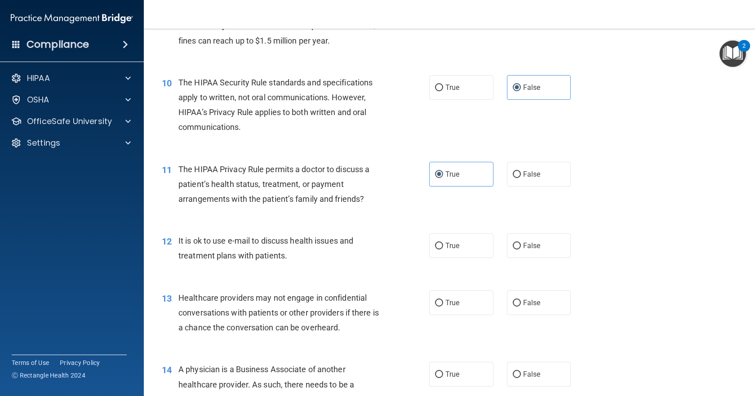
scroll to position [674, 0]
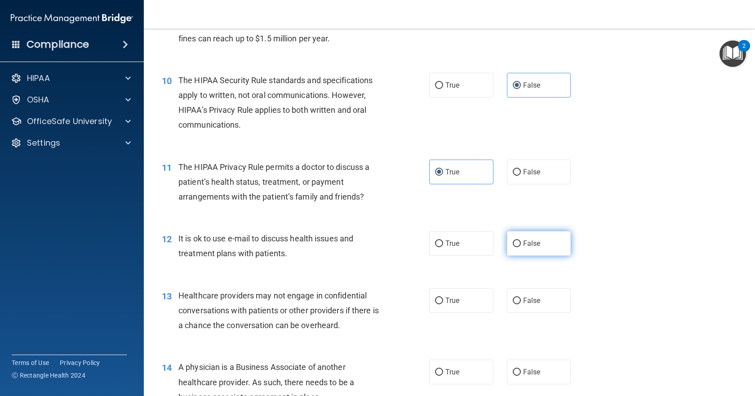
click at [527, 249] on label "False" at bounding box center [539, 243] width 64 height 25
click at [521, 247] on input "False" at bounding box center [517, 243] width 8 height 7
radio input "true"
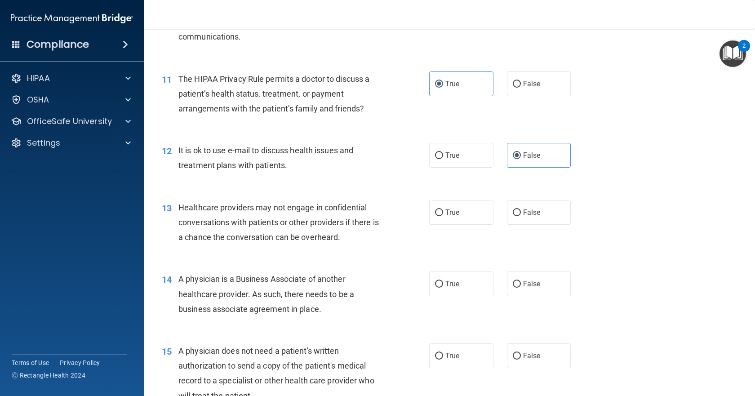
scroll to position [764, 0]
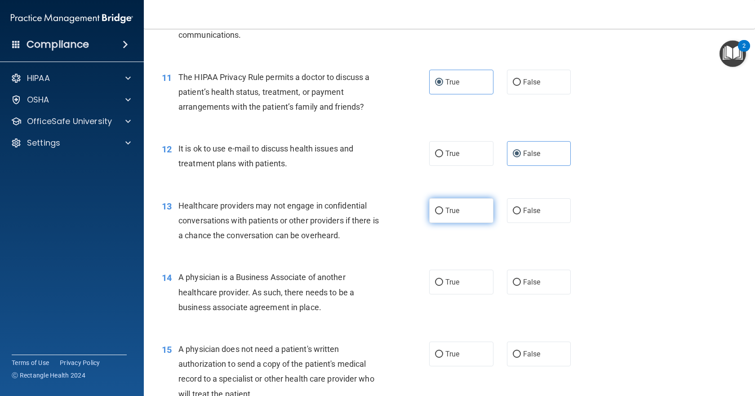
click at [452, 220] on label "True" at bounding box center [461, 210] width 64 height 25
click at [443, 214] on input "True" at bounding box center [439, 211] width 8 height 7
radio input "true"
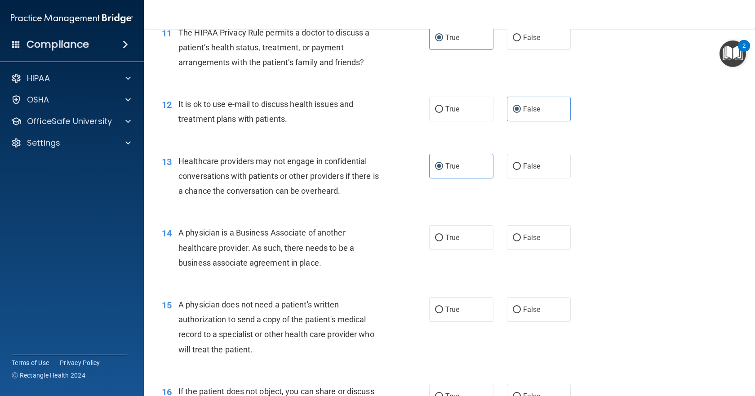
scroll to position [809, 0]
drag, startPoint x: 444, startPoint y: 239, endPoint x: 427, endPoint y: 240, distance: 17.1
click at [445, 239] on span "True" at bounding box center [452, 237] width 14 height 9
click at [443, 239] on input "True" at bounding box center [439, 237] width 8 height 7
radio input "true"
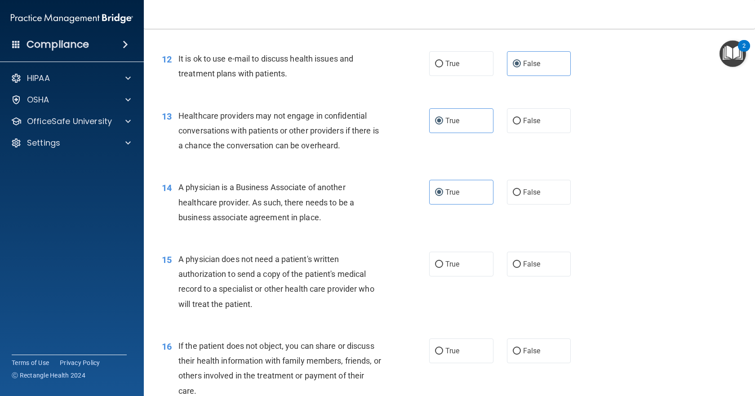
scroll to position [899, 0]
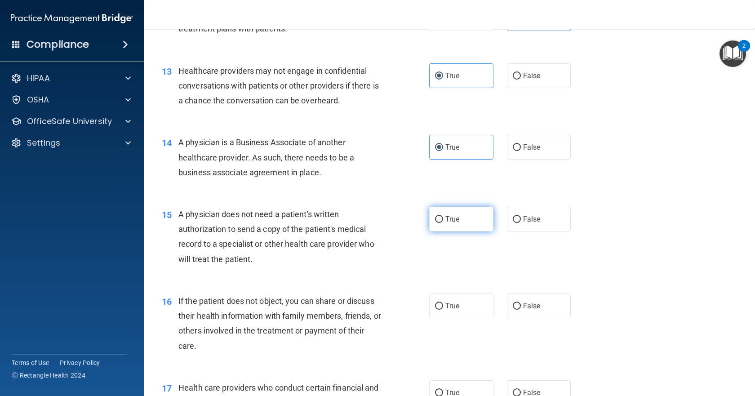
click at [475, 223] on label "True" at bounding box center [461, 219] width 64 height 25
click at [443, 223] on input "True" at bounding box center [439, 219] width 8 height 7
radio input "true"
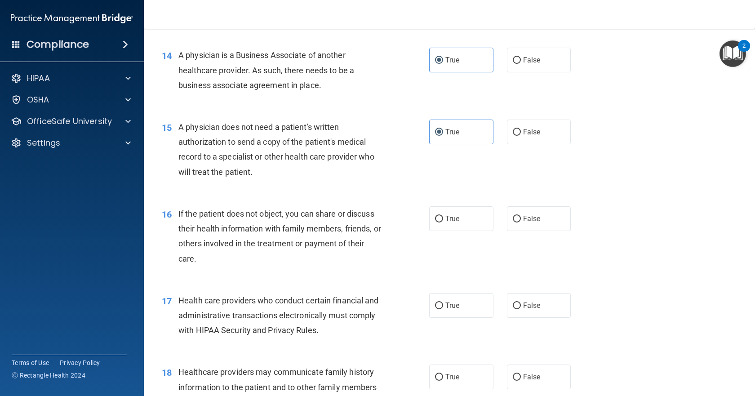
scroll to position [989, 0]
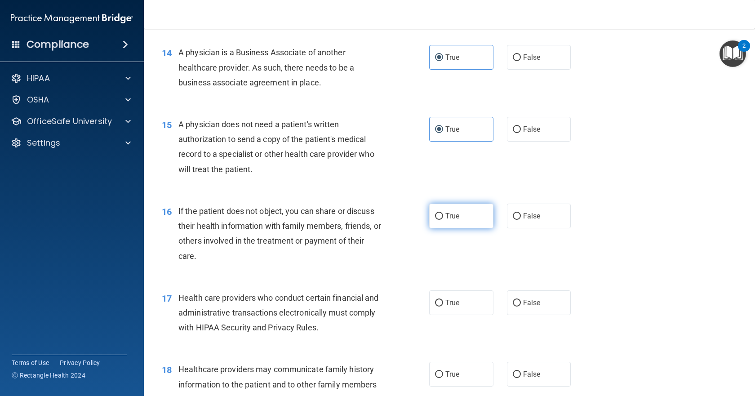
click at [456, 221] on label "True" at bounding box center [461, 216] width 64 height 25
click at [443, 220] on input "True" at bounding box center [439, 216] width 8 height 7
radio input "true"
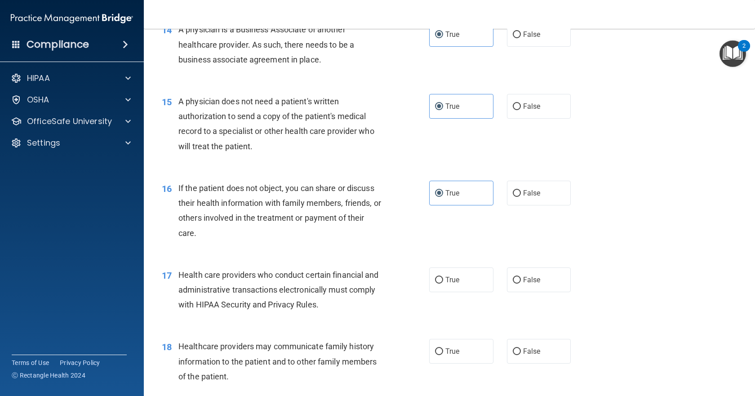
scroll to position [1034, 0]
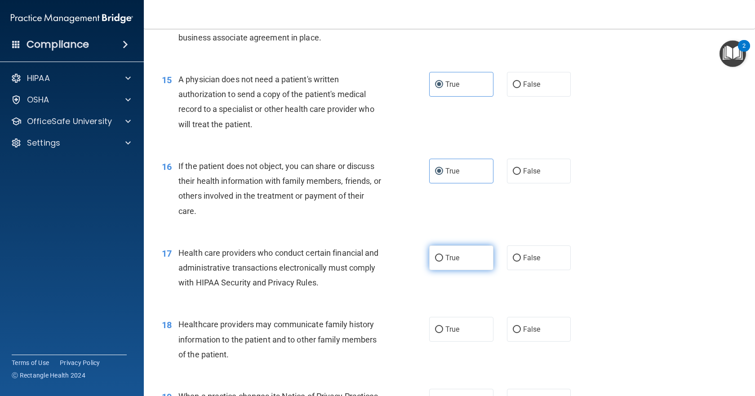
click at [435, 255] on input "True" at bounding box center [439, 258] width 8 height 7
radio input "true"
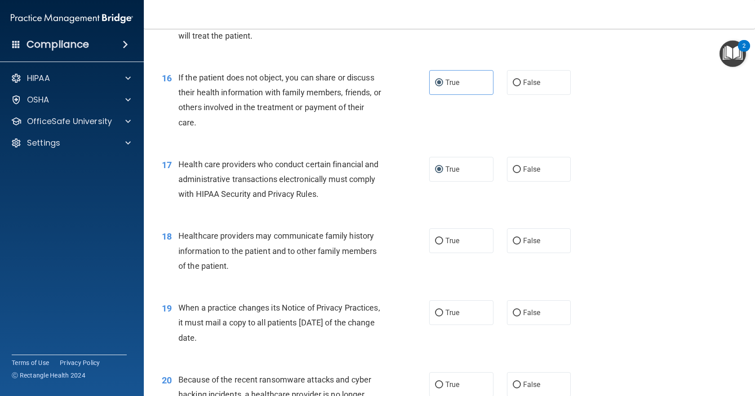
scroll to position [1124, 0]
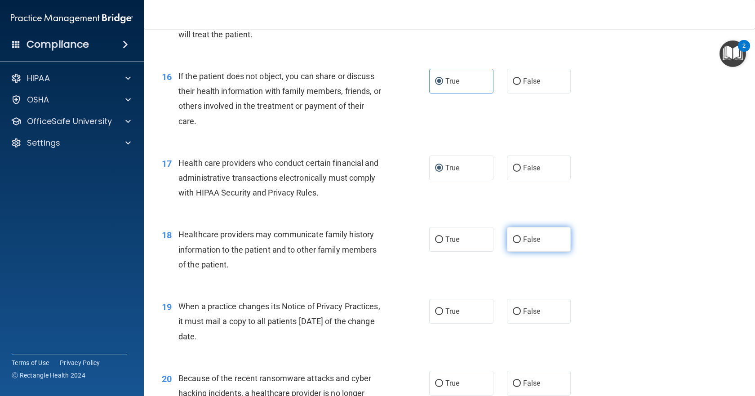
click at [536, 238] on label "False" at bounding box center [539, 239] width 64 height 25
click at [521, 238] on input "False" at bounding box center [517, 239] width 8 height 7
radio input "true"
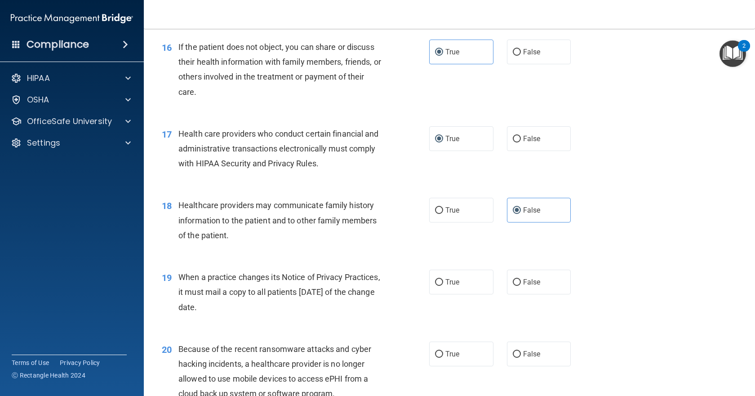
scroll to position [1169, 0]
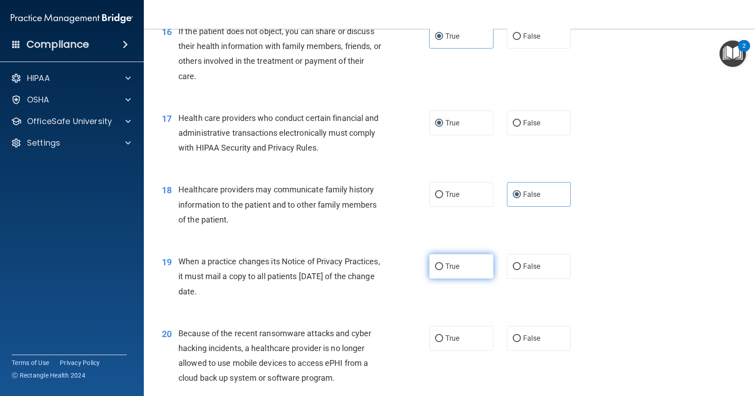
click at [455, 271] on label "True" at bounding box center [461, 266] width 64 height 25
click at [443, 270] on input "True" at bounding box center [439, 266] width 8 height 7
radio input "true"
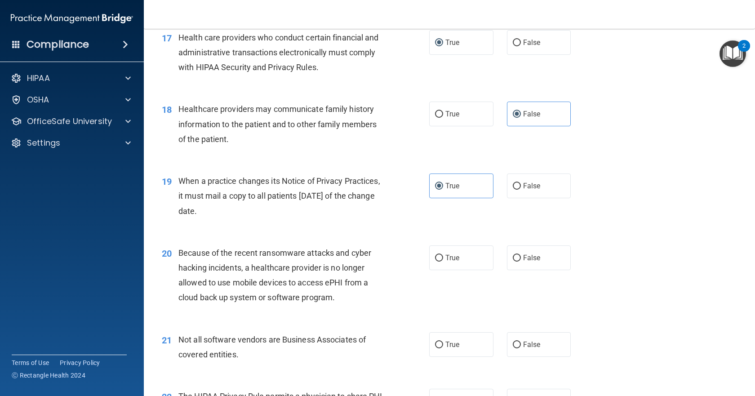
scroll to position [1259, 0]
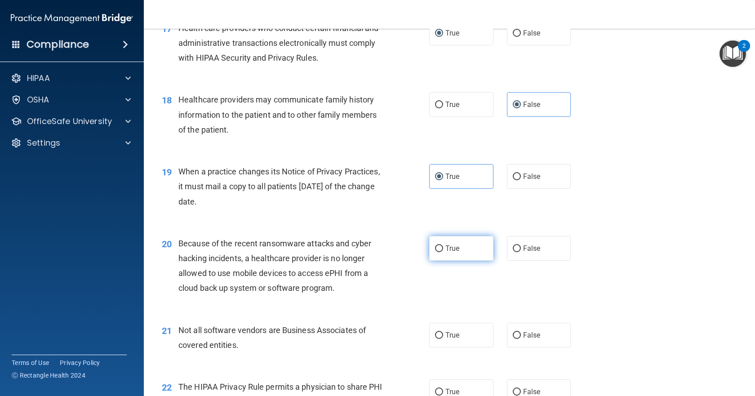
click at [450, 251] on span "True" at bounding box center [452, 248] width 14 height 9
click at [443, 251] on input "True" at bounding box center [439, 248] width 8 height 7
radio input "true"
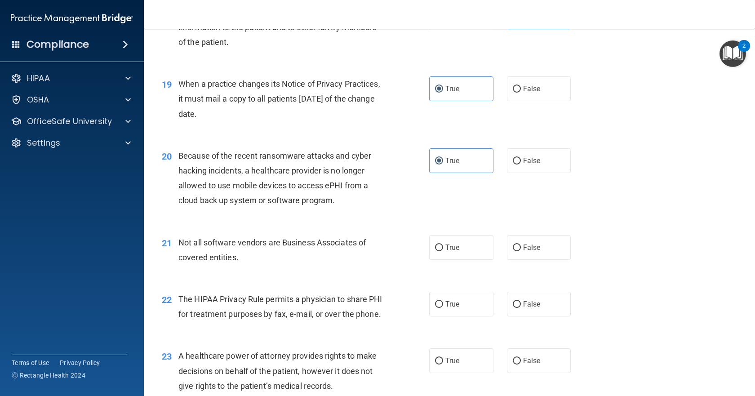
scroll to position [1348, 0]
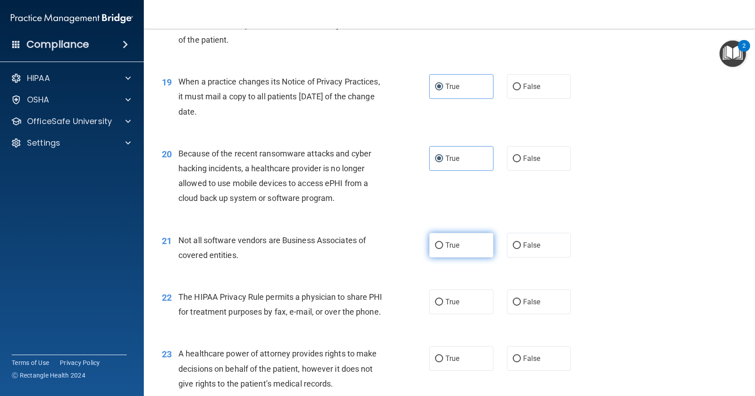
click at [429, 246] on label "True" at bounding box center [461, 245] width 64 height 25
click at [435, 246] on input "True" at bounding box center [439, 245] width 8 height 7
radio input "true"
click at [545, 253] on label "False" at bounding box center [539, 245] width 64 height 25
click at [521, 249] on input "False" at bounding box center [517, 245] width 8 height 7
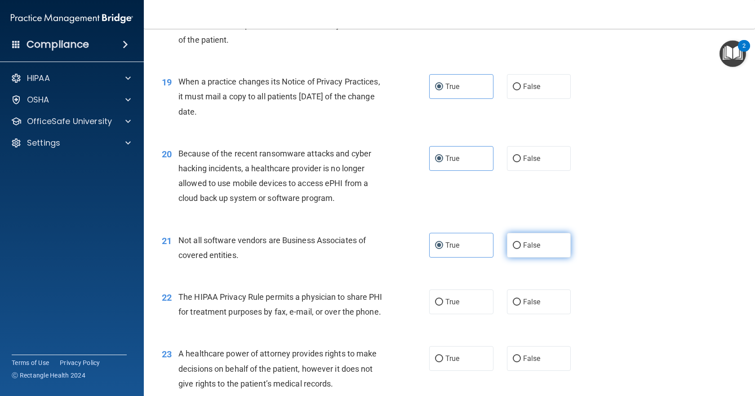
radio input "true"
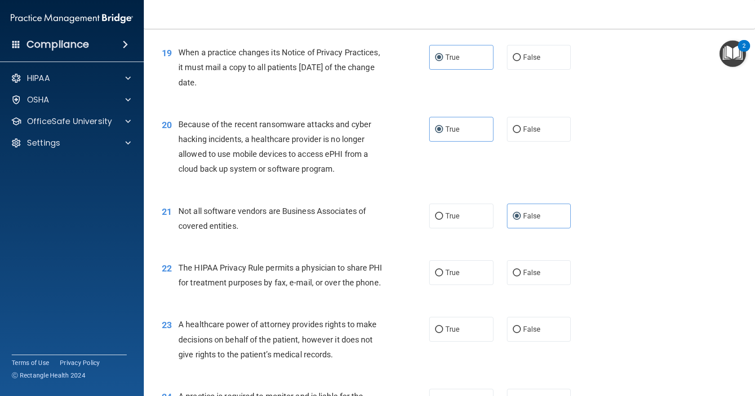
scroll to position [1393, 0]
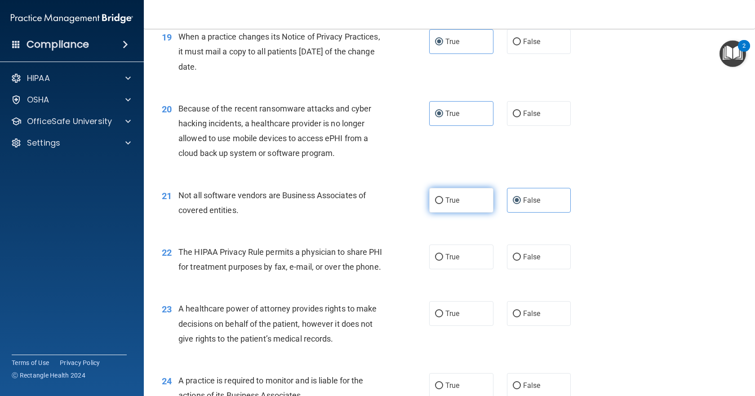
click at [438, 203] on input "True" at bounding box center [439, 200] width 8 height 7
radio input "true"
radio input "false"
click at [525, 255] on span "False" at bounding box center [532, 257] width 18 height 9
click at [521, 255] on input "False" at bounding box center [517, 257] width 8 height 7
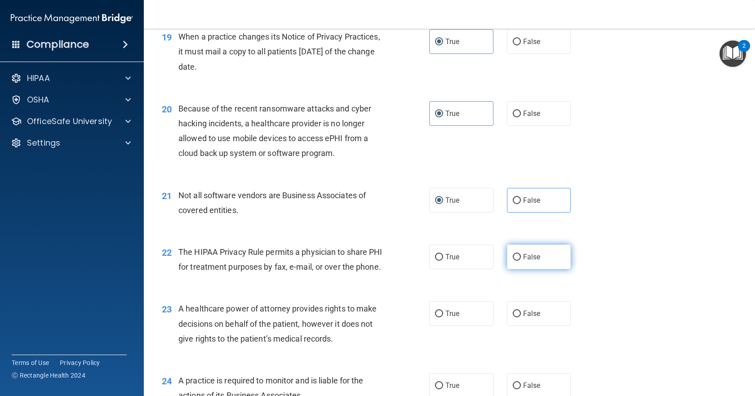
radio input "true"
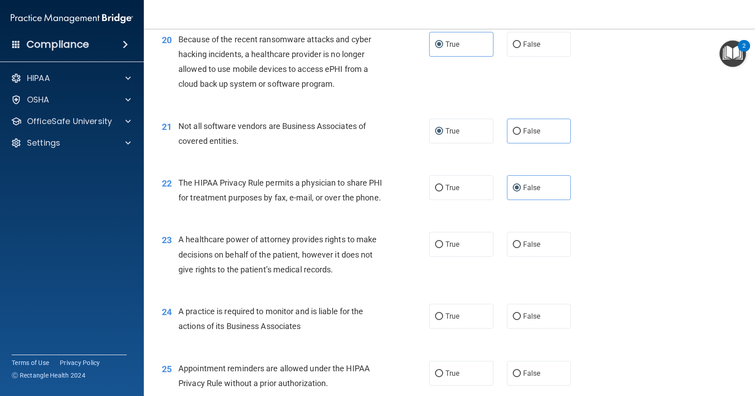
scroll to position [1483, 0]
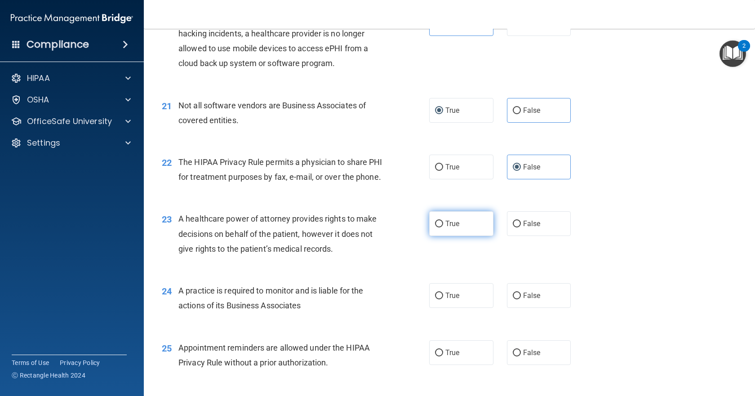
click at [434, 236] on label "True" at bounding box center [461, 223] width 64 height 25
click at [435, 227] on input "True" at bounding box center [439, 224] width 8 height 7
radio input "true"
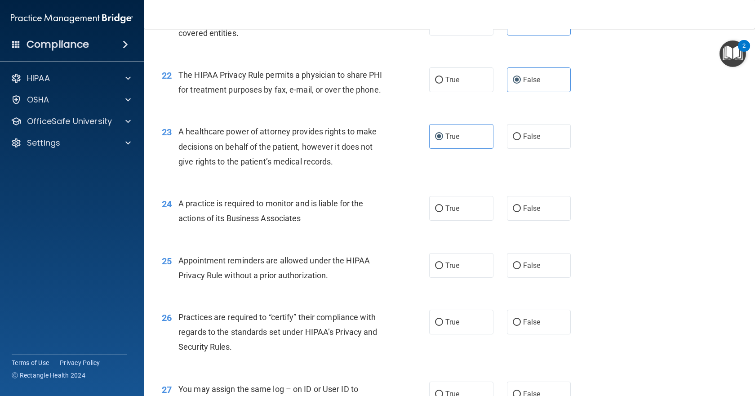
scroll to position [1573, 0]
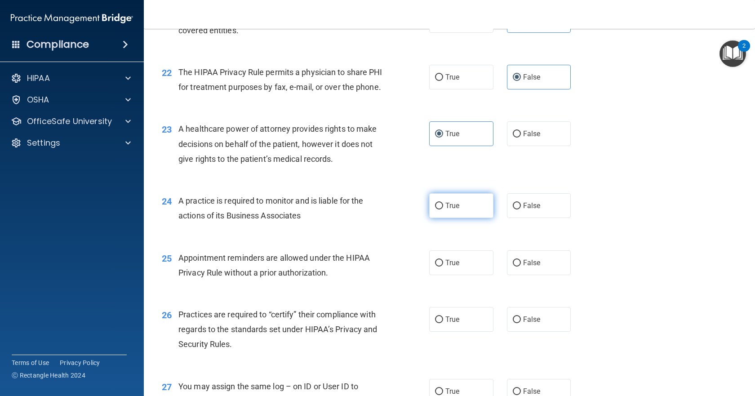
click at [436, 215] on label "True" at bounding box center [461, 205] width 64 height 25
click at [436, 209] on input "True" at bounding box center [439, 206] width 8 height 7
radio input "true"
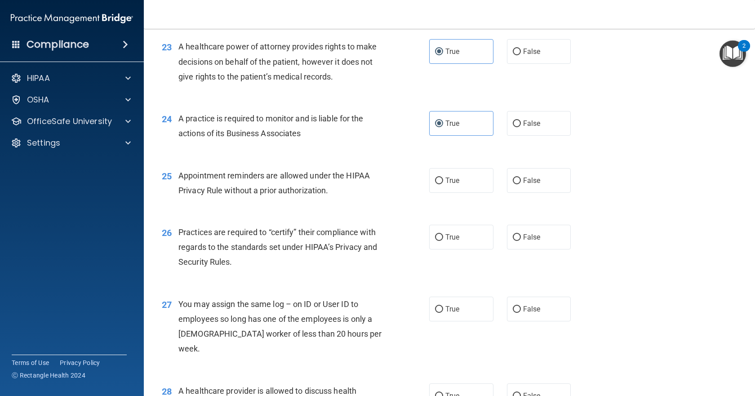
scroll to position [1663, 0]
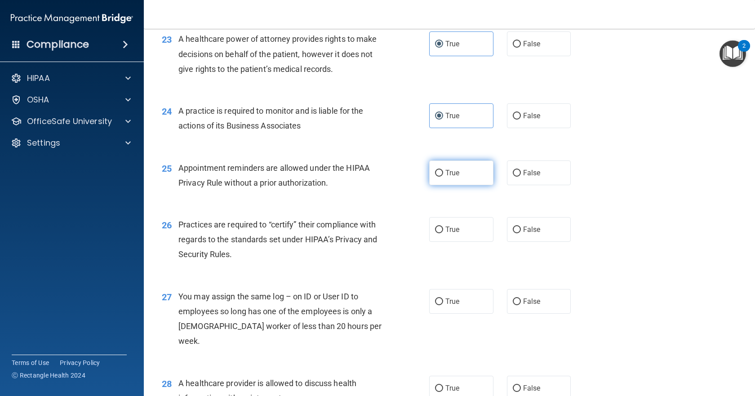
click at [447, 185] on label "True" at bounding box center [461, 172] width 64 height 25
click at [443, 177] on input "True" at bounding box center [439, 173] width 8 height 7
radio input "true"
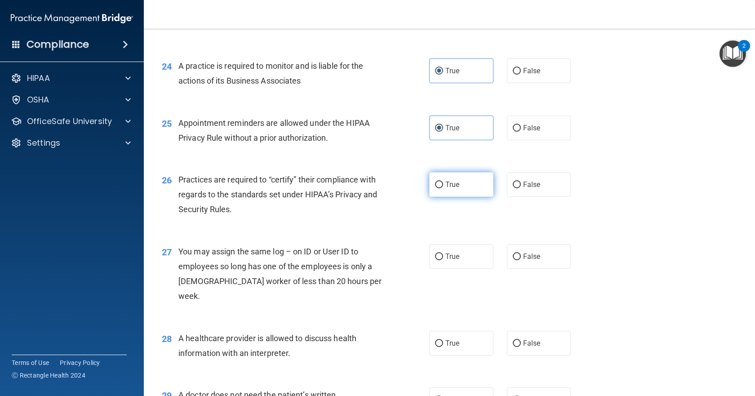
click at [440, 197] on label "True" at bounding box center [461, 184] width 64 height 25
click at [440, 188] on input "True" at bounding box center [439, 185] width 8 height 7
radio input "true"
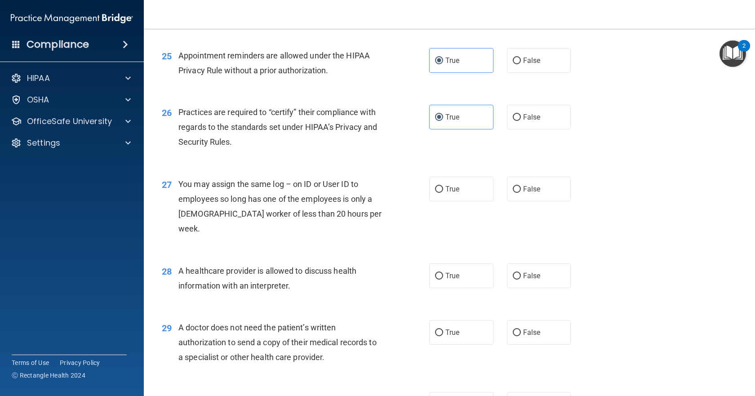
scroll to position [1798, 0]
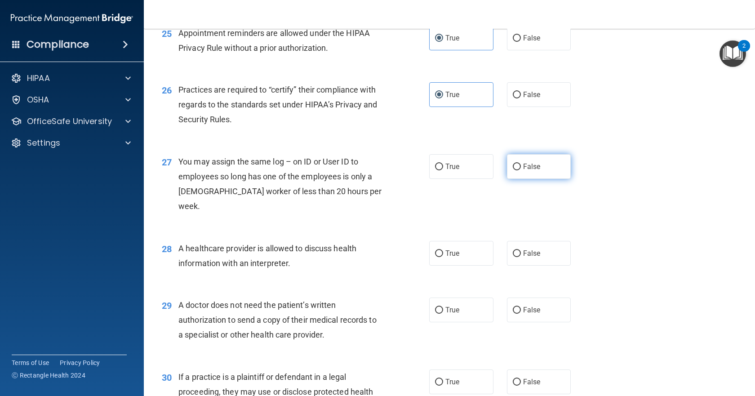
click at [519, 178] on label "False" at bounding box center [539, 166] width 64 height 25
click at [519, 170] on input "False" at bounding box center [517, 167] width 8 height 7
radio input "true"
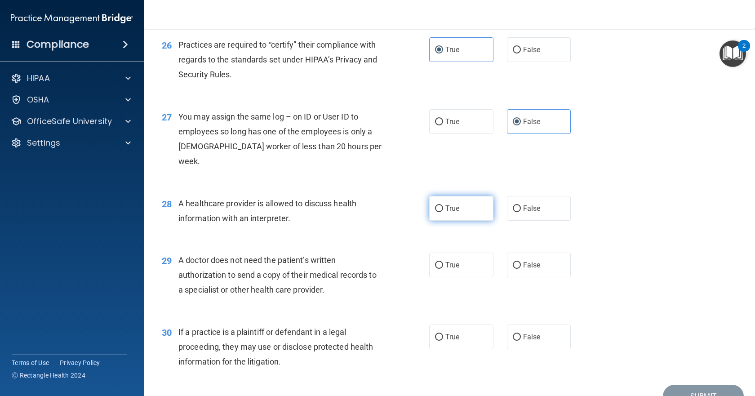
click at [465, 209] on label "True" at bounding box center [461, 208] width 64 height 25
click at [443, 209] on input "True" at bounding box center [439, 208] width 8 height 7
radio input "true"
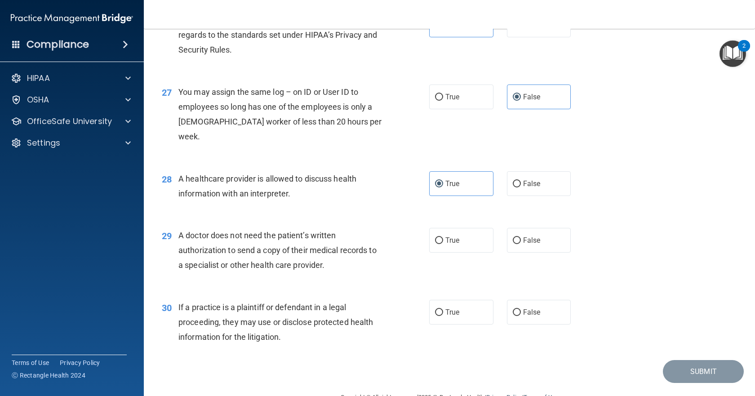
scroll to position [1891, 0]
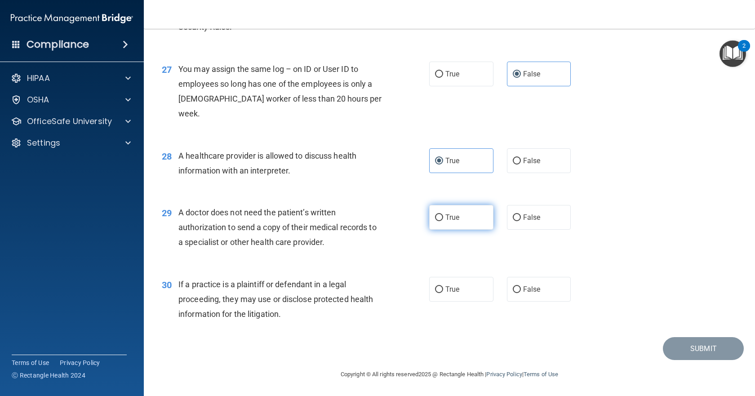
click at [432, 222] on label "True" at bounding box center [461, 217] width 64 height 25
click at [435, 221] on input "True" at bounding box center [439, 217] width 8 height 7
radio input "true"
click at [451, 296] on label "True" at bounding box center [461, 289] width 64 height 25
click at [443, 293] on input "True" at bounding box center [439, 289] width 8 height 7
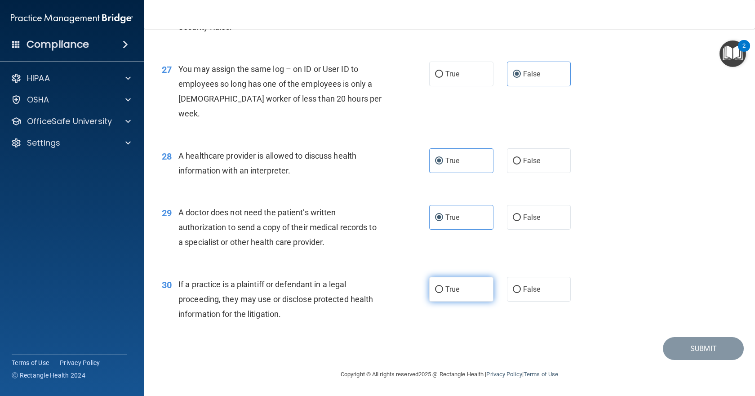
radio input "true"
click at [679, 345] on button "Submit" at bounding box center [703, 348] width 81 height 23
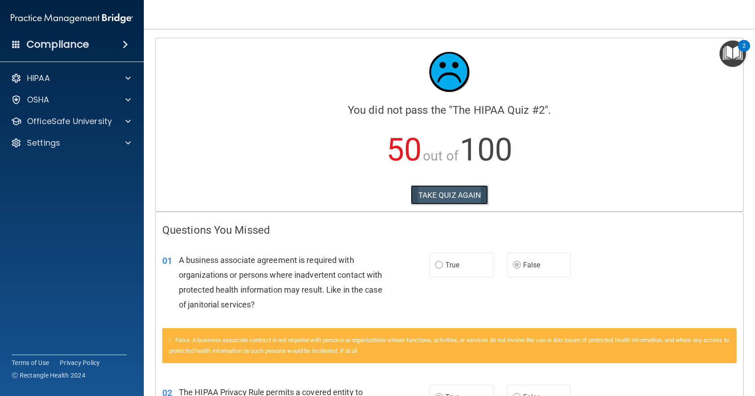
click at [452, 198] on button "TAKE QUIZ AGAIN" at bounding box center [450, 195] width 78 height 20
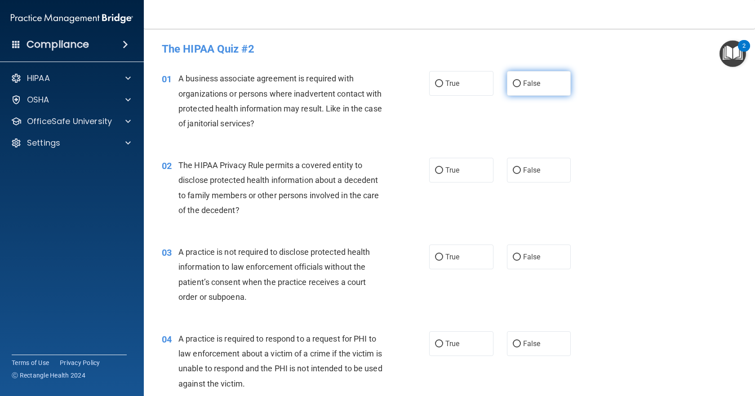
click at [545, 85] on label "False" at bounding box center [539, 83] width 64 height 25
click at [521, 85] on input "False" at bounding box center [517, 83] width 8 height 7
radio input "true"
click at [445, 169] on span "True" at bounding box center [452, 170] width 14 height 9
click at [443, 169] on input "True" at bounding box center [439, 170] width 8 height 7
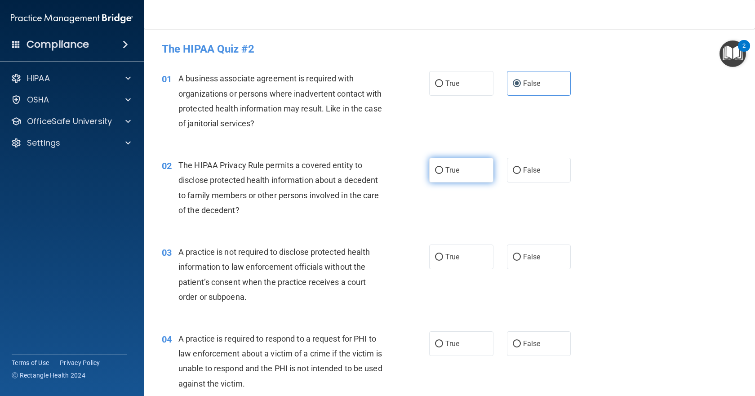
radio input "true"
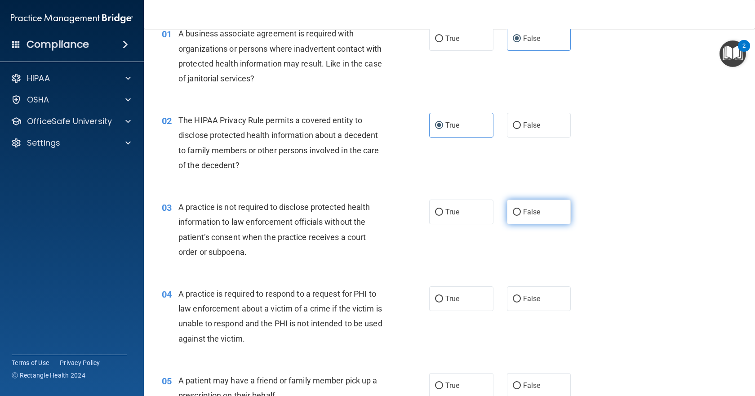
click at [532, 215] on span "False" at bounding box center [532, 212] width 18 height 9
click at [521, 215] on input "False" at bounding box center [517, 212] width 8 height 7
radio input "true"
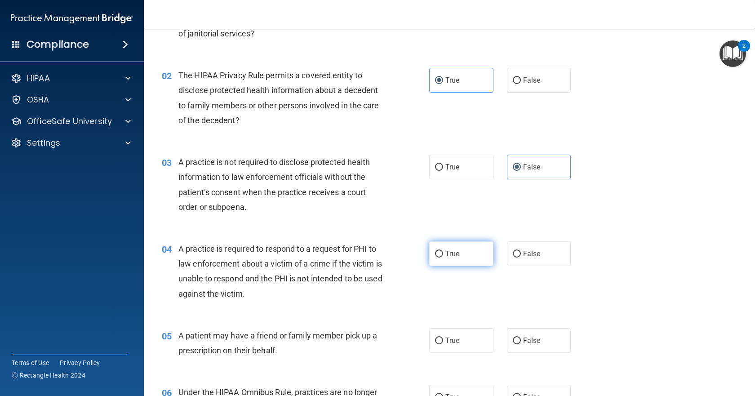
click at [445, 259] on label "True" at bounding box center [461, 253] width 64 height 25
click at [443, 258] on input "True" at bounding box center [439, 254] width 8 height 7
radio input "true"
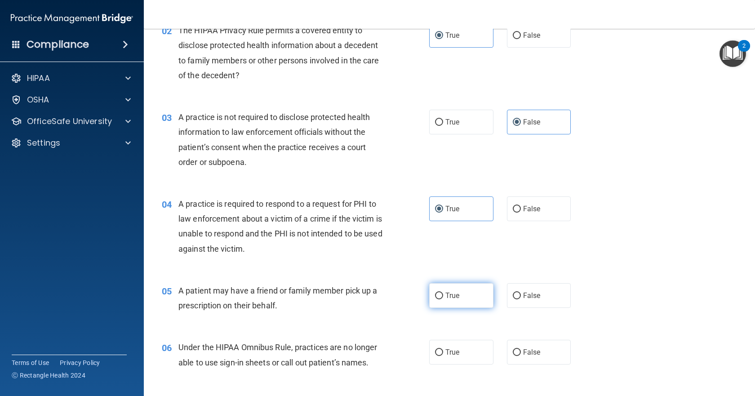
click at [445, 295] on span "True" at bounding box center [452, 295] width 14 height 9
click at [443, 295] on input "True" at bounding box center [439, 296] width 8 height 7
radio input "true"
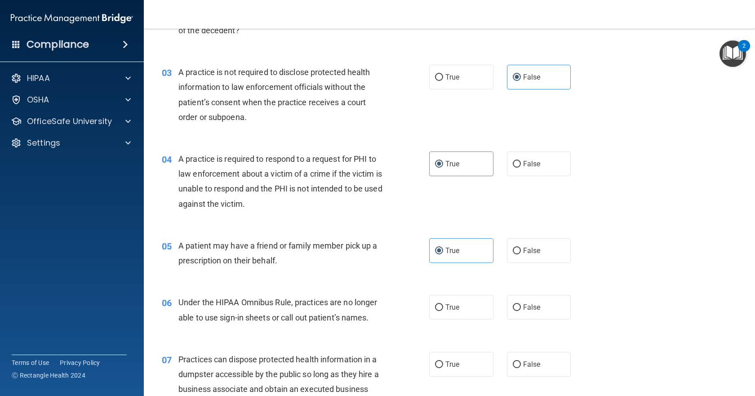
scroll to position [225, 0]
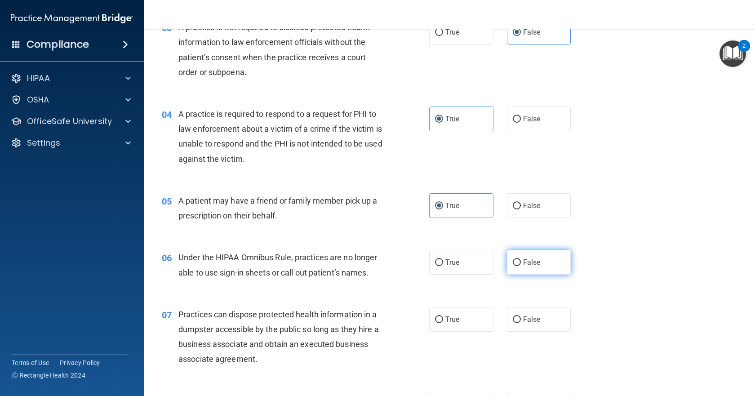
click at [514, 268] on label "False" at bounding box center [539, 262] width 64 height 25
click at [514, 266] on input "False" at bounding box center [517, 262] width 8 height 7
radio input "true"
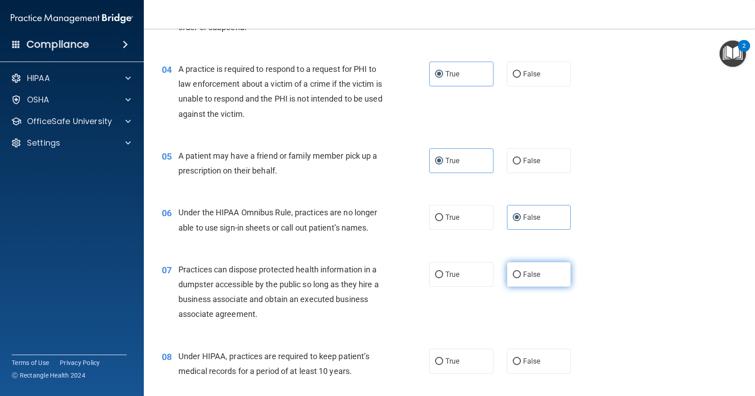
click at [524, 275] on span "False" at bounding box center [532, 274] width 18 height 9
click at [521, 275] on input "False" at bounding box center [517, 274] width 8 height 7
radio input "true"
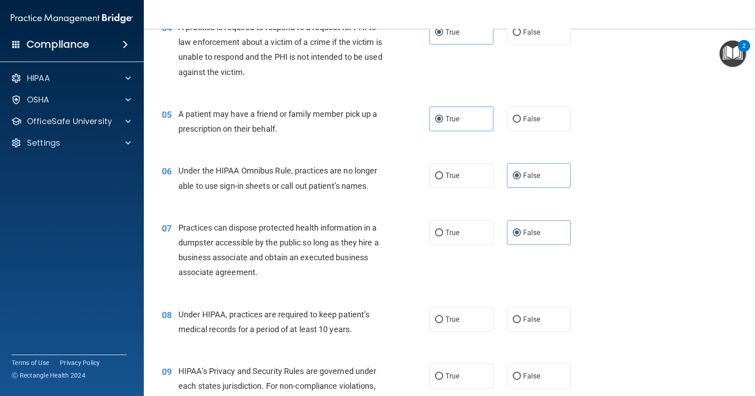
scroll to position [360, 0]
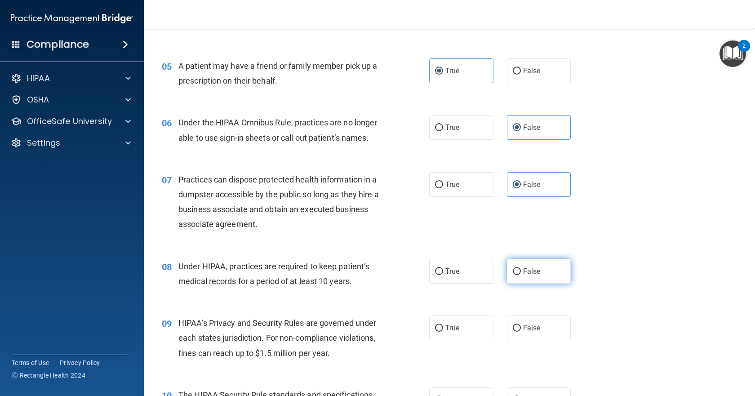
click at [513, 270] on input "False" at bounding box center [517, 271] width 8 height 7
radio input "true"
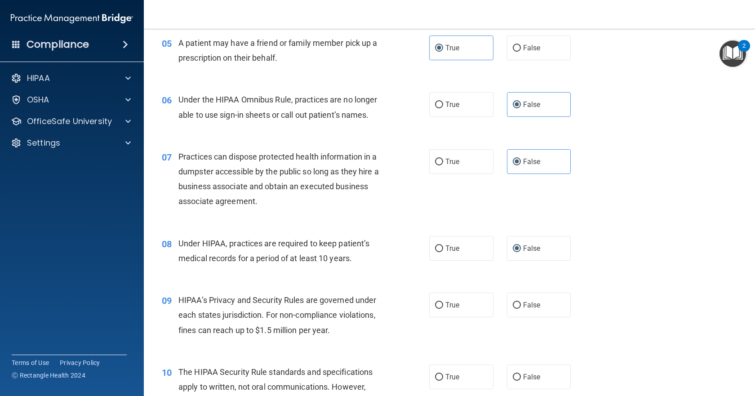
scroll to position [405, 0]
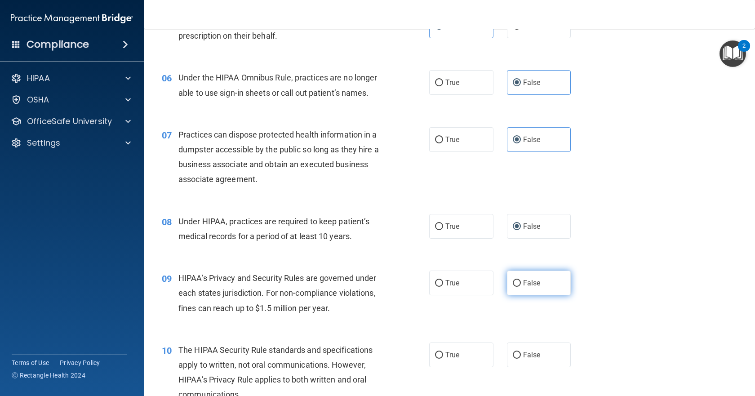
click at [549, 285] on label "False" at bounding box center [539, 283] width 64 height 25
click at [521, 285] on input "False" at bounding box center [517, 283] width 8 height 7
radio input "true"
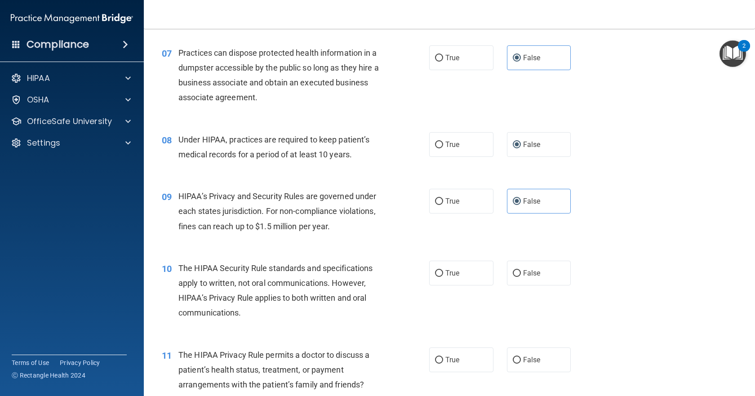
scroll to position [494, 0]
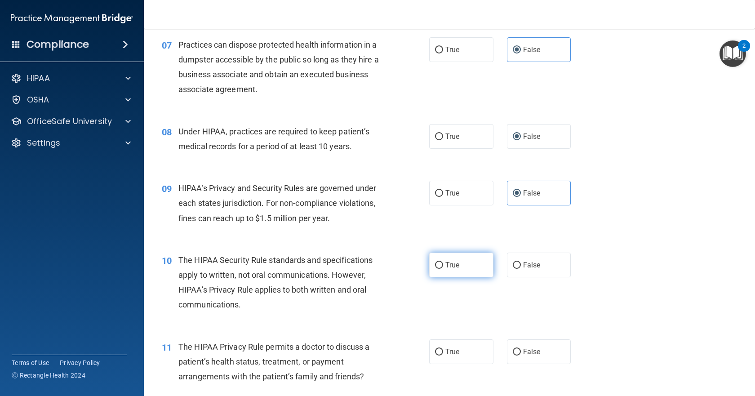
click at [458, 270] on label "True" at bounding box center [461, 265] width 64 height 25
click at [443, 269] on input "True" at bounding box center [439, 265] width 8 height 7
radio input "true"
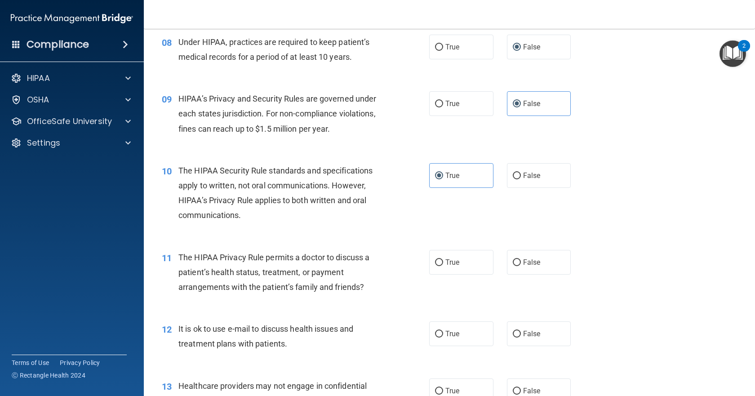
scroll to position [584, 0]
click at [524, 267] on label "False" at bounding box center [539, 261] width 64 height 25
click at [521, 266] on input "False" at bounding box center [517, 262] width 8 height 7
radio input "true"
click at [440, 260] on input "True" at bounding box center [439, 262] width 8 height 7
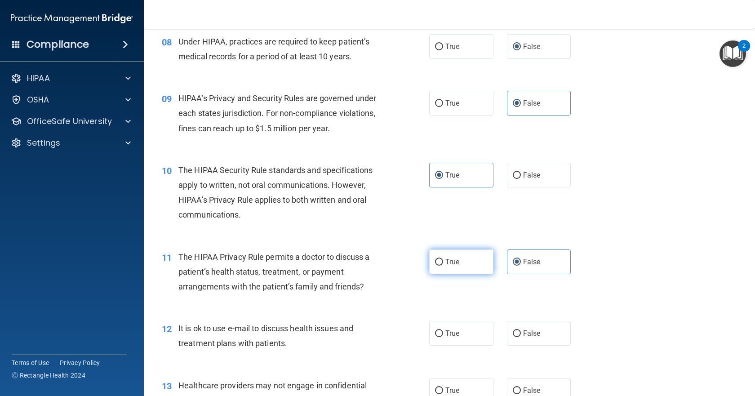
radio input "true"
radio input "false"
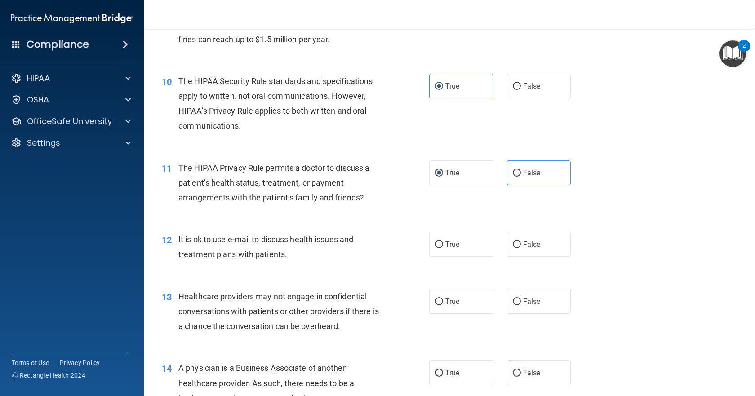
scroll to position [674, 0]
click at [454, 239] on span "True" at bounding box center [452, 243] width 14 height 9
click at [443, 240] on input "True" at bounding box center [439, 243] width 8 height 7
radio input "true"
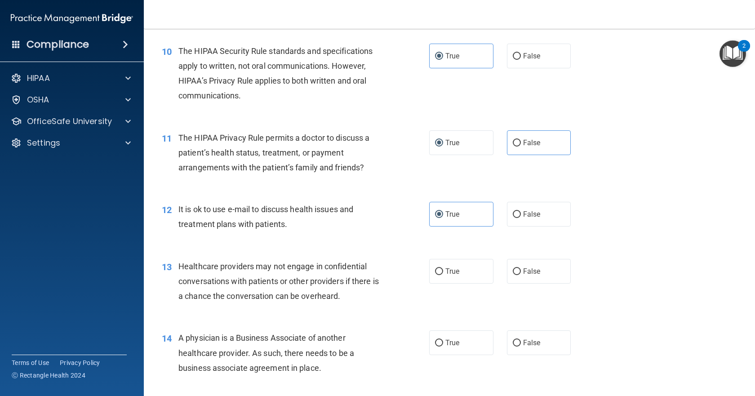
scroll to position [719, 0]
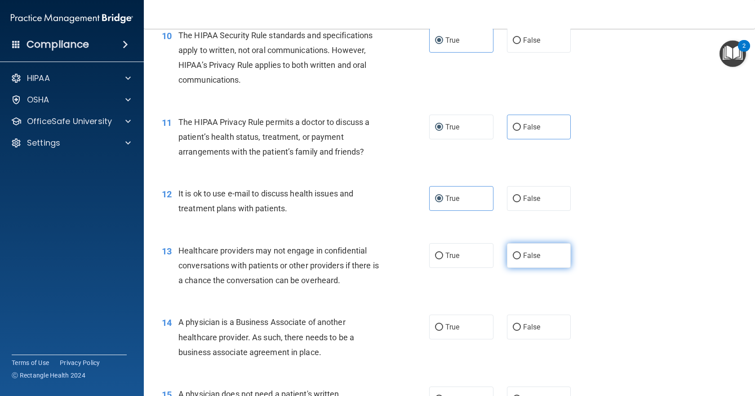
click at [543, 252] on label "False" at bounding box center [539, 255] width 64 height 25
click at [521, 253] on input "False" at bounding box center [517, 256] width 8 height 7
radio input "true"
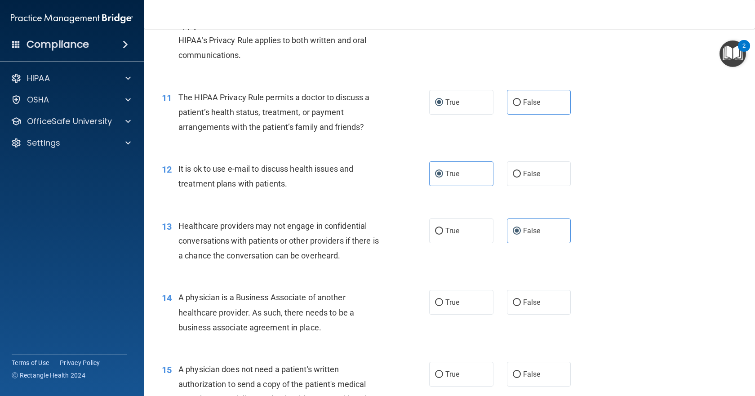
scroll to position [764, 0]
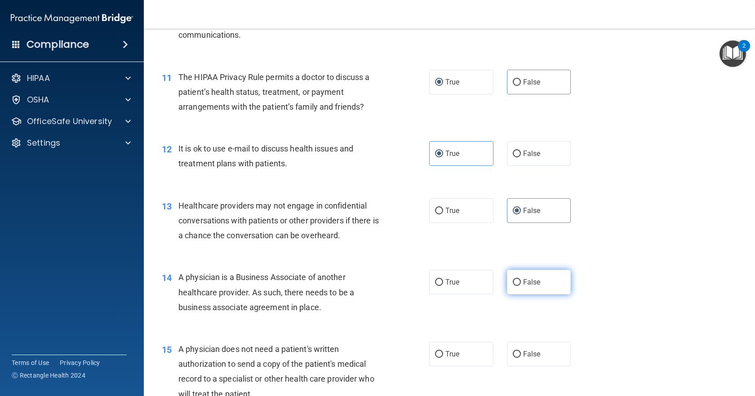
click at [538, 275] on label "False" at bounding box center [539, 282] width 64 height 25
click at [521, 279] on input "False" at bounding box center [517, 282] width 8 height 7
radio input "true"
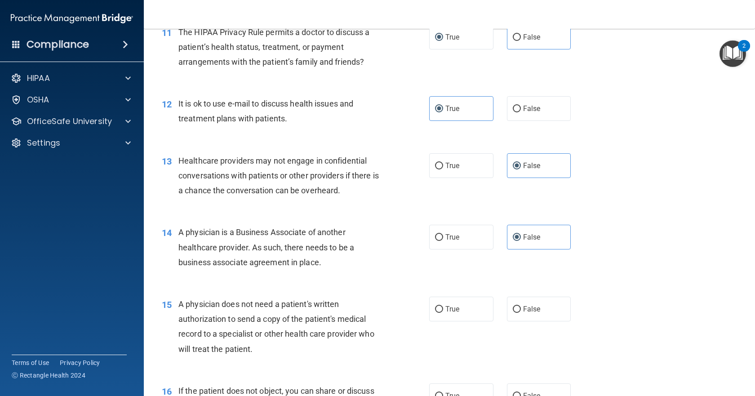
scroll to position [854, 0]
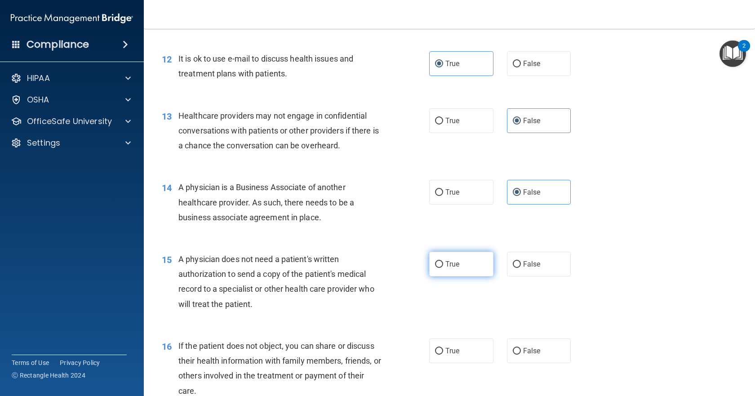
click at [453, 268] on span "True" at bounding box center [452, 264] width 14 height 9
click at [443, 268] on input "True" at bounding box center [439, 264] width 8 height 7
radio input "true"
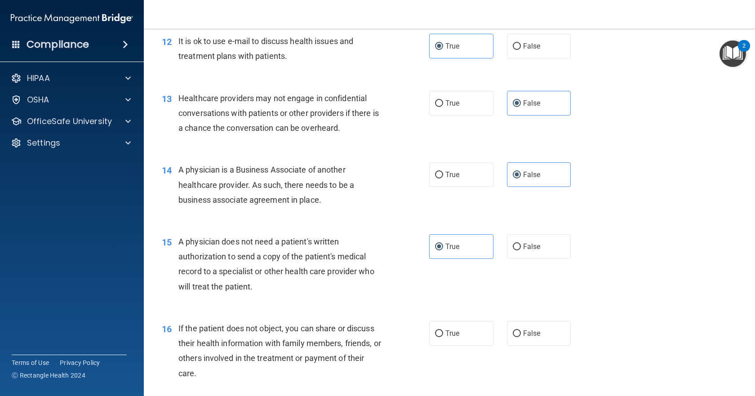
scroll to position [899, 0]
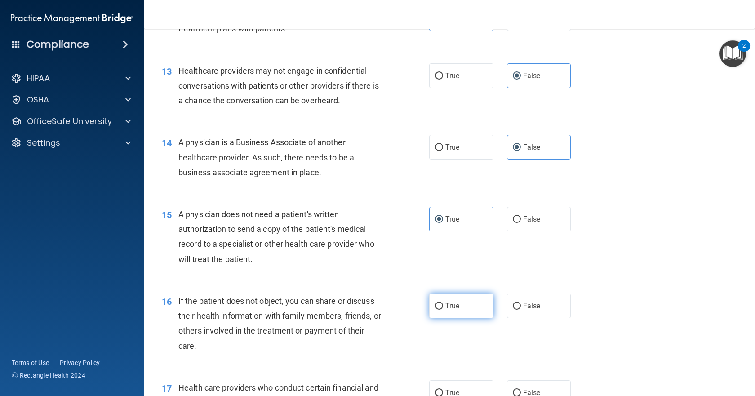
click at [441, 307] on label "True" at bounding box center [461, 306] width 64 height 25
click at [441, 307] on input "True" at bounding box center [439, 306] width 8 height 7
radio input "true"
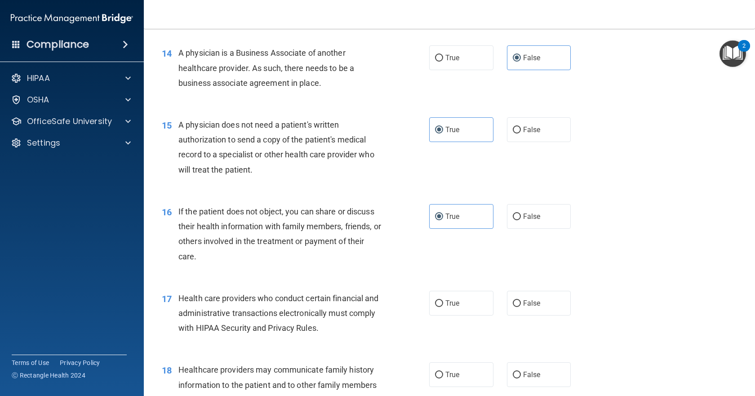
scroll to position [989, 0]
click at [432, 308] on label "True" at bounding box center [461, 302] width 64 height 25
click at [435, 307] on input "True" at bounding box center [439, 303] width 8 height 7
radio input "true"
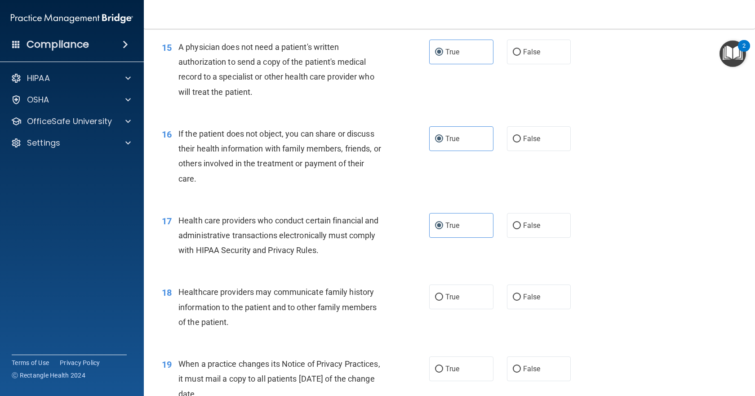
scroll to position [1079, 0]
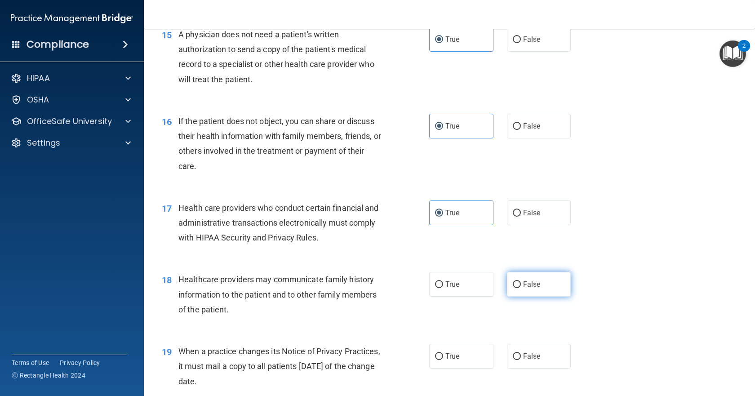
click at [530, 282] on span "False" at bounding box center [532, 284] width 18 height 9
click at [521, 282] on input "False" at bounding box center [517, 284] width 8 height 7
radio input "true"
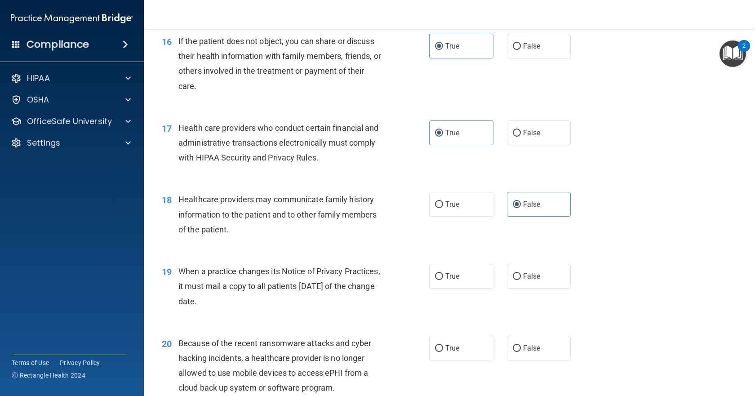
scroll to position [1169, 0]
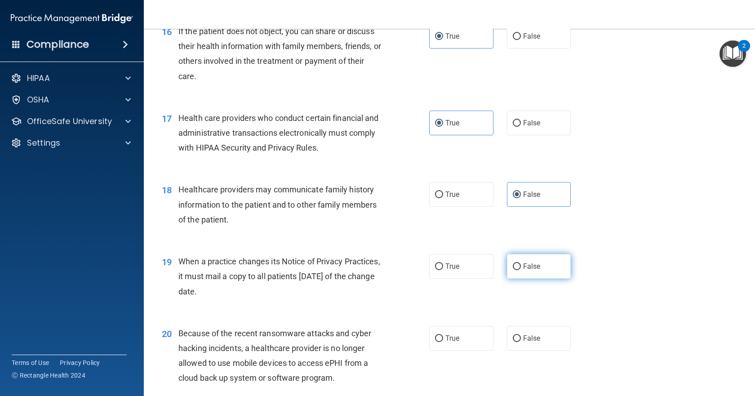
click at [528, 269] on span "False" at bounding box center [532, 266] width 18 height 9
click at [521, 269] on input "False" at bounding box center [517, 266] width 8 height 7
radio input "true"
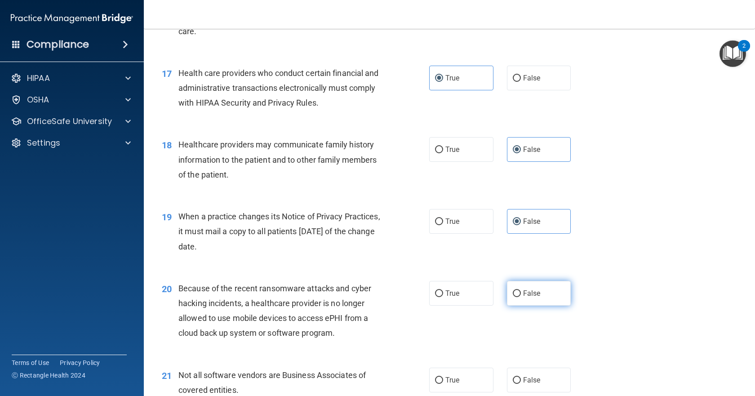
click at [515, 293] on input "False" at bounding box center [517, 293] width 8 height 7
radio input "true"
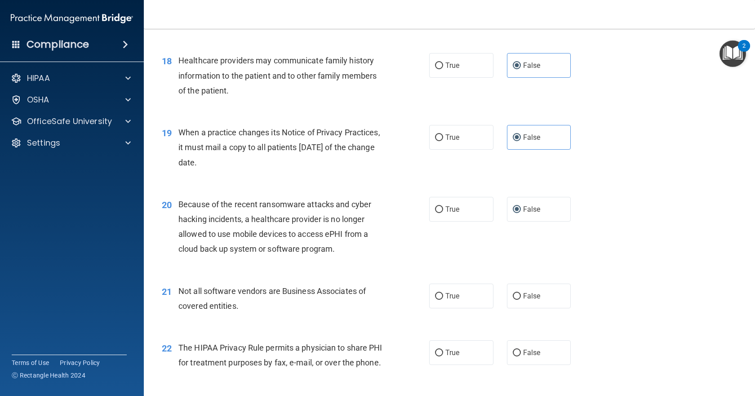
scroll to position [1304, 0]
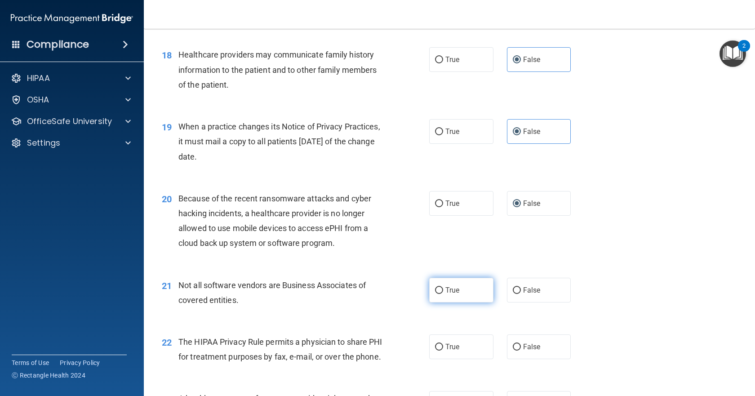
click at [472, 291] on label "True" at bounding box center [461, 290] width 64 height 25
click at [443, 291] on input "True" at bounding box center [439, 290] width 8 height 7
radio input "true"
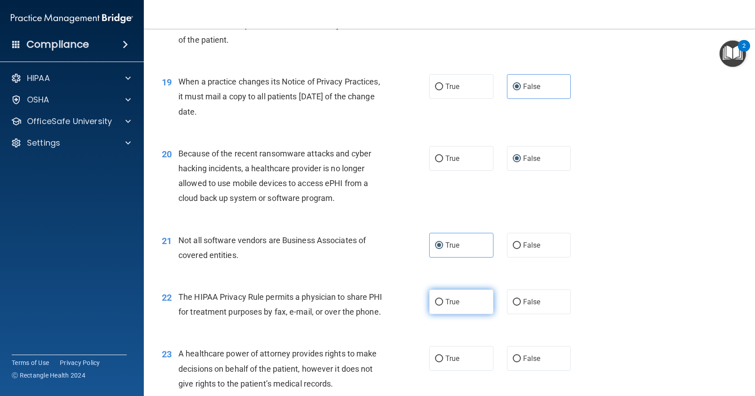
click at [442, 302] on label "True" at bounding box center [461, 301] width 64 height 25
click at [442, 302] on input "True" at bounding box center [439, 302] width 8 height 7
radio input "true"
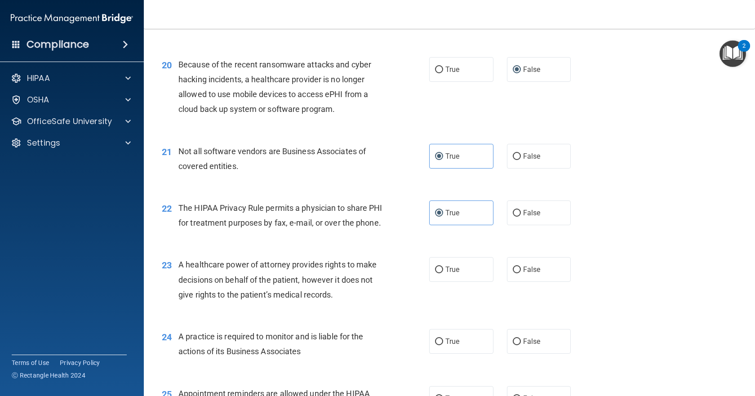
scroll to position [1438, 0]
click at [515, 281] on label "False" at bounding box center [539, 268] width 64 height 25
click at [515, 272] on input "False" at bounding box center [517, 269] width 8 height 7
radio input "true"
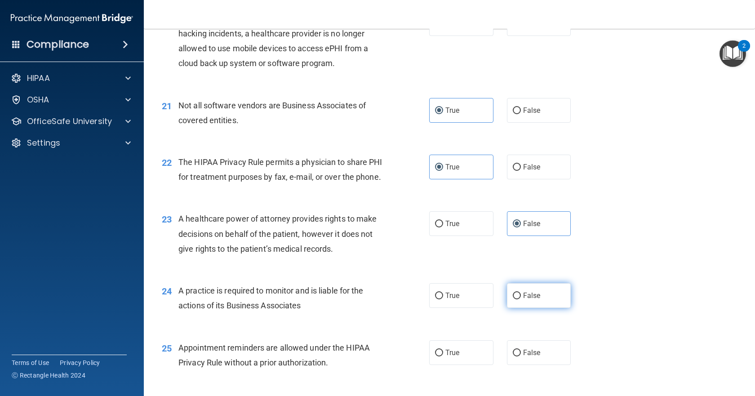
drag, startPoint x: 512, startPoint y: 302, endPoint x: 407, endPoint y: 285, distance: 106.1
click at [511, 302] on label "False" at bounding box center [539, 295] width 64 height 25
click at [513, 299] on input "False" at bounding box center [517, 296] width 8 height 7
radio input "true"
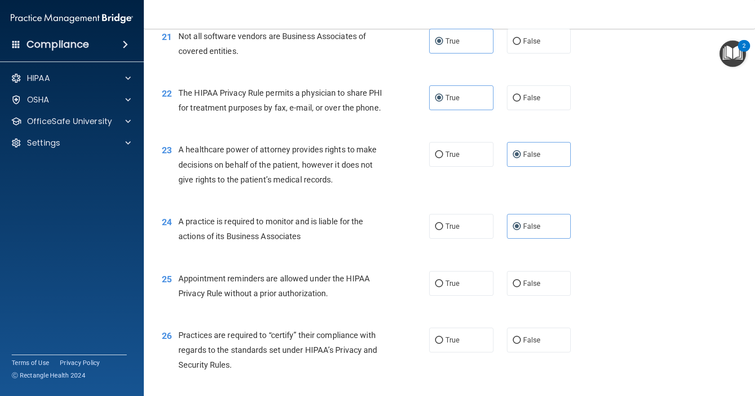
scroll to position [1573, 0]
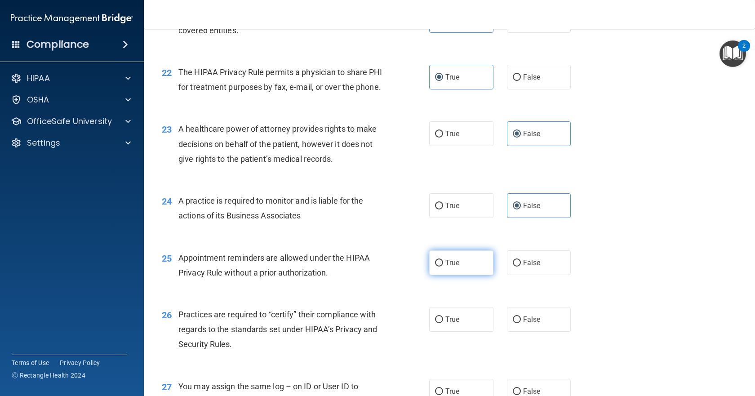
click at [437, 275] on label "True" at bounding box center [461, 262] width 64 height 25
click at [437, 267] on input "True" at bounding box center [439, 263] width 8 height 7
radio input "true"
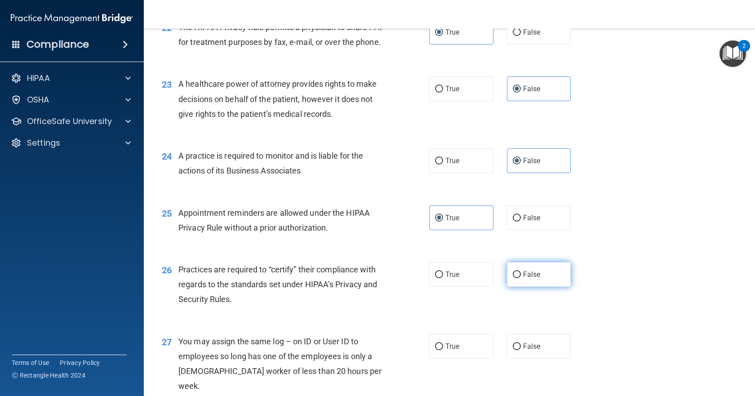
click at [526, 279] on span "False" at bounding box center [532, 274] width 18 height 9
click at [521, 278] on input "False" at bounding box center [517, 274] width 8 height 7
radio input "true"
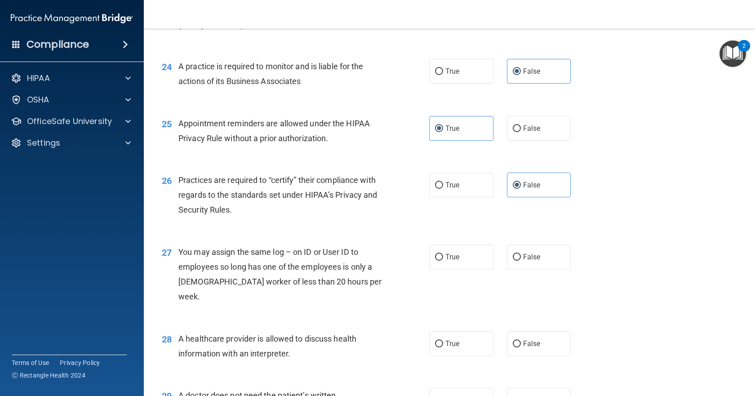
scroll to position [1708, 0]
click at [528, 261] on span "False" at bounding box center [532, 256] width 18 height 9
click at [521, 260] on input "False" at bounding box center [517, 257] width 8 height 7
radio input "true"
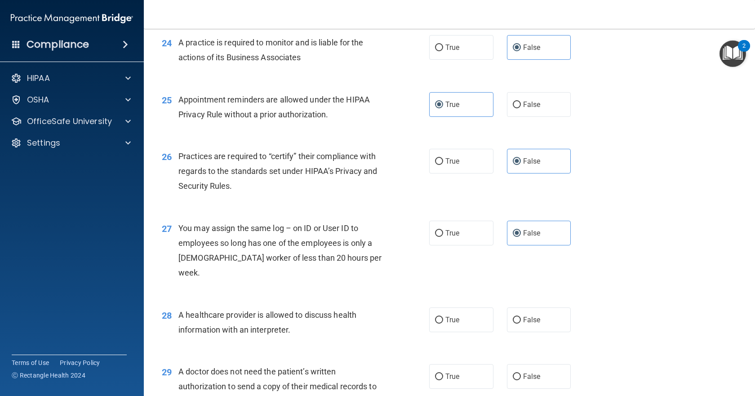
scroll to position [1753, 0]
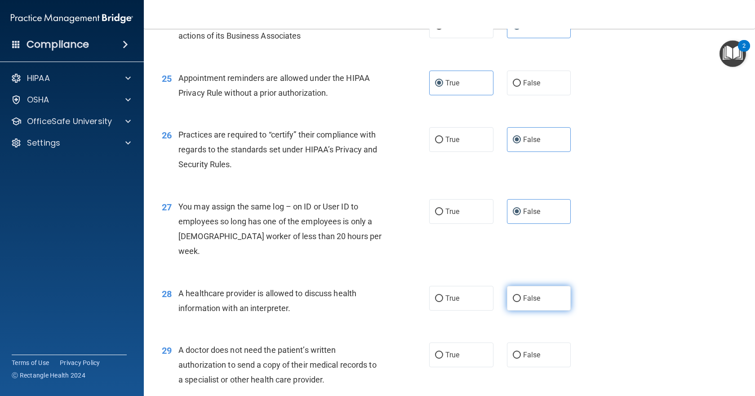
click at [523, 301] on span "False" at bounding box center [532, 298] width 18 height 9
click at [520, 301] on input "False" at bounding box center [517, 298] width 8 height 7
radio input "true"
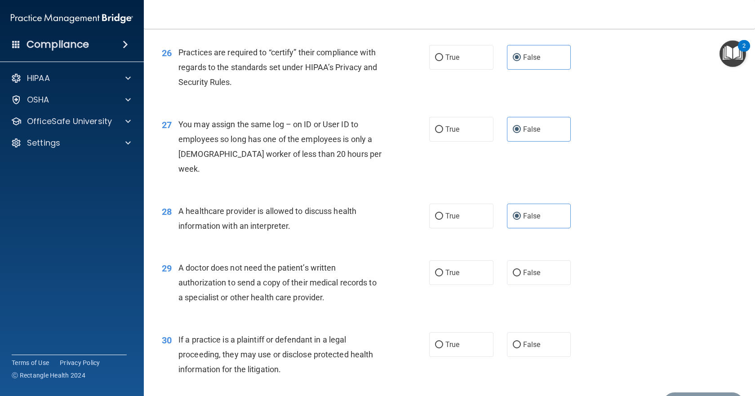
scroll to position [1843, 0]
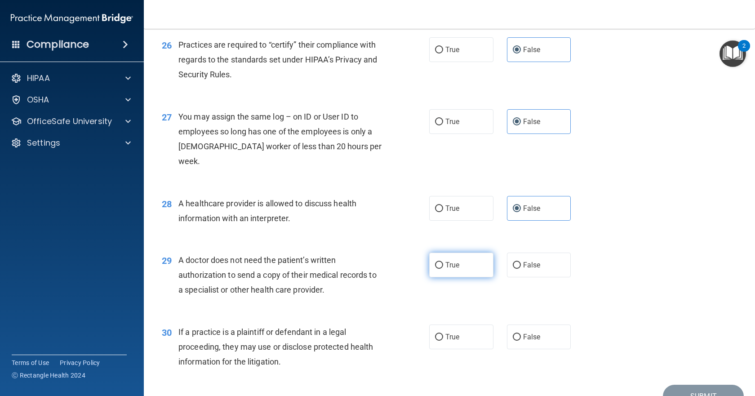
click at [438, 254] on label "True" at bounding box center [461, 265] width 64 height 25
click at [438, 262] on input "True" at bounding box center [439, 265] width 8 height 7
radio input "true"
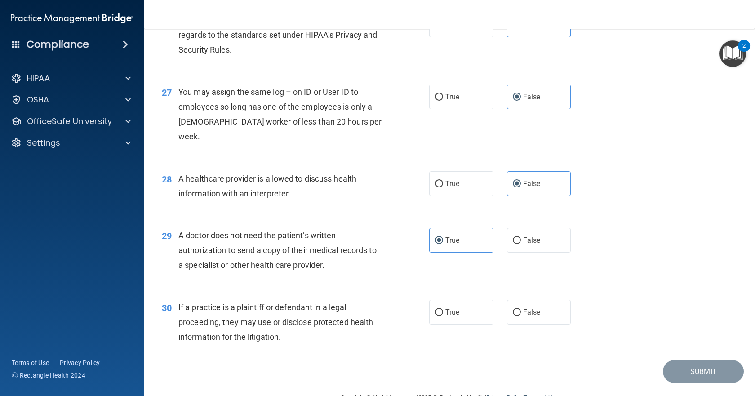
scroll to position [1888, 0]
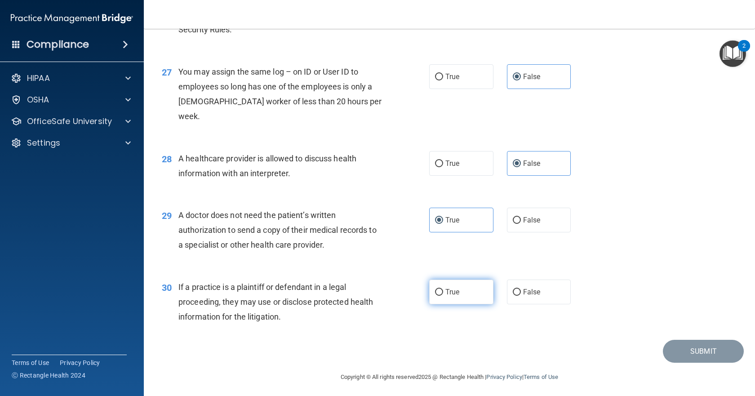
click at [467, 292] on label "True" at bounding box center [461, 292] width 64 height 25
click at [443, 292] on input "True" at bounding box center [439, 292] width 8 height 7
radio input "true"
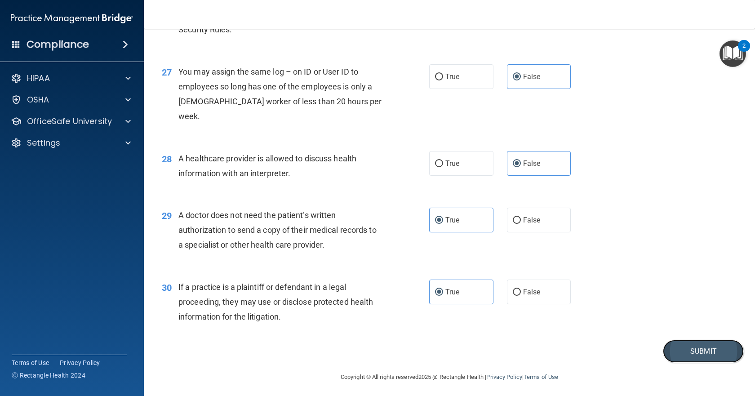
click at [699, 357] on button "Submit" at bounding box center [703, 351] width 81 height 23
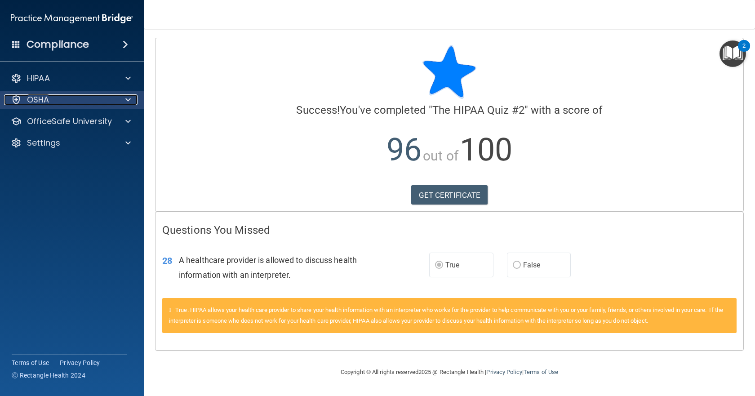
click at [102, 101] on div "OSHA" at bounding box center [59, 99] width 111 height 11
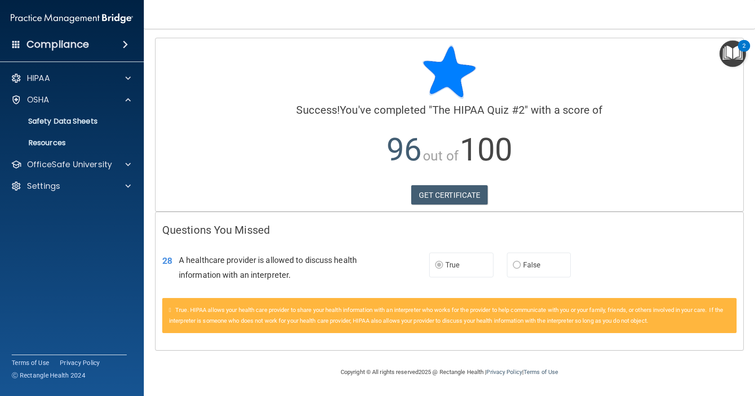
click at [132, 174] on div "HIPAA Documents and Policies Report an Incident Business Associates Emergency P…" at bounding box center [72, 134] width 144 height 137
click at [133, 165] on div at bounding box center [127, 164] width 22 height 11
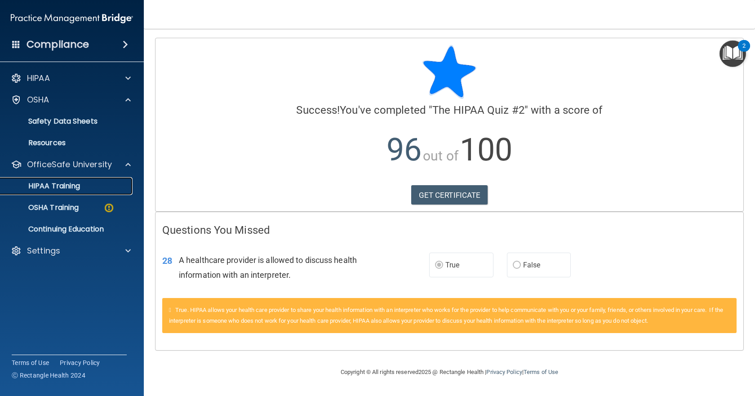
click at [92, 189] on div "HIPAA Training" at bounding box center [67, 186] width 123 height 9
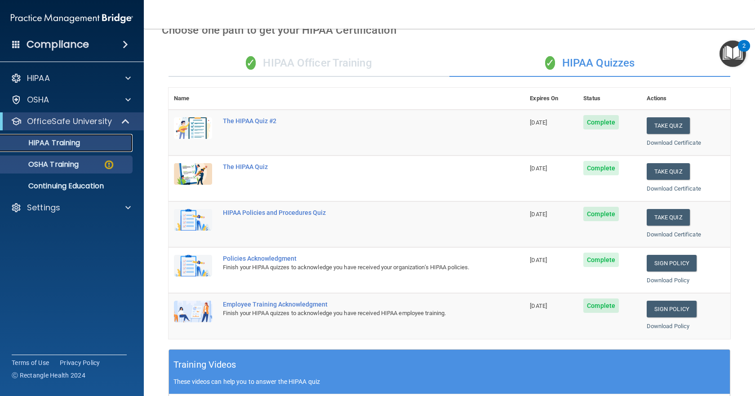
scroll to position [45, 0]
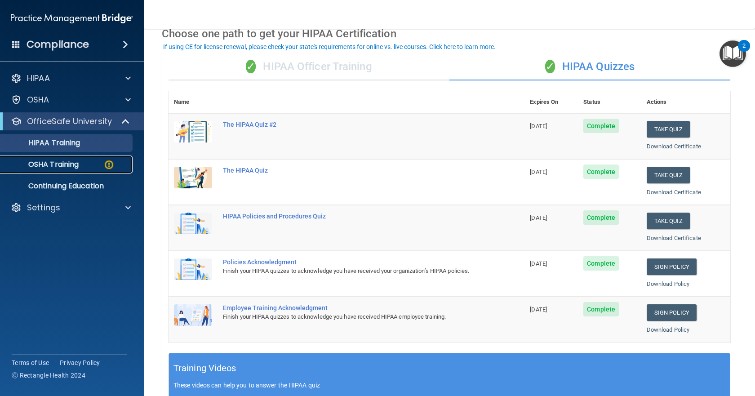
click at [84, 165] on div "OSHA Training" at bounding box center [67, 164] width 123 height 9
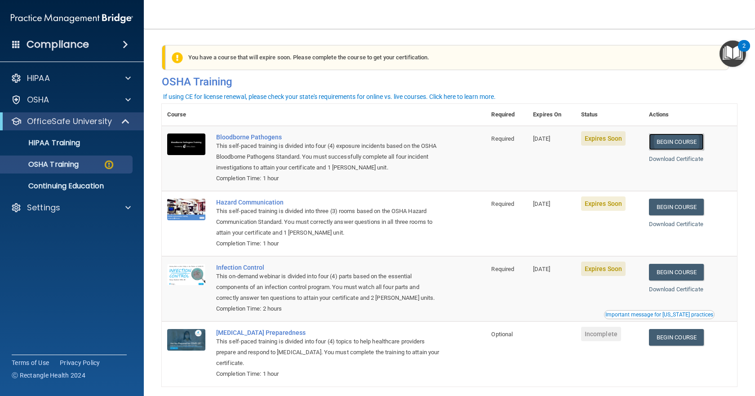
click at [671, 141] on link "Begin Course" at bounding box center [676, 141] width 55 height 17
